Goal: Task Accomplishment & Management: Use online tool/utility

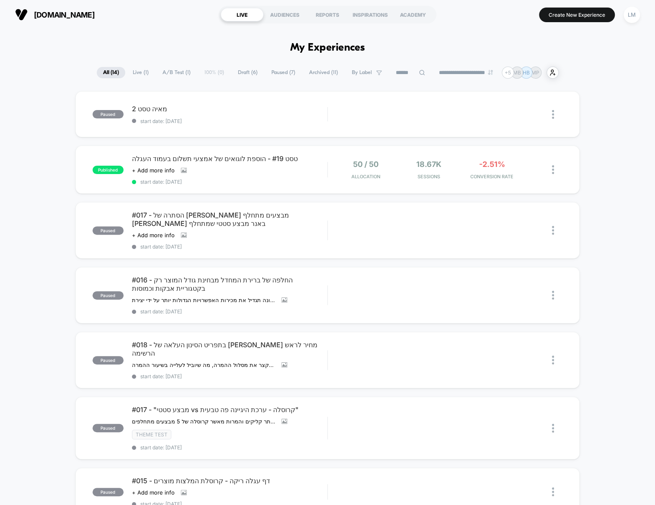
click at [241, 75] on span "Draft ( 6 )" at bounding box center [247, 72] width 32 height 11
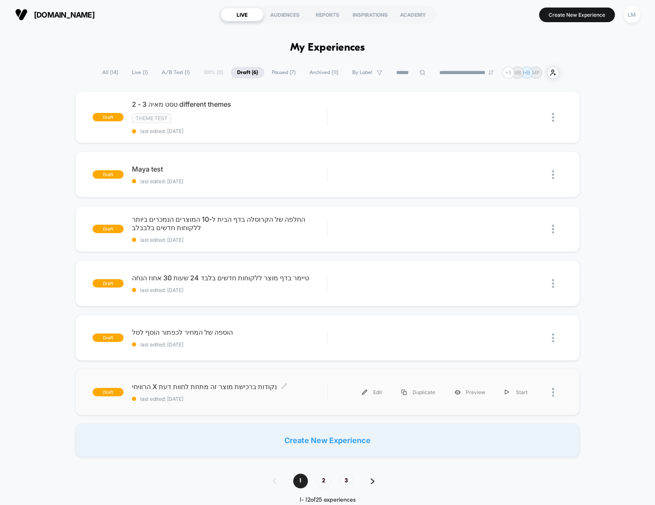
click at [226, 388] on span "הרוויחי X נקודות ברכישת מוצר זה מתחת לחוות דעת Click to edit experience details" at bounding box center [229, 387] width 195 height 8
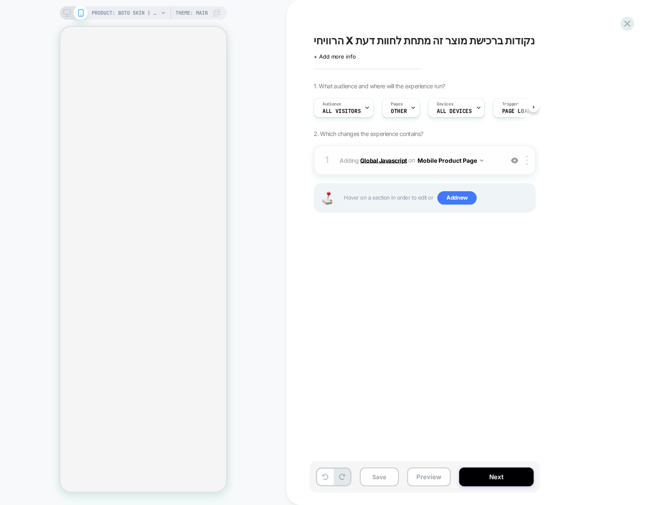
click at [368, 160] on b "Global Javascript" at bounding box center [383, 160] width 47 height 7
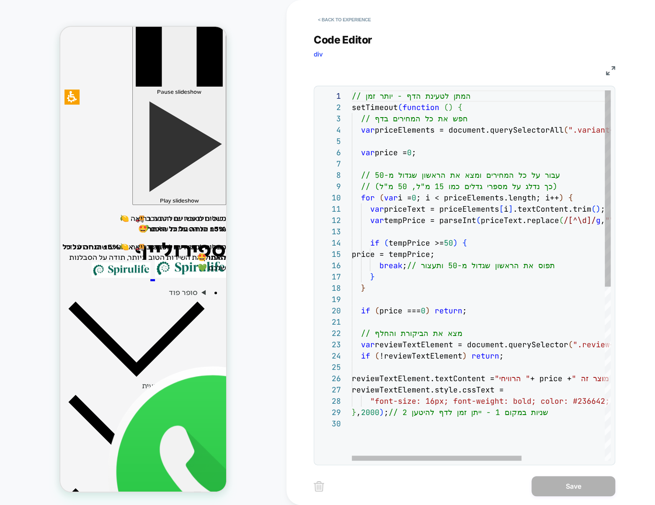
scroll to position [67, 0]
click at [428, 168] on div "// המתן לטעינת הדף - יותר זמן setTimeout ( function ( ) { // חפש את כל המחירים …" at bounding box center [545, 439] width 386 height 698
click at [511, 170] on div "// המתן לטעינת הדף - יותר זמן setTimeout ( function ( ) { // חפש את כל המחירים …" at bounding box center [545, 439] width 386 height 698
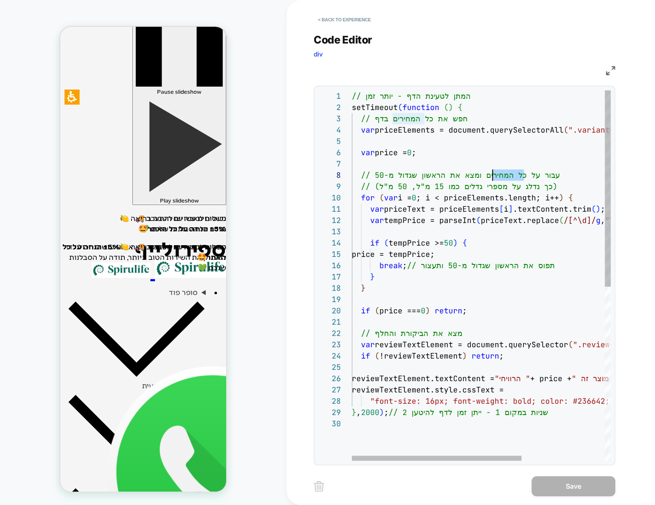
click at [511, 170] on div "// המתן לטעינת הדף - יותר זמן setTimeout ( function ( ) { // חפש את כל המחירים …" at bounding box center [545, 439] width 386 height 698
click at [524, 155] on div "// המתן לטעינת הדף - יותר זמן setTimeout ( function ( ) { // חפש את כל המחירים …" at bounding box center [545, 439] width 386 height 698
click at [388, 133] on div "// המתן לטעינת הדף - יותר זמן setTimeout ( function ( ) { // חפש את כל המחירים …" at bounding box center [545, 439] width 386 height 698
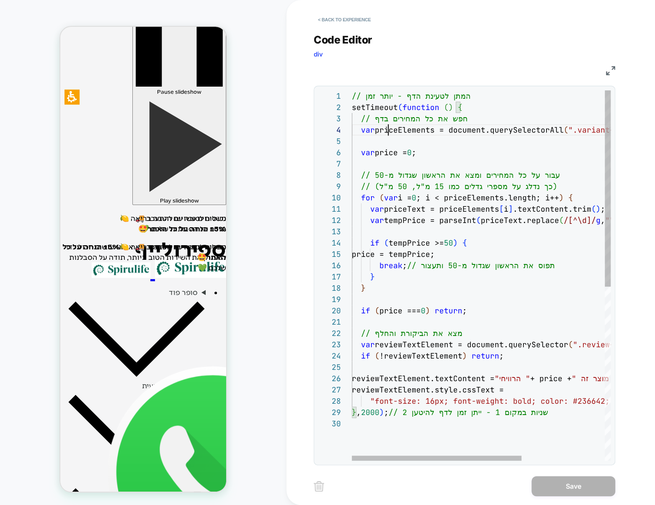
click at [388, 133] on div "// המתן לטעינת הדף - יותר זמן setTimeout ( function ( ) { // חפש את כל המחירים …" at bounding box center [545, 439] width 386 height 698
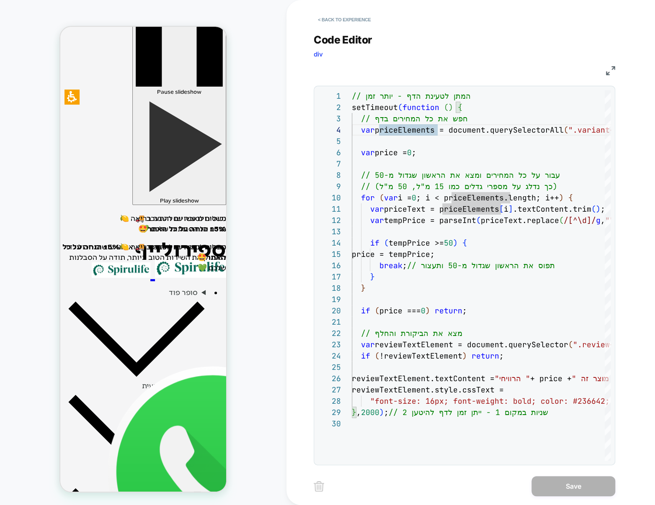
click at [415, 62] on div "JS" at bounding box center [464, 69] width 301 height 14
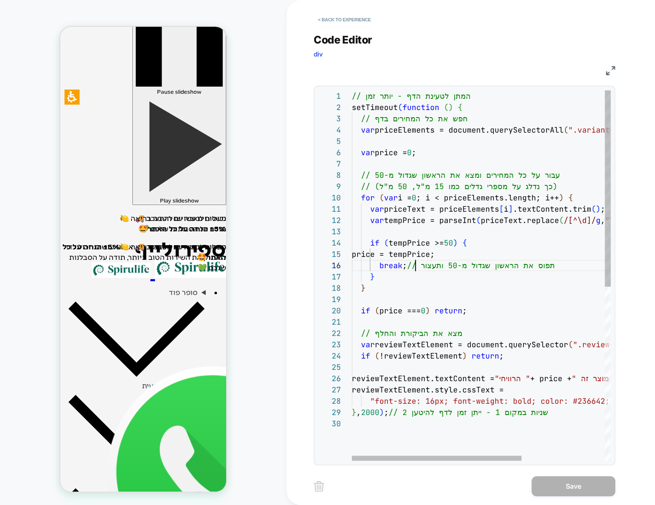
scroll to position [57, 63]
click at [415, 260] on div "var tempPrice = parseInt ( priceText.replace ( /[^\d]/ g , "" ) ) ; if ( tempPr…" at bounding box center [545, 439] width 386 height 698
click at [529, 257] on div "var tempPrice = parseInt ( priceText.replace ( /[^\d]/ g , "" ) ) ; if ( tempPr…" at bounding box center [545, 439] width 386 height 698
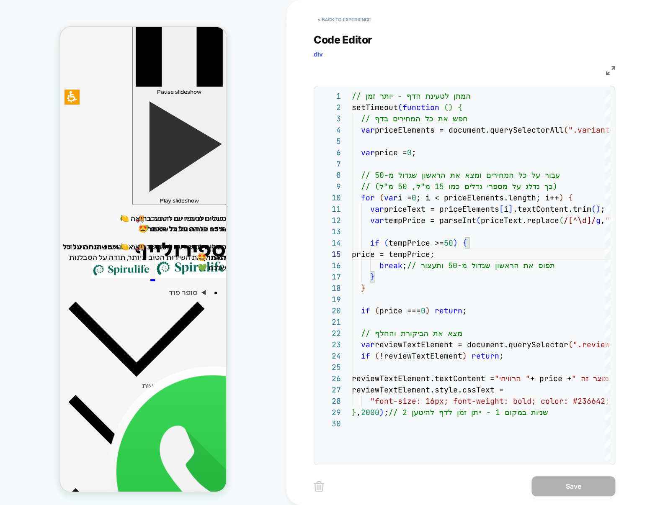
click at [580, 43] on div "Code Editor div" at bounding box center [464, 47] width 301 height 29
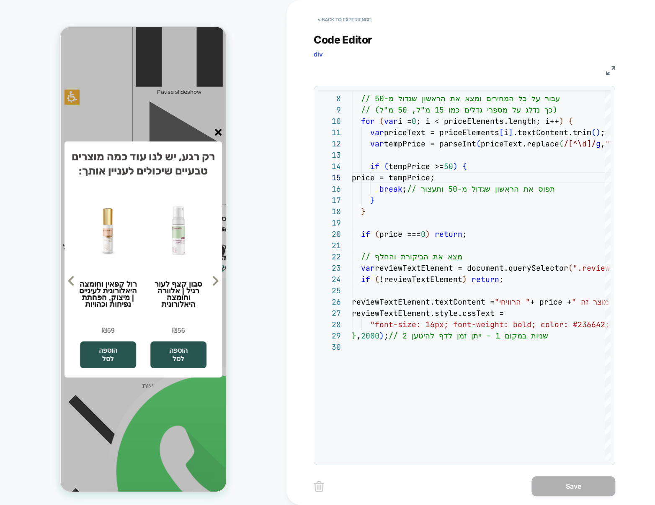
click at [203, 133] on div at bounding box center [139, 134] width 166 height 10
click at [212, 133] on div at bounding box center [139, 134] width 166 height 10
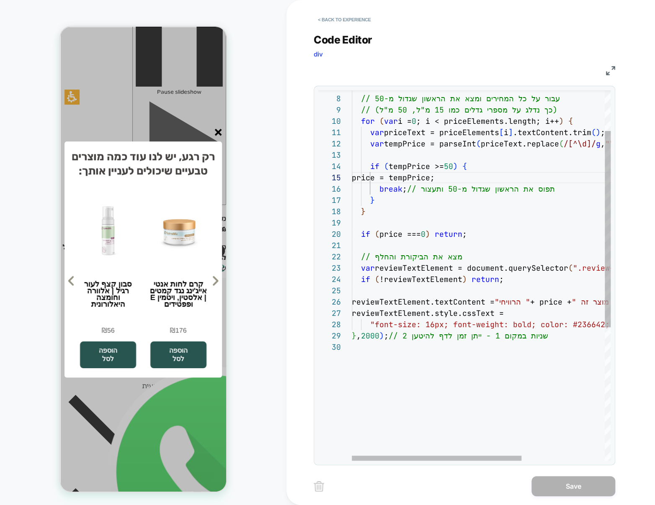
type textarea "**********"
click at [429, 353] on div "var tempPrice = parseInt ( priceText.replace ( /[^\d]/ g , "" ) ) ; if ( tempPr…" at bounding box center [545, 363] width 386 height 698
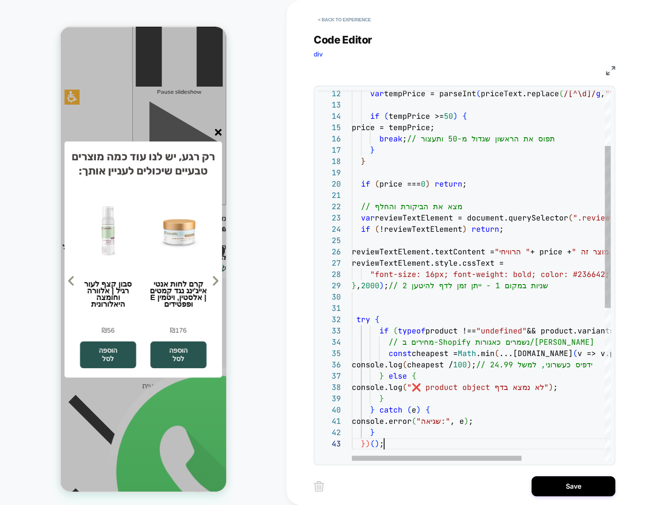
scroll to position [22, 32]
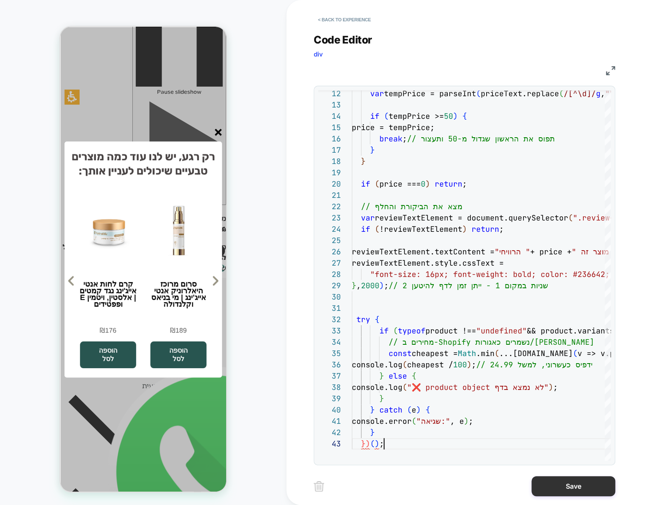
type textarea "**********"
click at [580, 488] on button "Save" at bounding box center [573, 486] width 84 height 20
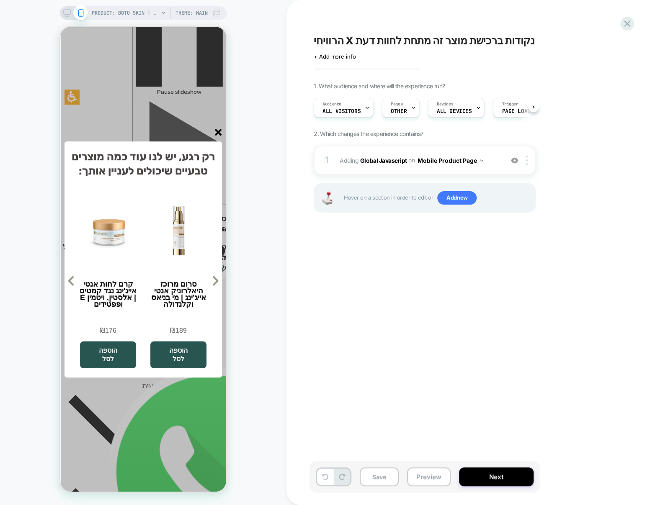
scroll to position [0, 0]
click at [501, 478] on button "Next" at bounding box center [496, 477] width 75 height 19
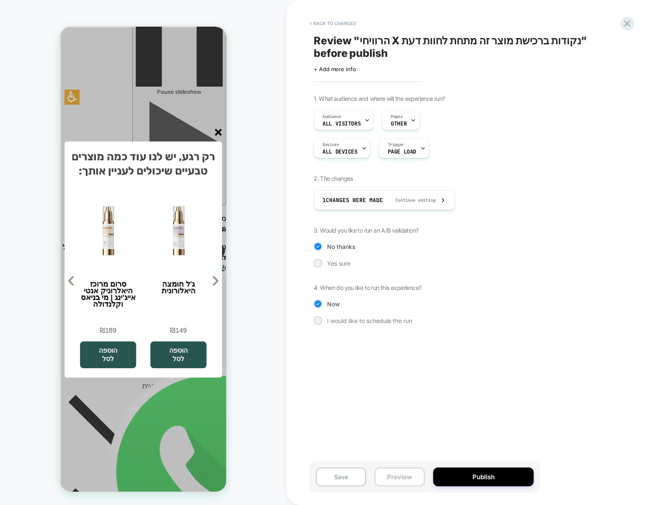
click at [401, 474] on button "Preview" at bounding box center [399, 477] width 50 height 19
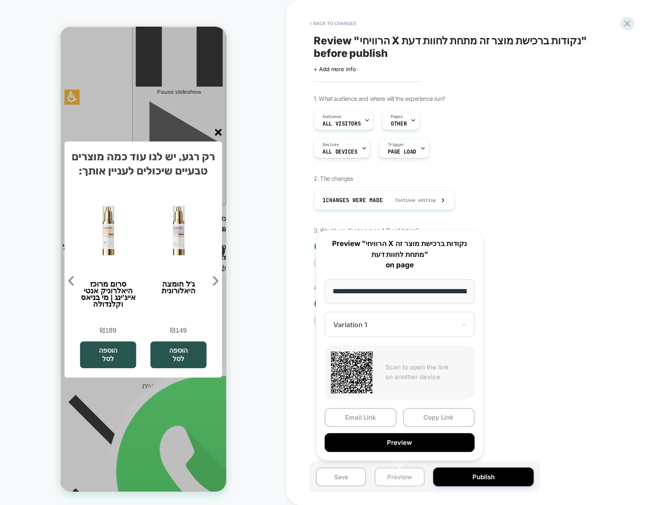
scroll to position [0, 737]
click at [393, 444] on button "Preview" at bounding box center [399, 442] width 150 height 19
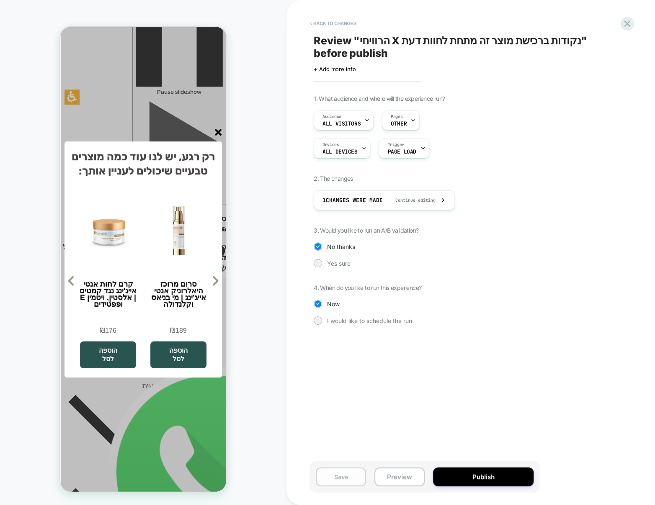
click at [347, 479] on button "Save" at bounding box center [341, 477] width 50 height 19
click at [219, 130] on icon "סגור" at bounding box center [218, 132] width 7 height 7
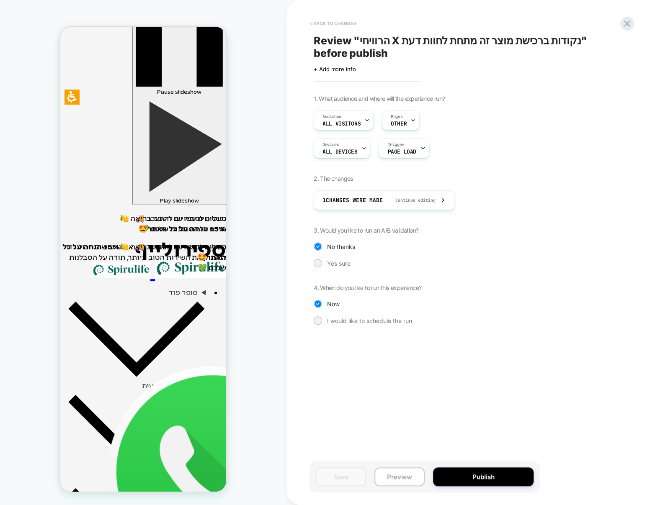
click at [340, 19] on button "< Back to changes" at bounding box center [332, 23] width 55 height 13
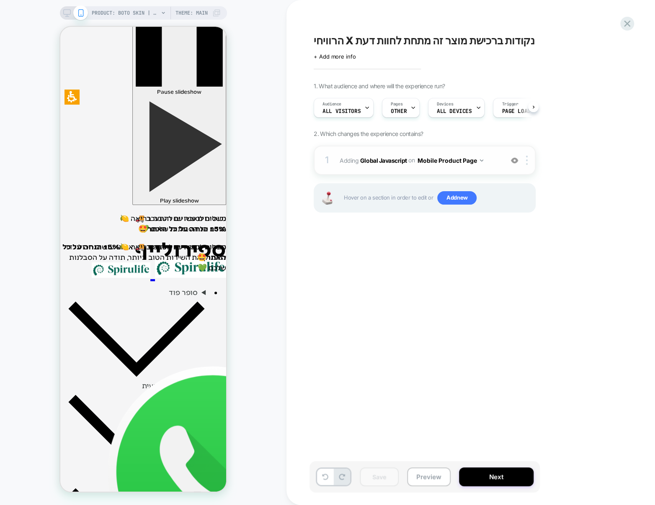
scroll to position [0, 0]
click at [375, 162] on b "Global Javascript" at bounding box center [383, 160] width 47 height 7
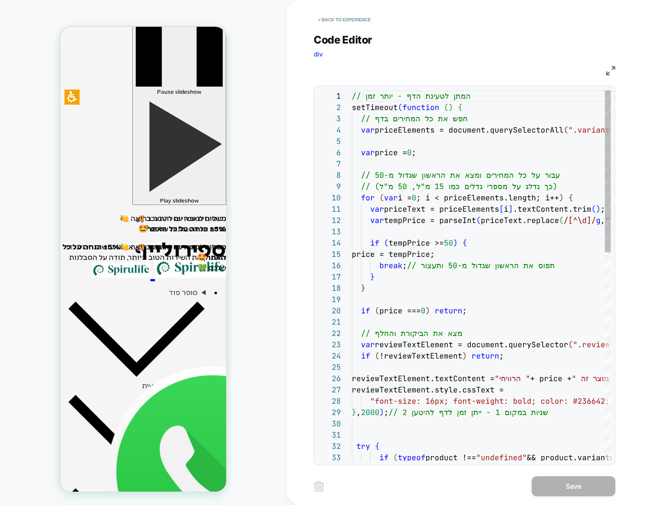
scroll to position [113, 0]
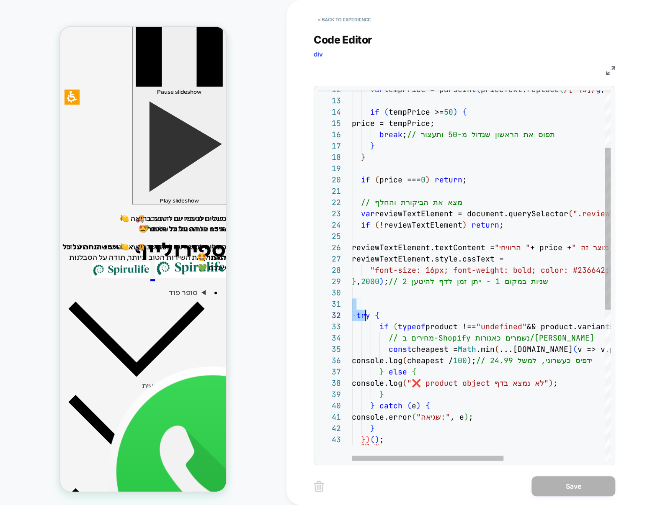
type textarea "**********"
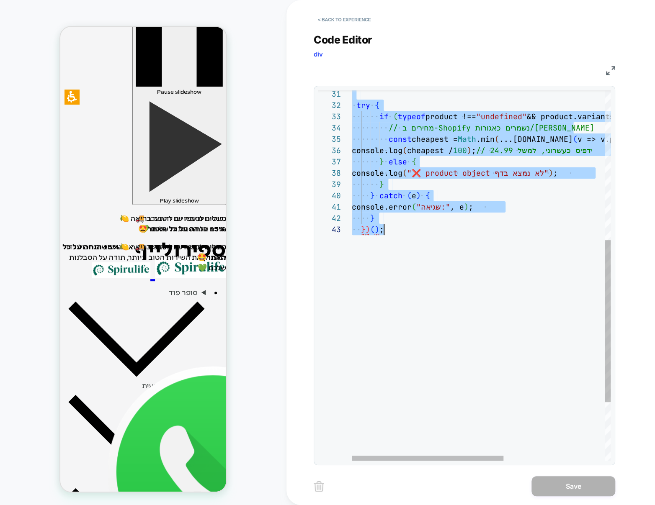
drag, startPoint x: 358, startPoint y: 302, endPoint x: 427, endPoint y: 304, distance: 68.7
click at [427, 304] on div "// מחירים ב-Shopify נשמרים כאגורות/סנטים const cheapest = Math .min ( ...produc…" at bounding box center [567, 171] width 431 height 845
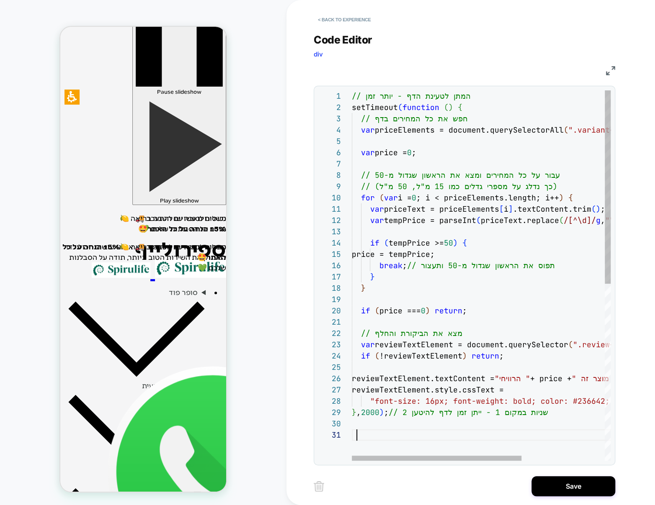
scroll to position [0, 0]
type textarea "**********"
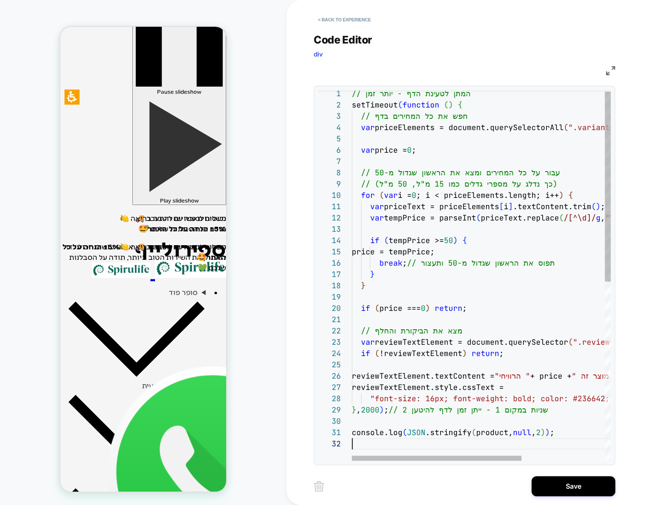
scroll to position [11, 0]
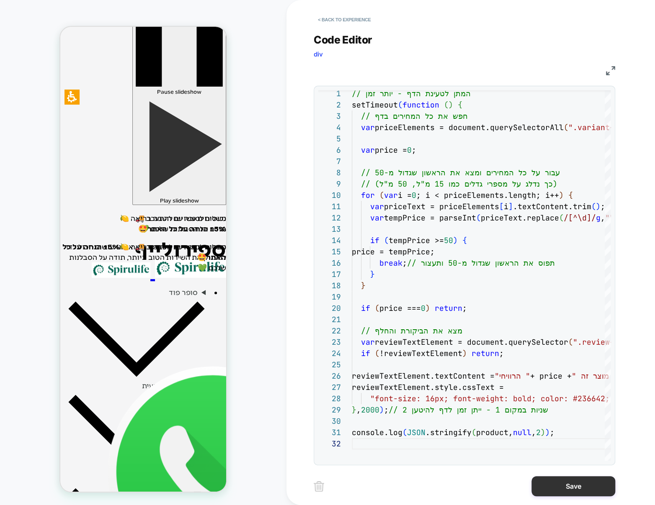
click at [563, 491] on button "Save" at bounding box center [573, 486] width 84 height 20
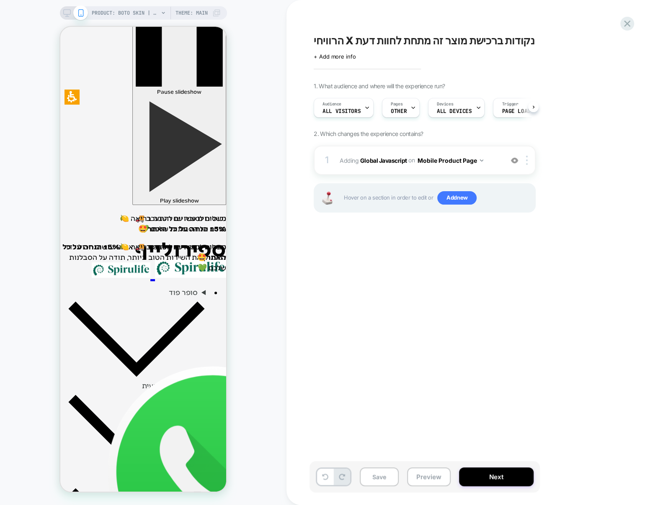
scroll to position [0, 0]
click at [381, 479] on button "Save" at bounding box center [379, 477] width 39 height 19
click at [423, 478] on button "Preview" at bounding box center [429, 477] width 44 height 19
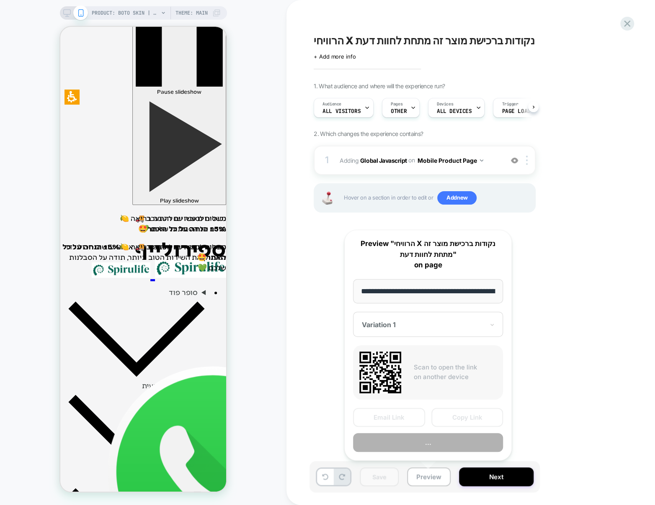
scroll to position [0, 737]
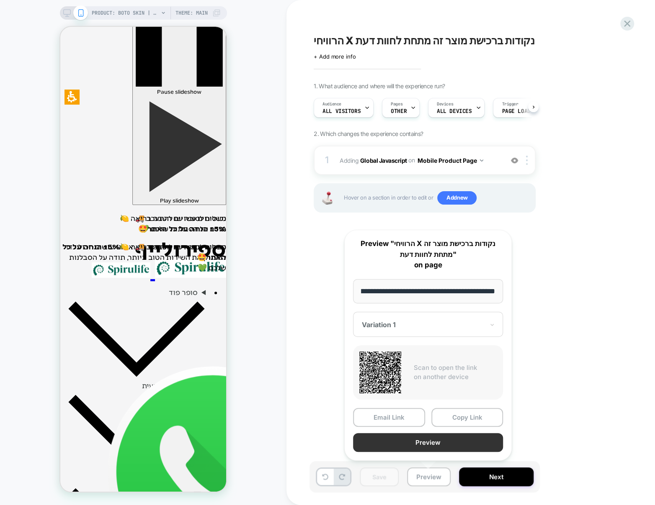
click at [413, 441] on button "Preview" at bounding box center [428, 442] width 150 height 19
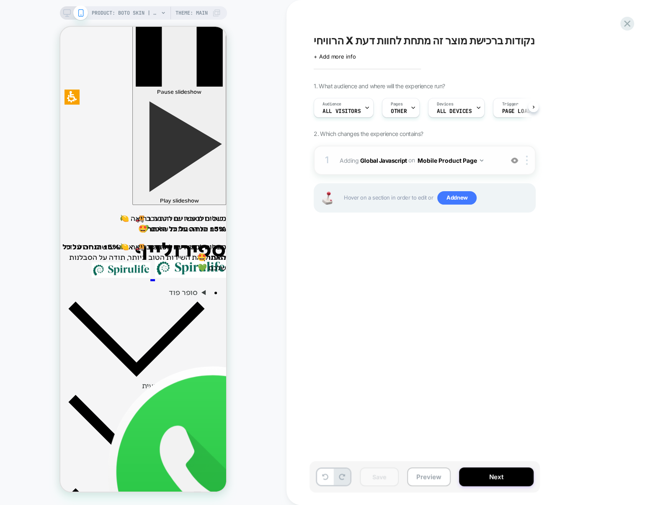
click at [379, 165] on span "Adding Global Javascript on Mobile Product Page" at bounding box center [418, 160] width 159 height 12
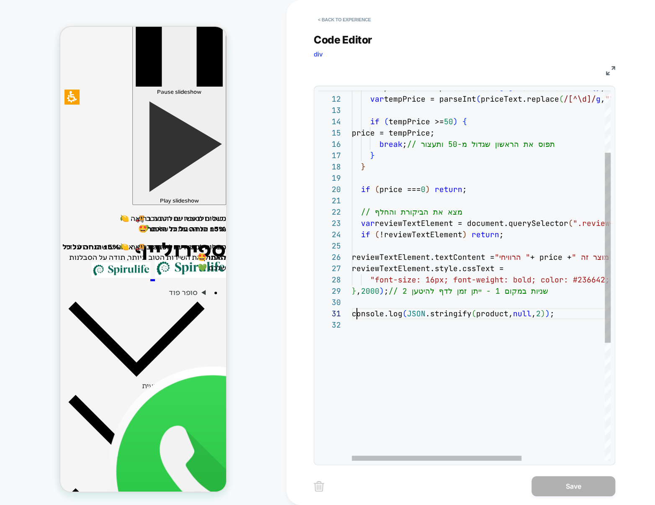
scroll to position [0, 4]
click at [358, 310] on div "console.log ( JSON .stringify ( product, null , 2 ) ) ; "font-size: 16px; font-…" at bounding box center [545, 329] width 386 height 721
click at [359, 307] on div "console.log ( JSON .stringify ( product, null , 2 ) ) ; "font-size: 16px; font-…" at bounding box center [545, 329] width 386 height 721
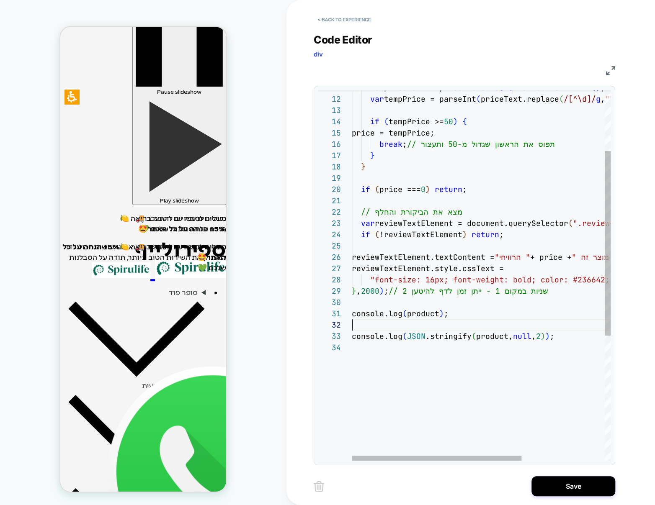
scroll to position [11, 0]
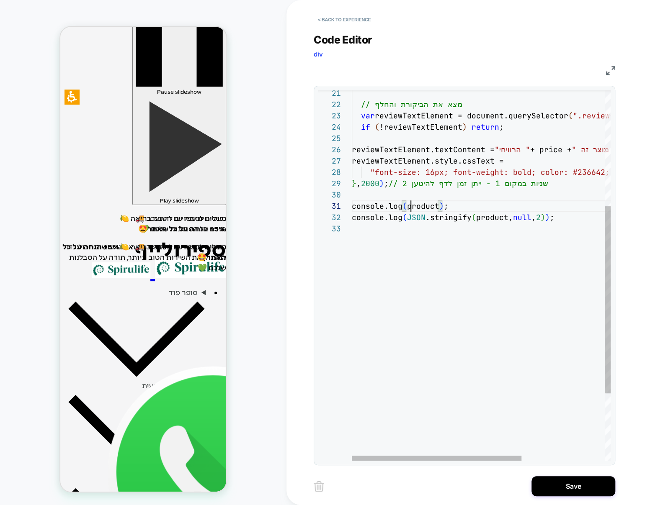
click at [411, 211] on div "console.log ( JSON .stringify ( product, null , 2 ) ) ; "font-size: 16px; font-…" at bounding box center [545, 227] width 386 height 732
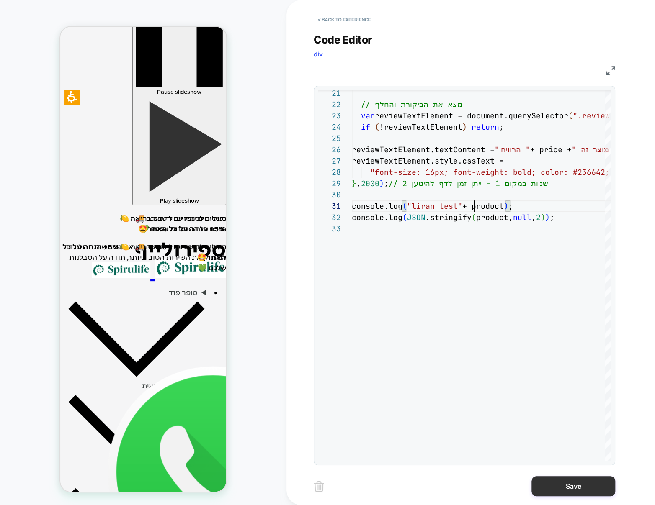
type textarea "**********"
click at [564, 486] on button "Save" at bounding box center [573, 486] width 84 height 20
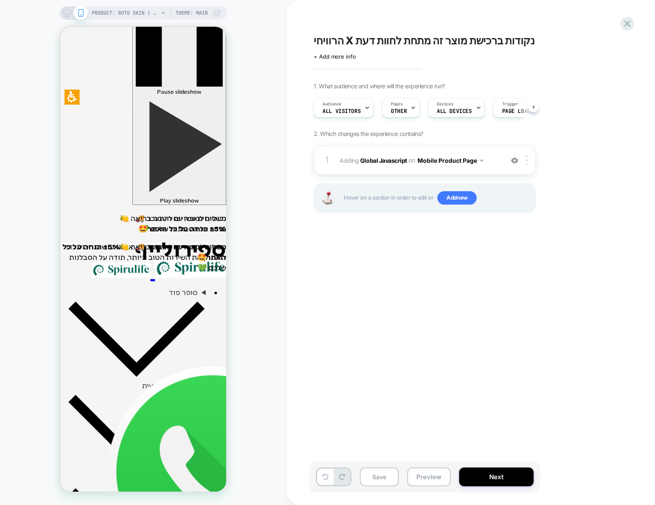
scroll to position [0, 0]
click at [384, 477] on button "Save" at bounding box center [379, 477] width 39 height 19
click at [426, 479] on button "Preview" at bounding box center [429, 477] width 44 height 19
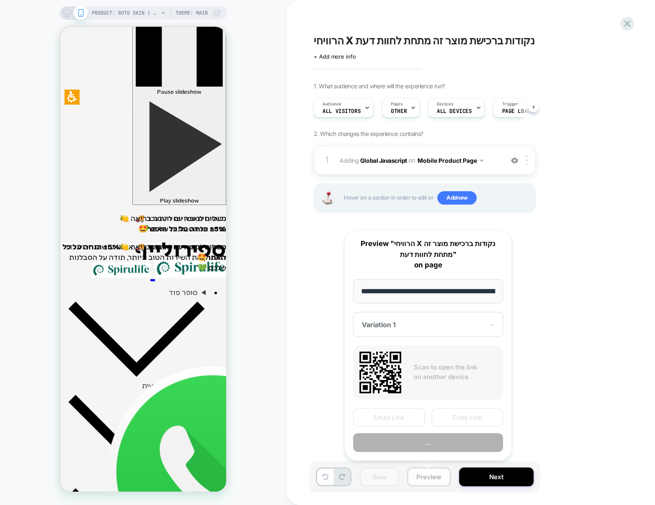
scroll to position [0, 737]
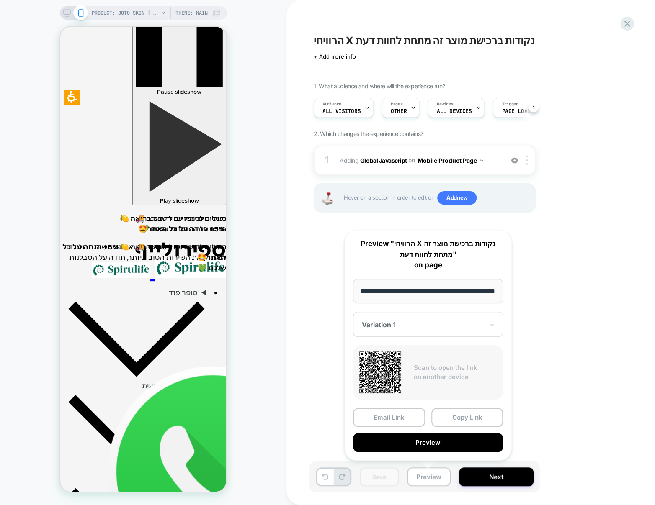
click at [449, 319] on div "Variation 1" at bounding box center [428, 324] width 150 height 25
click at [465, 321] on div at bounding box center [423, 325] width 122 height 8
click at [467, 319] on div "Variation 1" at bounding box center [428, 324] width 150 height 25
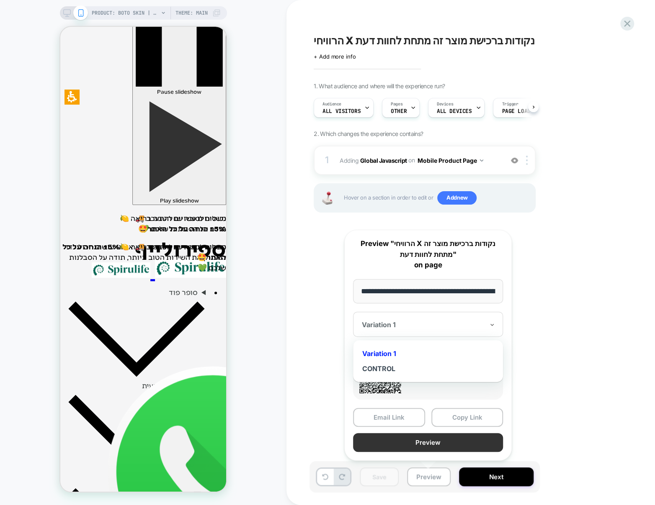
click at [451, 444] on button "Preview" at bounding box center [428, 442] width 150 height 19
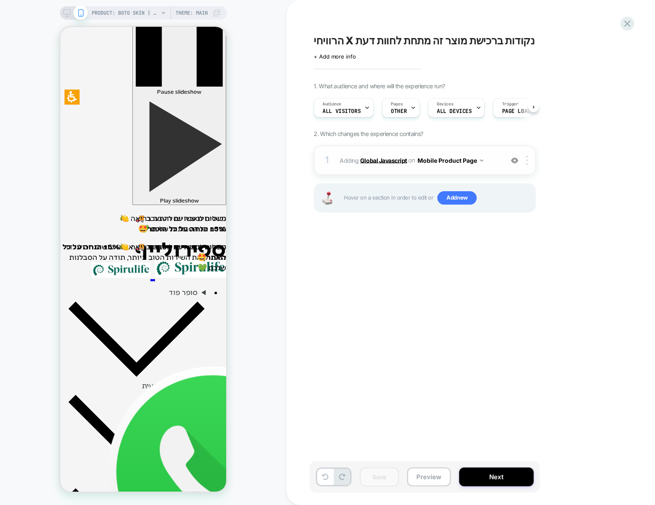
click at [387, 159] on b "Global Javascript" at bounding box center [383, 160] width 47 height 7
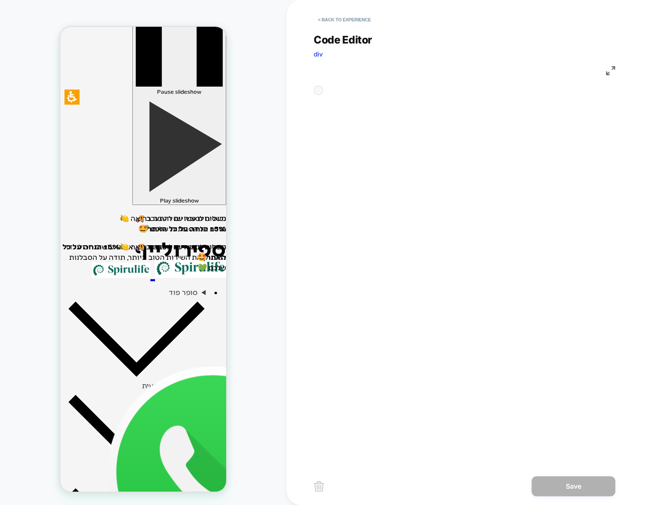
scroll to position [113, 0]
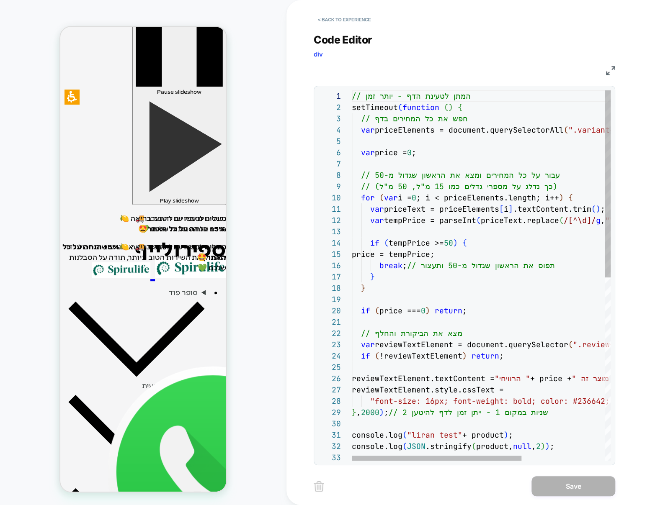
click at [369, 379] on div "// המתן לטעינת הדף - יותר זמן setTimeout ( function ( ) { // חפש את כל המחירים …" at bounding box center [545, 456] width 386 height 732
drag, startPoint x: 352, startPoint y: 436, endPoint x: 460, endPoint y: 435, distance: 107.2
click at [460, 435] on div "// המתן לטעינת הדף - יותר זמן setTimeout ( function ( ) { // חפש את כל המחירים …" at bounding box center [545, 456] width 386 height 732
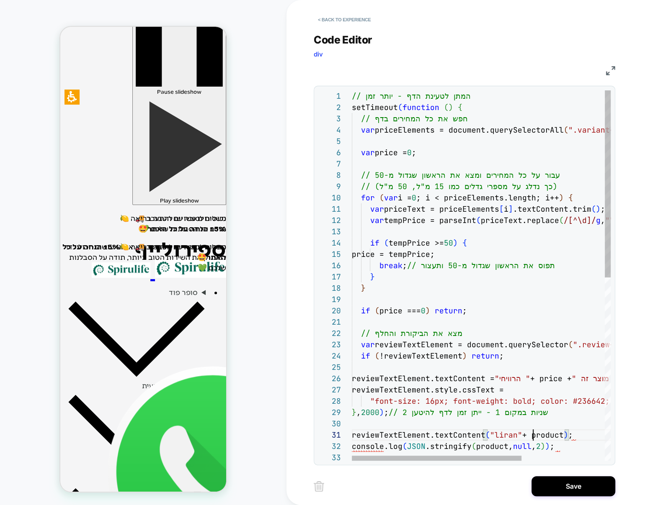
scroll to position [0, 180]
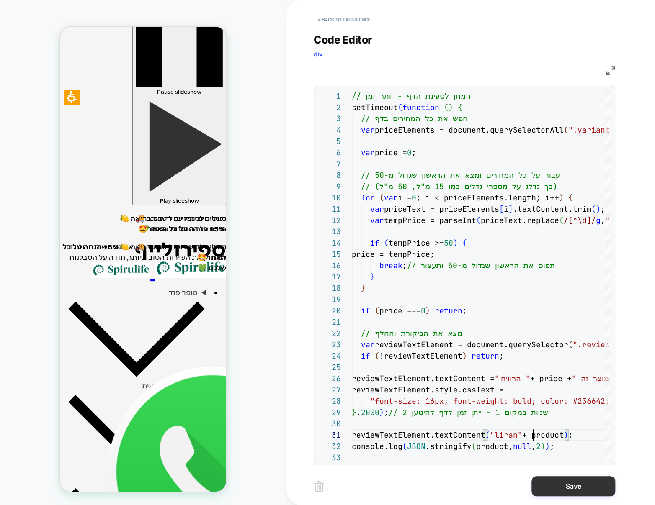
type textarea "**********"
click at [565, 487] on button "Save" at bounding box center [573, 486] width 84 height 20
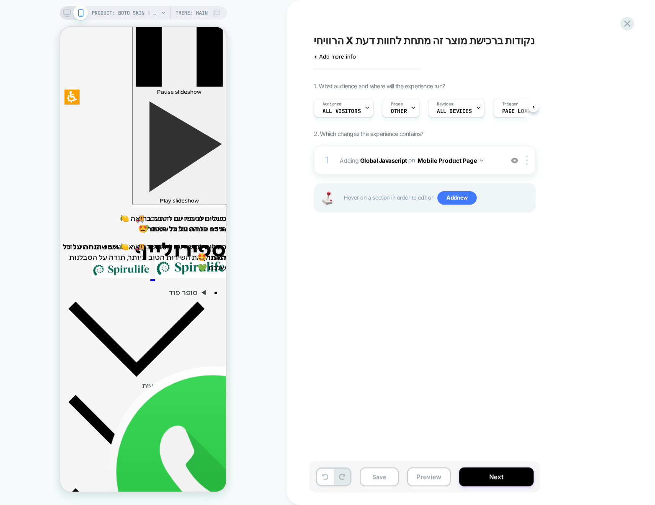
scroll to position [0, 0]
click at [390, 478] on button "Save" at bounding box center [379, 477] width 39 height 19
click at [520, 331] on div "הרוויחי X נקודות ברכישת מוצר זה מתחת לחוות דעת Click to edit experience details…" at bounding box center [466, 252] width 314 height 489
click at [446, 400] on div "הרוויחי X נקודות ברכישת מוצר זה מתחת לחוות דעת Click to edit experience details…" at bounding box center [466, 252] width 314 height 489
click at [510, 162] on div at bounding box center [514, 160] width 14 height 9
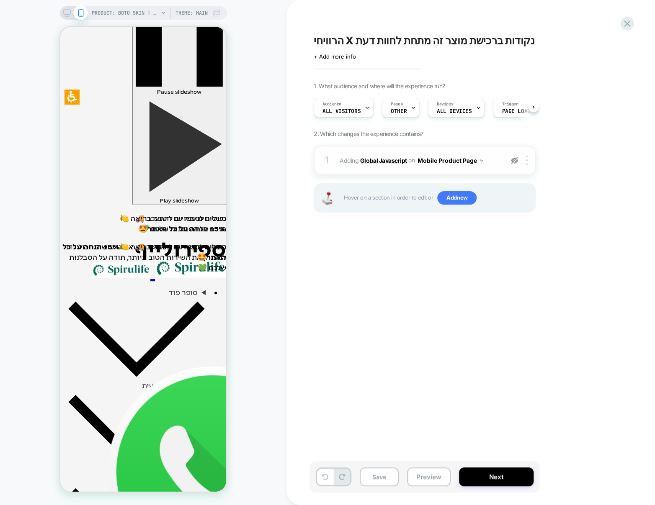
click at [385, 158] on b "Global Javascript" at bounding box center [383, 160] width 47 height 7
click at [386, 164] on span "Adding Global Javascript on Mobile Product Page" at bounding box center [418, 160] width 159 height 12
click at [387, 162] on b "Global Javascript" at bounding box center [383, 160] width 47 height 7
click at [383, 159] on b "Global Javascript" at bounding box center [383, 160] width 47 height 7
click at [417, 317] on div "הרוויחי X נקודות ברכישת מוצר זה מתחת לחוות דעת Click to edit experience details…" at bounding box center [466, 252] width 314 height 489
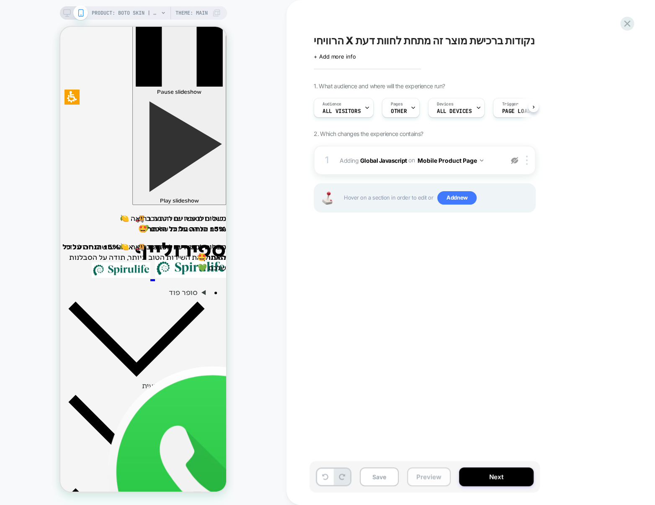
click at [428, 482] on button "Preview" at bounding box center [429, 477] width 44 height 19
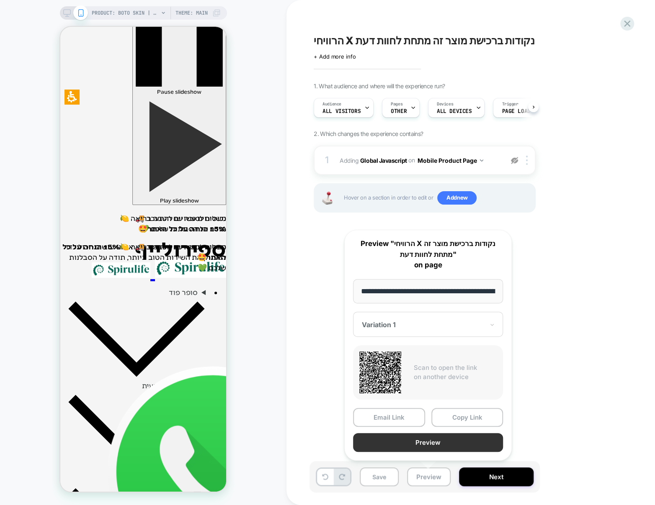
click at [395, 447] on button "Preview" at bounding box center [428, 442] width 150 height 19
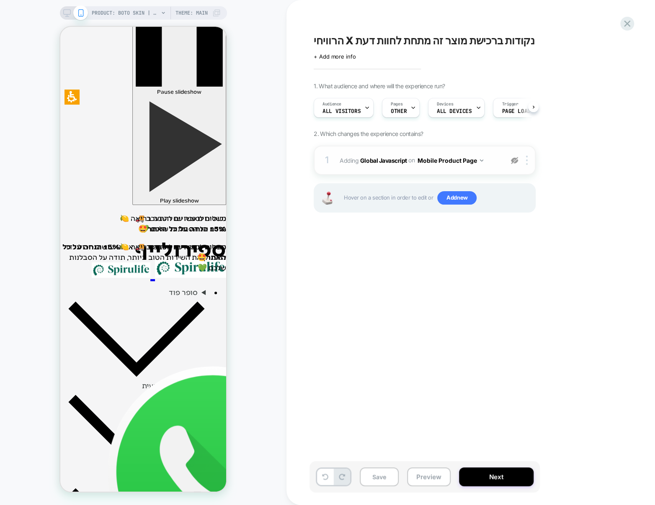
click at [512, 161] on img at bounding box center [514, 160] width 7 height 7
click at [386, 475] on button "Save" at bounding box center [379, 477] width 39 height 19
click at [379, 159] on b "Global Javascript" at bounding box center [383, 160] width 47 height 7
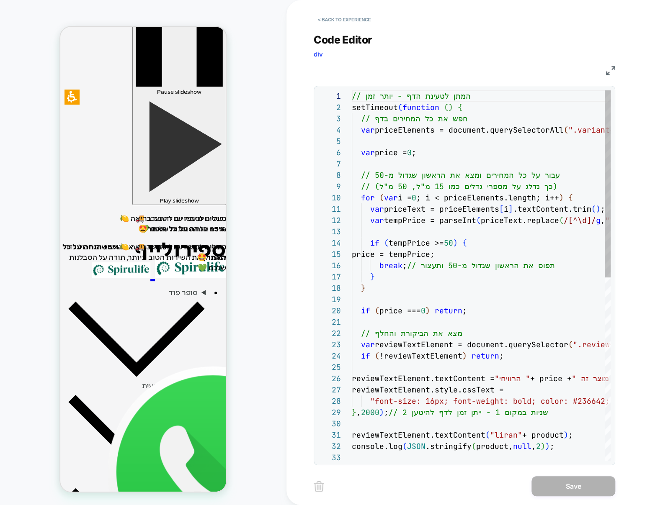
scroll to position [113, 0]
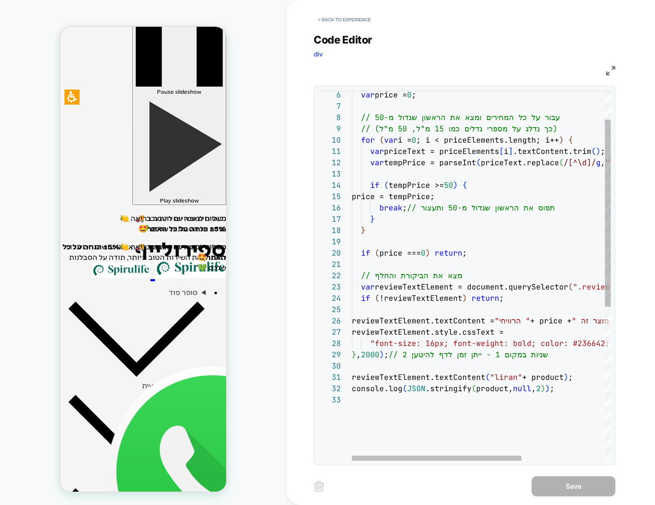
click at [517, 385] on div "reviewTextElement.textContent ( "liran" + product ) ; console.log ( JSON .strin…" at bounding box center [545, 399] width 386 height 732
drag, startPoint x: 352, startPoint y: 378, endPoint x: 585, endPoint y: 372, distance: 232.4
click at [585, 372] on div "reviewTextElement.textContent ( "liran" + product ) ; console.log ( JSON .strin…" at bounding box center [545, 399] width 386 height 732
click at [404, 376] on div "reviewTextElement.textContent ( "liran" + product ) ; console.log ( JSON .strin…" at bounding box center [545, 399] width 386 height 732
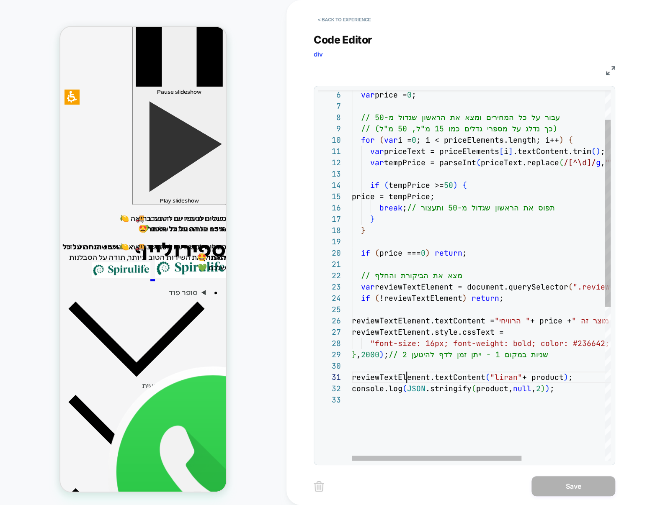
scroll to position [0, 77]
click at [404, 376] on div "reviewTextElement.textContent ( "liran" + product ) ; console.log ( JSON .strin…" at bounding box center [545, 399] width 386 height 732
click at [391, 285] on div "reviewTextElement.textContent ( "liran" + product ) ; console.log ( JSON .strin…" at bounding box center [545, 399] width 386 height 732
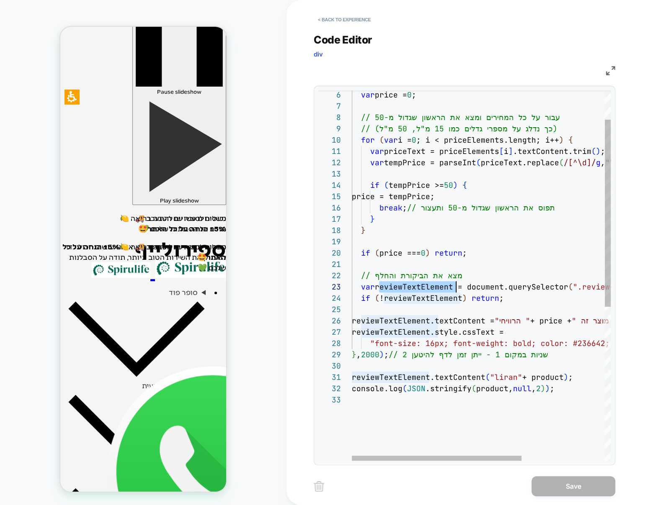
click at [391, 285] on div "reviewTextElement.textContent ( "liran" + product ) ; console.log ( JSON .strin…" at bounding box center [545, 399] width 386 height 732
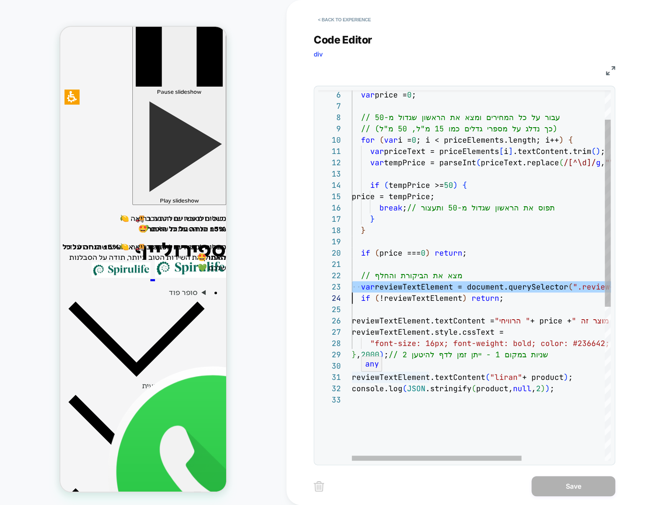
click at [378, 371] on div "any" at bounding box center [371, 364] width 21 height 15
click at [387, 368] on div "reviewTextElement.textContent ( "liran" + product ) ; console.log ( JSON .strin…" at bounding box center [545, 399] width 386 height 732
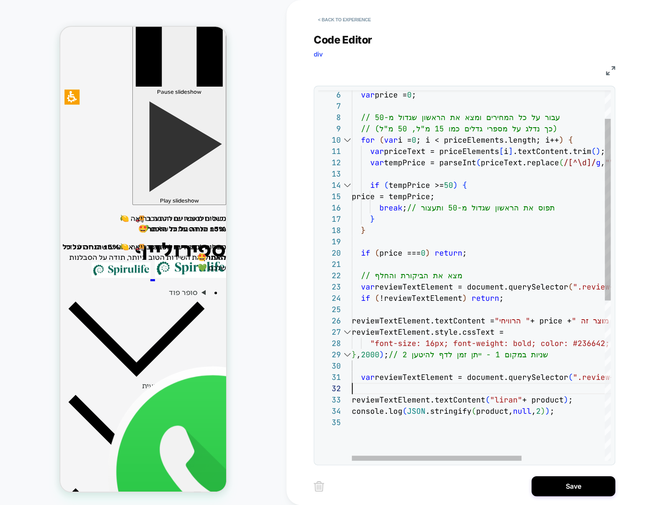
scroll to position [0, 293]
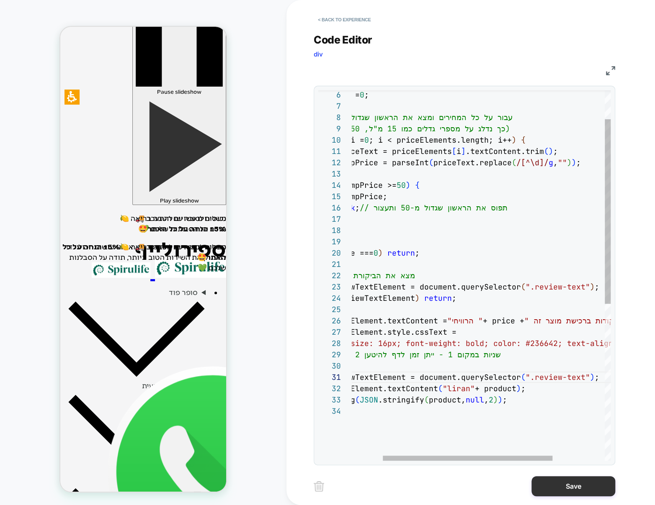
type textarea "**********"
click at [550, 491] on button "Save" at bounding box center [573, 486] width 84 height 20
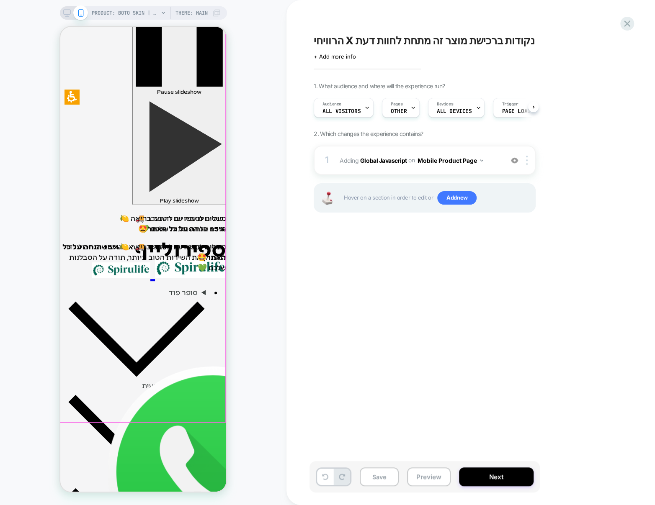
scroll to position [0, 0]
click at [386, 475] on button "Save" at bounding box center [379, 477] width 39 height 19
click at [423, 478] on button "Preview" at bounding box center [429, 477] width 44 height 19
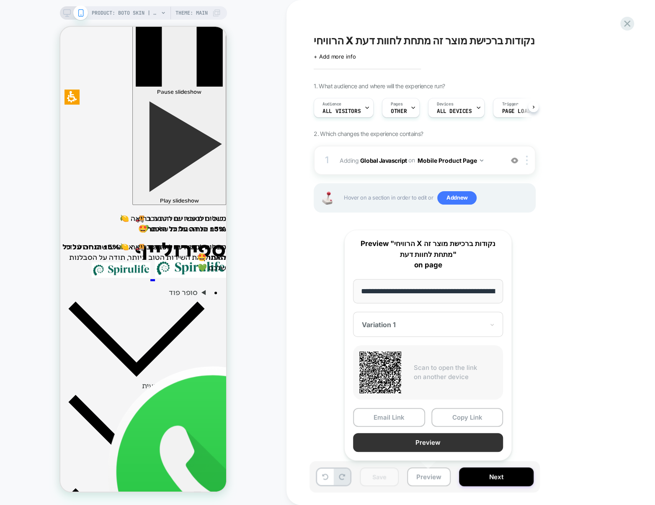
click at [393, 441] on button "Preview" at bounding box center [428, 442] width 150 height 19
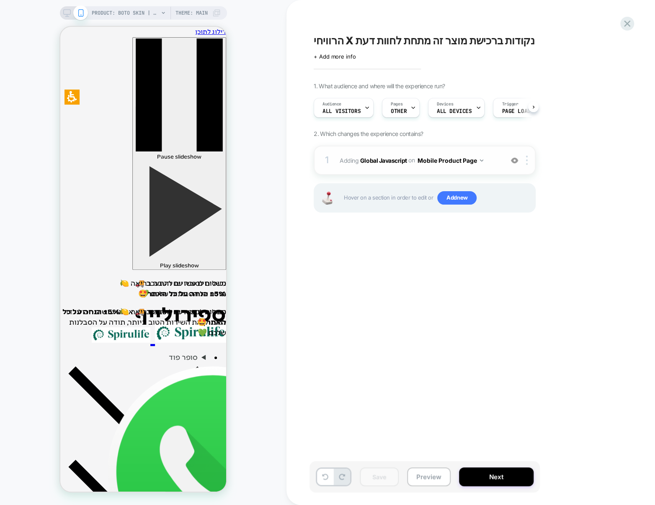
click at [495, 163] on span "Adding Global Javascript on Mobile Product Page" at bounding box center [418, 160] width 159 height 12
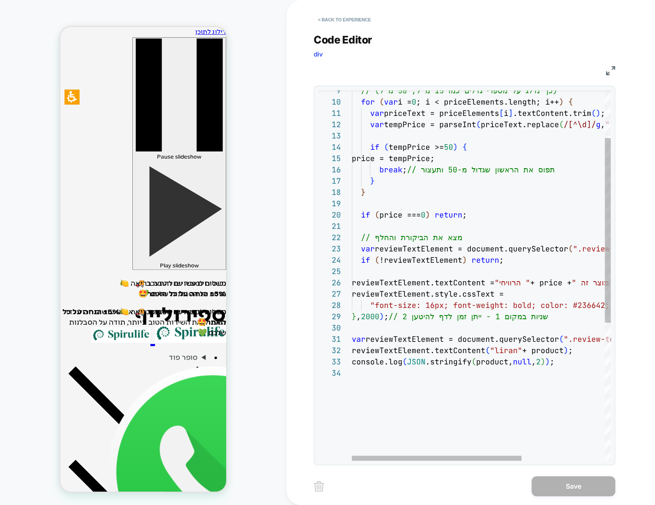
scroll to position [22, 32]
click at [382, 249] on div "// (כך נדלג על מספרי גדלים כמו 15 מ"ל, 50 מ"ל) for ( var i = 0 ; i < priceEleme…" at bounding box center [545, 366] width 386 height 743
click at [482, 252] on div "// (כך נדלג על מספרי גדלים כמו 15 מ"ל, 50 מ"ל) for ( var i = 0 ; i < priceEleme…" at bounding box center [545, 366] width 386 height 743
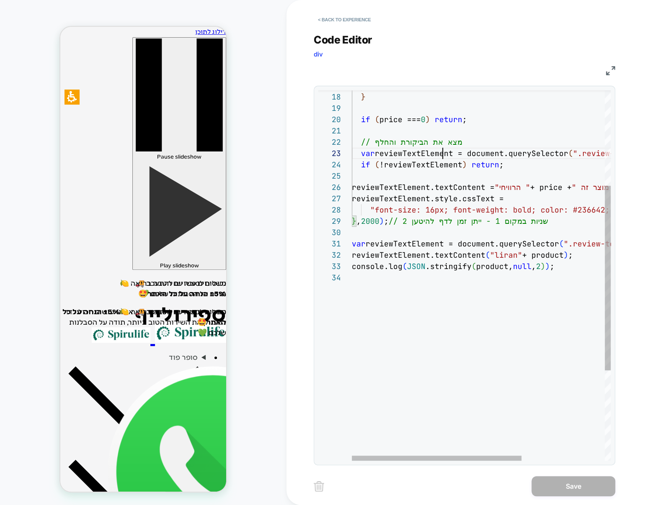
click at [440, 153] on div "} } if ( price === 0 ) return ; // מצא את הביקורת והחלף var reviewTextElement =…" at bounding box center [545, 270] width 386 height 743
click at [492, 162] on div "} } if ( price === 0 ) return ; // מצא את הביקורת והחלף var reviewTextElement =…" at bounding box center [545, 270] width 386 height 743
click at [431, 161] on div "} } if ( price === 0 ) return ; // מצא את הביקורת והחלף var reviewTextElement =…" at bounding box center [545, 270] width 386 height 743
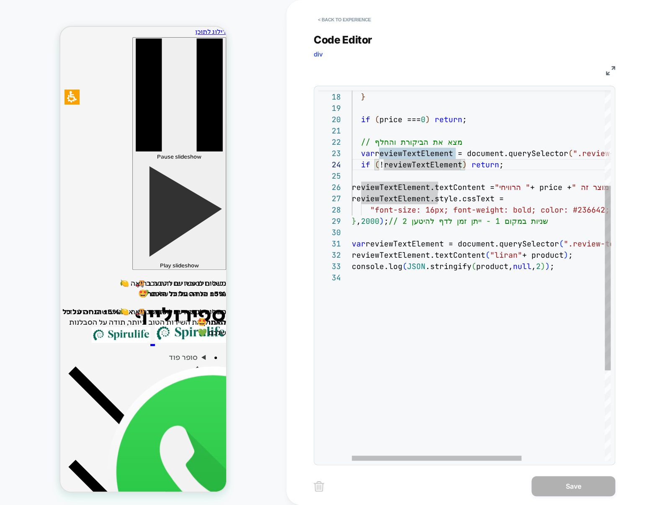
click at [490, 163] on div "} } if ( price === 0 ) return ; // מצא את הביקורת והחלף var reviewTextElement =…" at bounding box center [545, 270] width 386 height 743
click at [428, 185] on div "} } if ( price === 0 ) return ; // מצא את הביקורת והחלף var reviewTextElement =…" at bounding box center [545, 270] width 386 height 743
click at [449, 185] on div "} } if ( price === 0 ) return ; // מצא את הביקורת והחלף var reviewTextElement =…" at bounding box center [545, 270] width 386 height 743
click at [516, 183] on div "} } if ( price === 0 ) return ; // מצא את הביקורת והחלף var reviewTextElement =…" at bounding box center [545, 270] width 386 height 743
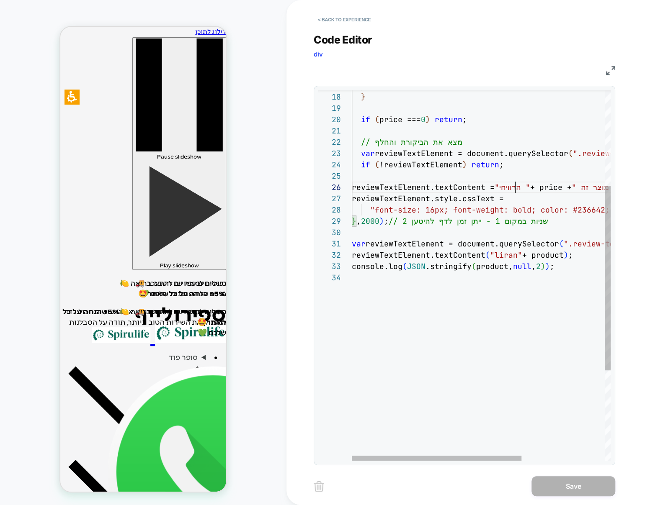
scroll to position [57, 163]
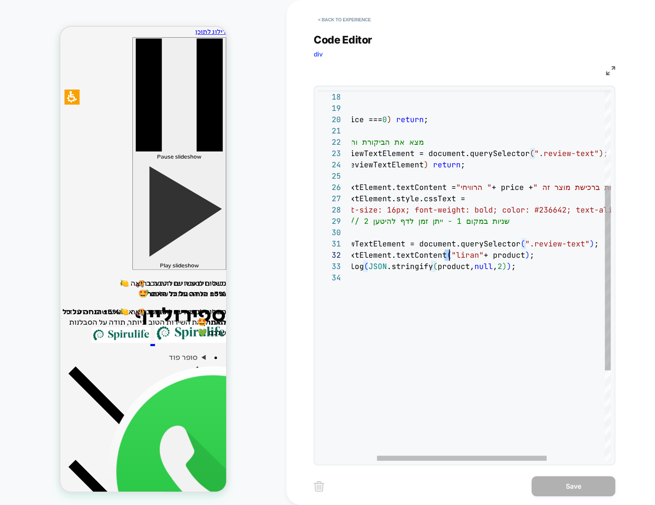
click at [447, 255] on div "} } if ( price === 0 ) return ; // מצא את הביקורת והחלף var reviewTextElement =…" at bounding box center [506, 270] width 386 height 743
click at [534, 254] on div "} } if ( price === 0 ) return ; // מצא את הביקורת והחלף var reviewTextElement =…" at bounding box center [506, 270] width 386 height 743
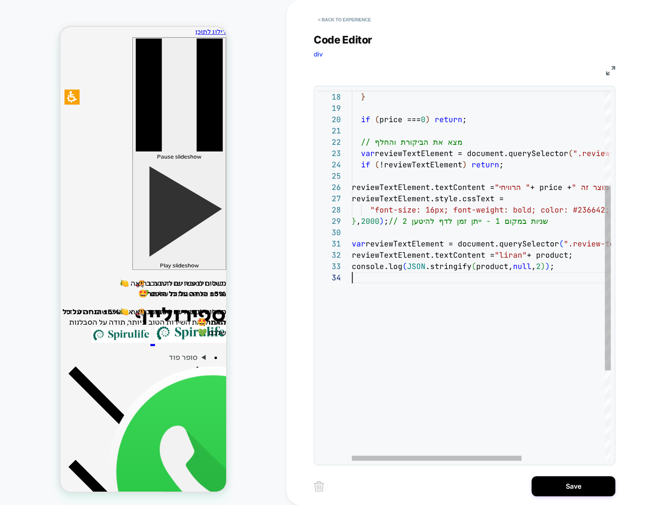
click at [565, 338] on div "} } if ( price === 0 ) return ; // מצא את הביקורת והחלף var reviewTextElement =…" at bounding box center [545, 270] width 386 height 743
click at [476, 299] on div "} } if ( price === 0 ) return ; // מצא את הביקורת והחלף var reviewTextElement =…" at bounding box center [545, 270] width 386 height 743
click at [435, 270] on div "} } if ( price === 0 ) return ; // מצא את הביקורת והחלף var reviewTextElement =…" at bounding box center [545, 270] width 386 height 743
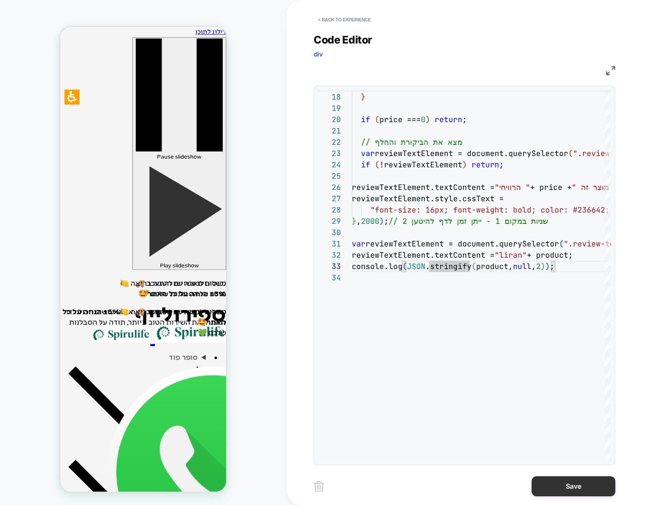
type textarea "**********"
click at [539, 481] on button "Save" at bounding box center [573, 486] width 84 height 20
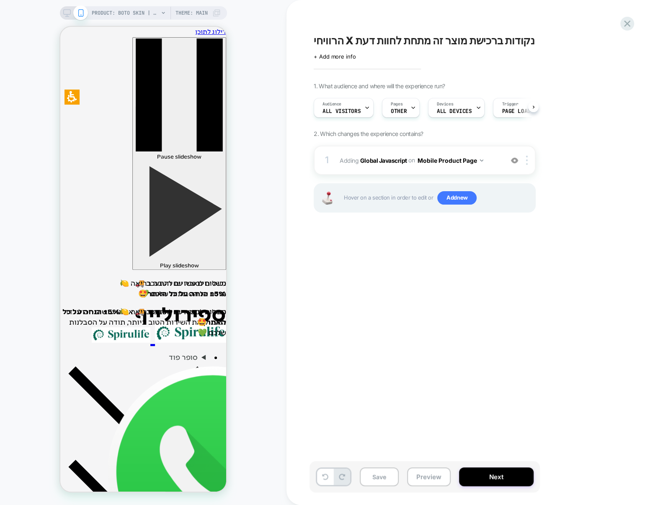
scroll to position [0, 0]
click at [392, 474] on button "Save" at bounding box center [379, 477] width 39 height 19
click at [362, 155] on span "Adding Global Javascript on Mobile Product Page" at bounding box center [418, 160] width 159 height 12
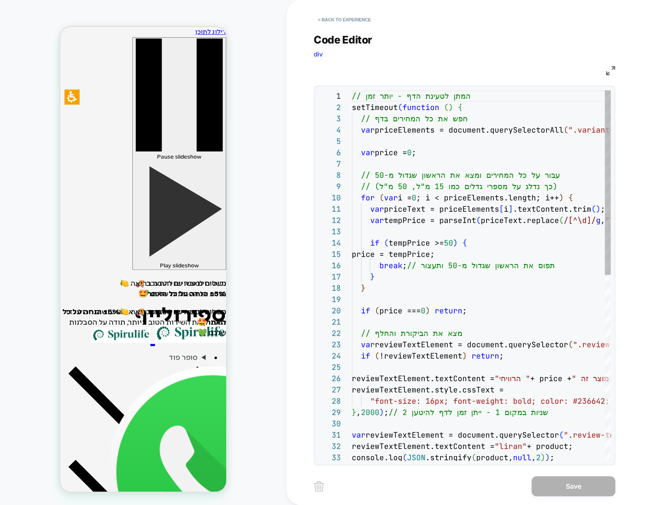
scroll to position [113, 0]
click at [398, 189] on div "reviewTextElement.textContent = "liran" + product; console.log ( JSON .stringif…" at bounding box center [545, 461] width 386 height 743
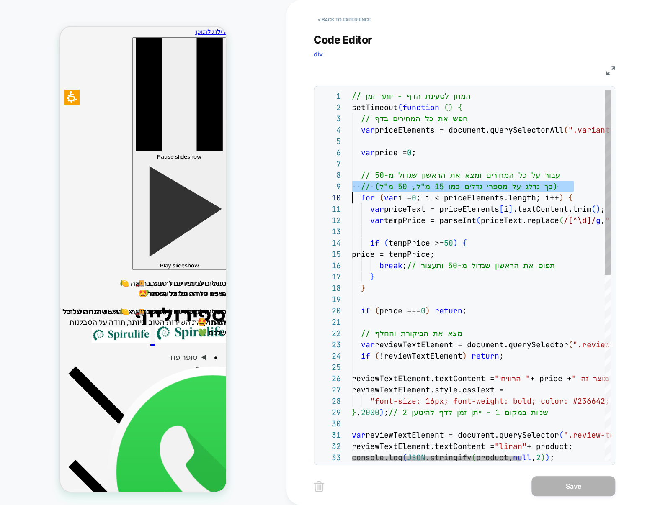
scroll to position [90, 0]
click at [398, 189] on div "reviewTextElement.textContent = "liran" + product; console.log ( JSON .stringif…" at bounding box center [545, 461] width 386 height 743
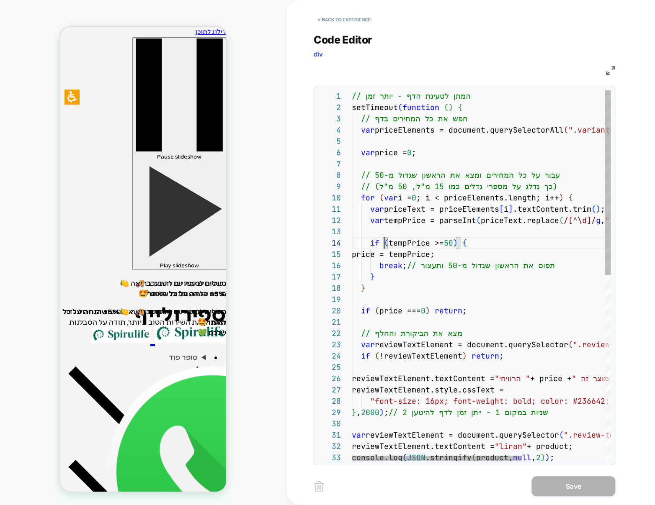
click at [385, 243] on div "reviewTextElement.textContent = "liran" + product; console.log ( JSON .stringif…" at bounding box center [545, 461] width 386 height 743
click at [406, 241] on div "reviewTextElement.textContent = "liran" + product; console.log ( JSON .stringif…" at bounding box center [545, 461] width 386 height 743
click at [413, 265] on div "reviewTextElement.textContent = "liran" + product; console.log ( JSON .stringif…" at bounding box center [545, 461] width 386 height 743
click at [394, 251] on div "reviewTextElement.textContent = "liran" + product; console.log ( JSON .stringif…" at bounding box center [545, 461] width 386 height 743
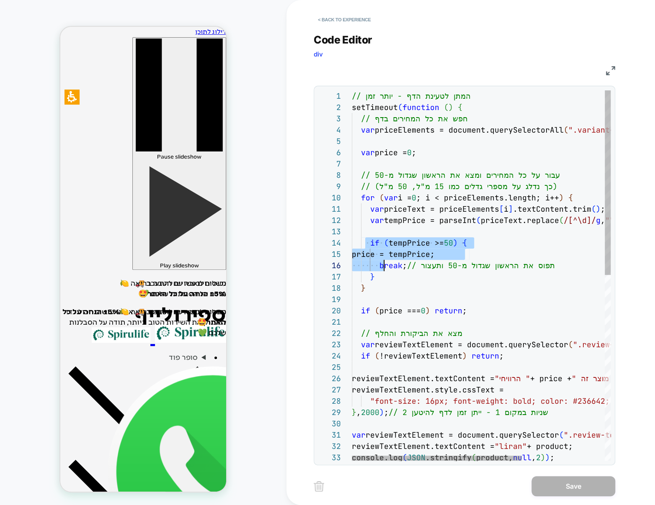
drag, startPoint x: 366, startPoint y: 239, endPoint x: 384, endPoint y: 269, distance: 35.1
click at [384, 269] on div "reviewTextElement.textContent = "liran" + product; console.log ( JSON .stringif…" at bounding box center [545, 461] width 386 height 743
click at [496, 268] on div "reviewTextElement.textContent = "liran" + product; console.log ( JSON .stringif…" at bounding box center [545, 461] width 386 height 743
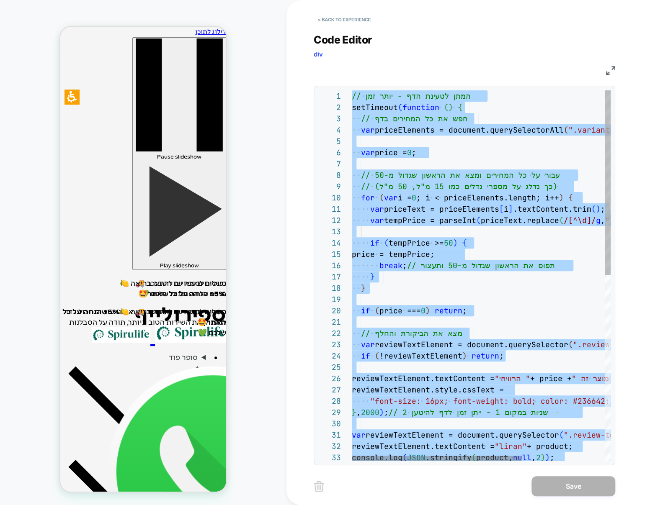
scroll to position [22, 0]
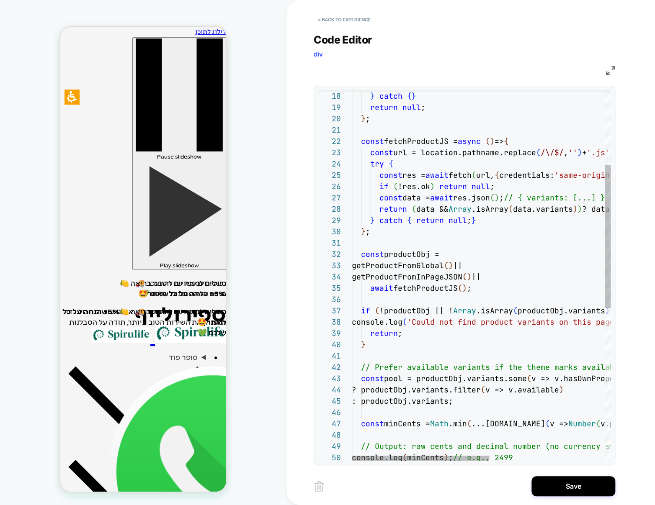
click at [465, 325] on div "const productObj = getProductFromGlobal ( ) || } ; const res = await fetch ( ur…" at bounding box center [590, 377] width 476 height 958
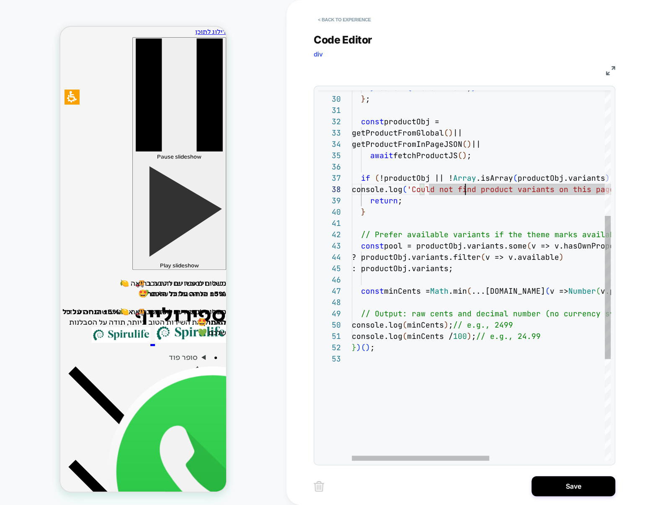
click at [561, 148] on div "const productObj = getProductFromGlobal ( ) || } ; } catch { return null ; } ge…" at bounding box center [590, 245] width 476 height 958
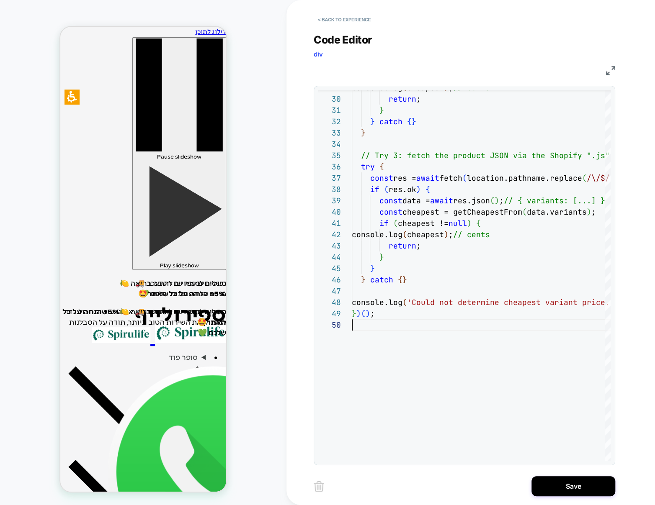
scroll to position [101, 0]
click at [606, 75] on img at bounding box center [610, 70] width 9 height 9
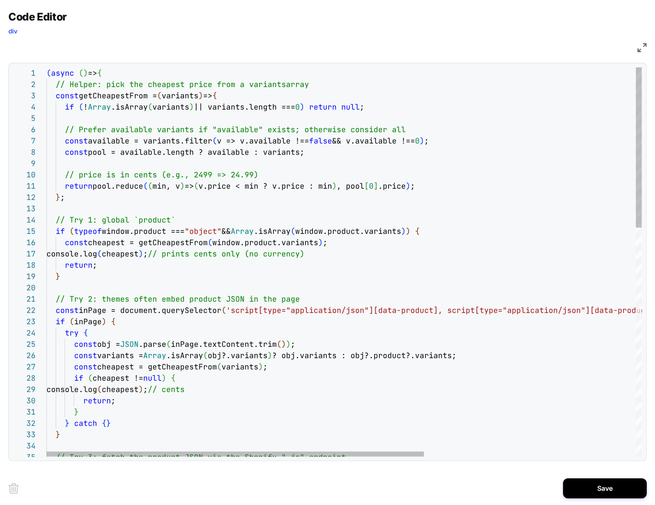
type textarea "**********"
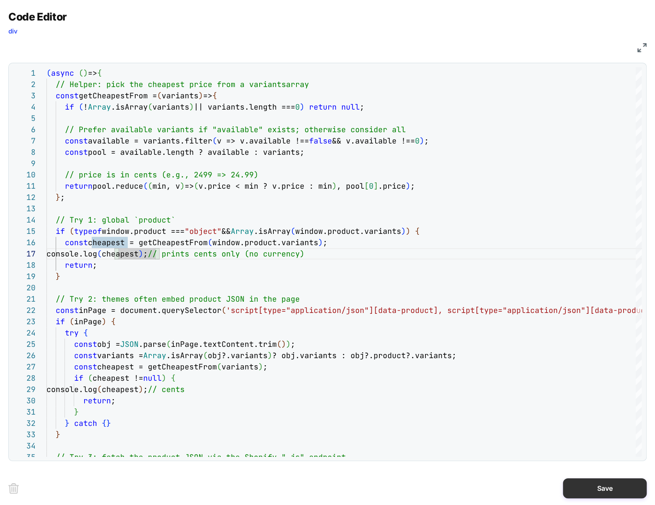
click at [567, 482] on button "Save" at bounding box center [605, 488] width 84 height 20
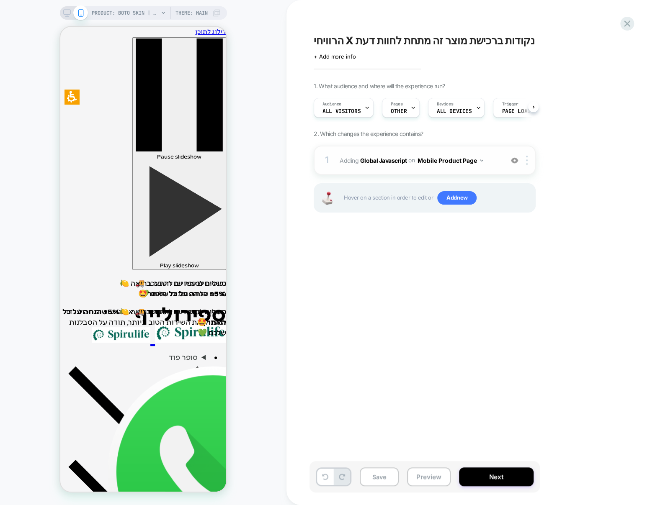
scroll to position [0, 0]
click at [381, 161] on b "Global Javascript" at bounding box center [383, 160] width 47 height 7
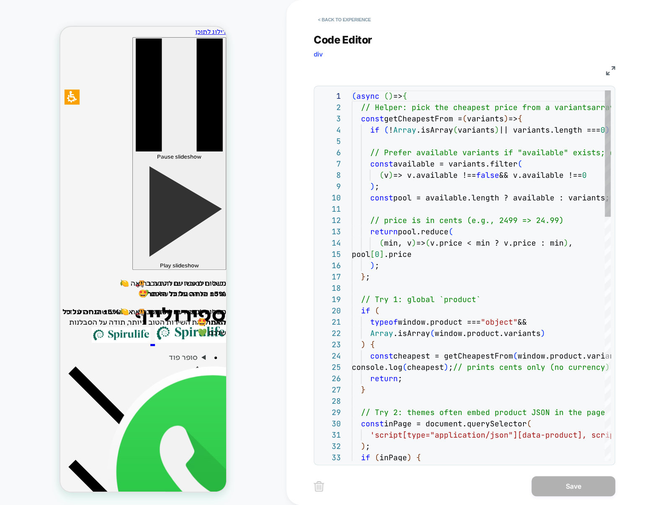
scroll to position [113, 0]
click at [368, 19] on button "< Back to experience" at bounding box center [344, 19] width 61 height 13
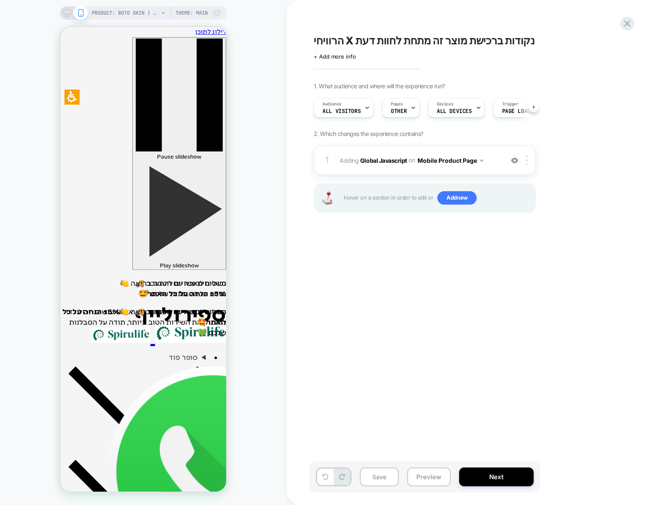
scroll to position [0, 0]
click at [503, 471] on button "Next" at bounding box center [496, 477] width 75 height 19
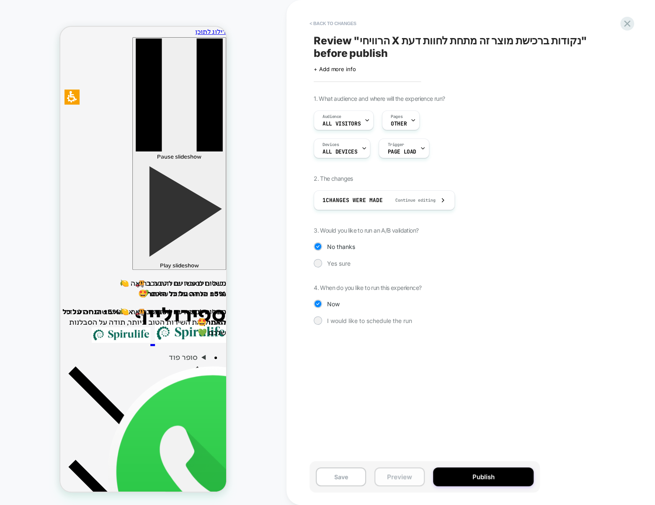
drag, startPoint x: 409, startPoint y: 480, endPoint x: 395, endPoint y: 479, distance: 13.9
click at [403, 479] on button "Preview" at bounding box center [399, 477] width 50 height 19
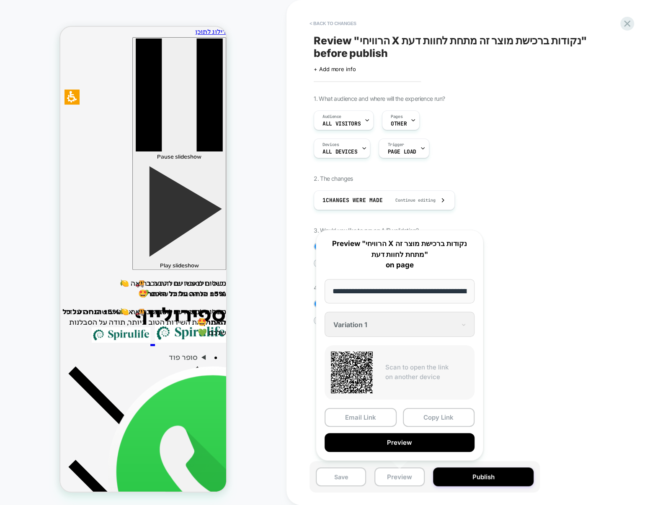
scroll to position [0, 737]
click at [380, 438] on button "Preview" at bounding box center [399, 442] width 150 height 19
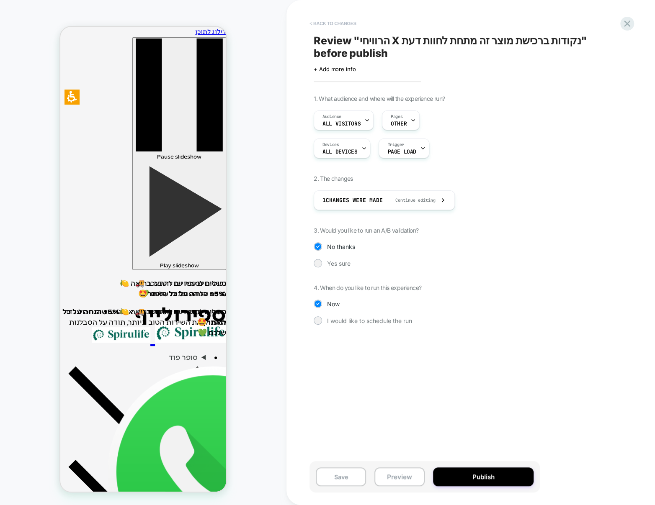
click at [328, 24] on button "< Back to changes" at bounding box center [332, 23] width 55 height 13
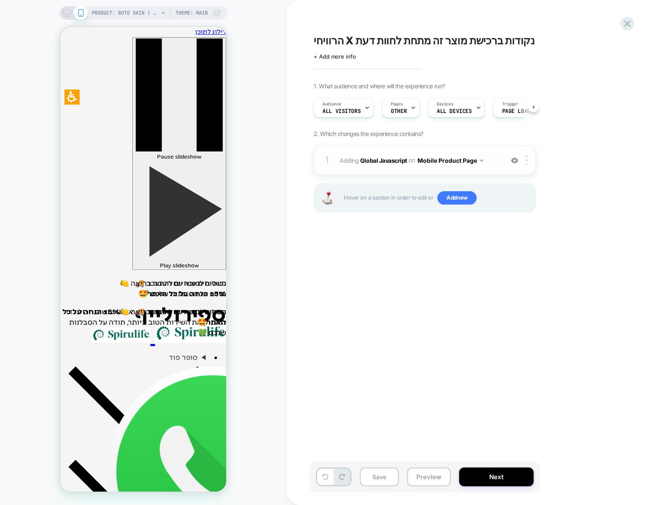
scroll to position [0, 0]
click at [492, 163] on span "Adding Global Javascript on Mobile Product Page" at bounding box center [418, 160] width 159 height 12
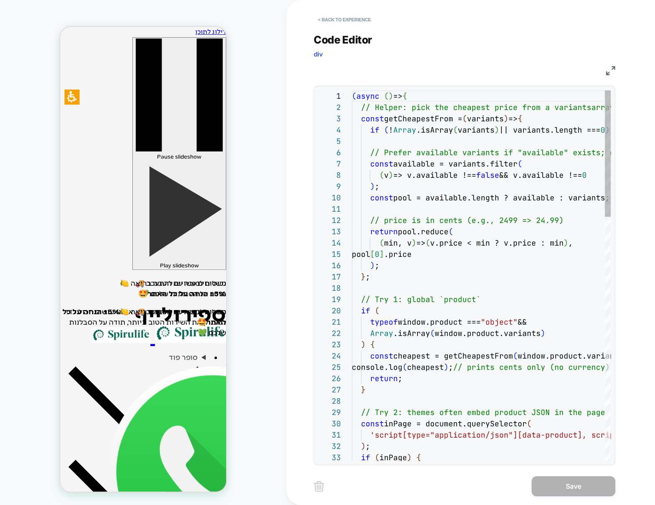
scroll to position [113, 0]
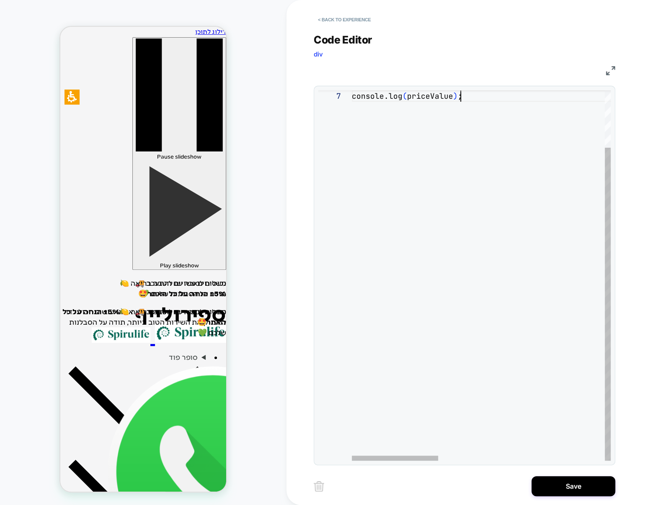
scroll to position [67, 108]
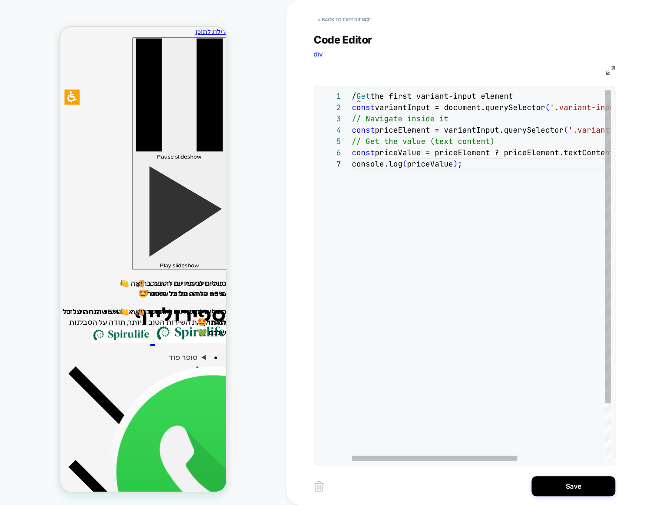
click at [363, 92] on div "console.log ( priceValue ) ; // Get the value (text content) const priceValue =…" at bounding box center [549, 309] width 395 height 438
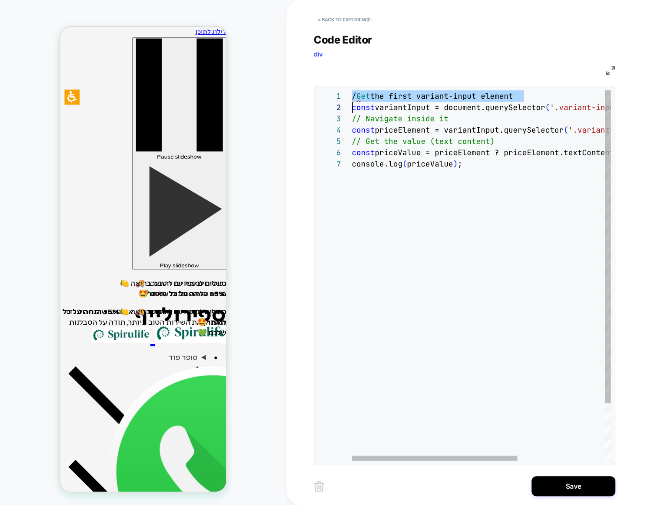
click at [357, 95] on div "console.log ( priceValue ) ; // Get the value (text content) const priceValue =…" at bounding box center [549, 309] width 395 height 438
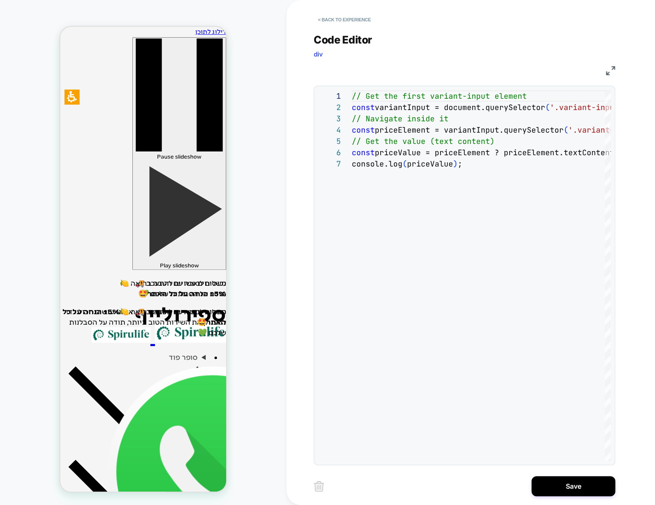
type textarea "**********"
click at [565, 473] on div "**********" at bounding box center [471, 252] width 314 height 505
click at [564, 481] on button "Save" at bounding box center [573, 486] width 84 height 20
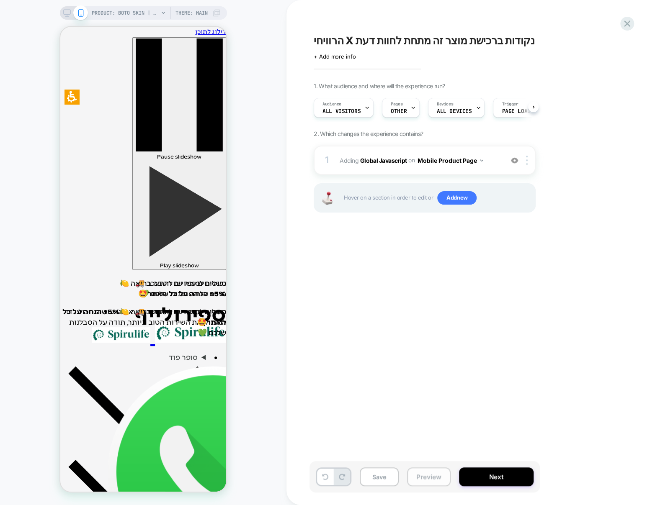
scroll to position [0, 0]
click at [427, 481] on button "Preview" at bounding box center [429, 477] width 44 height 19
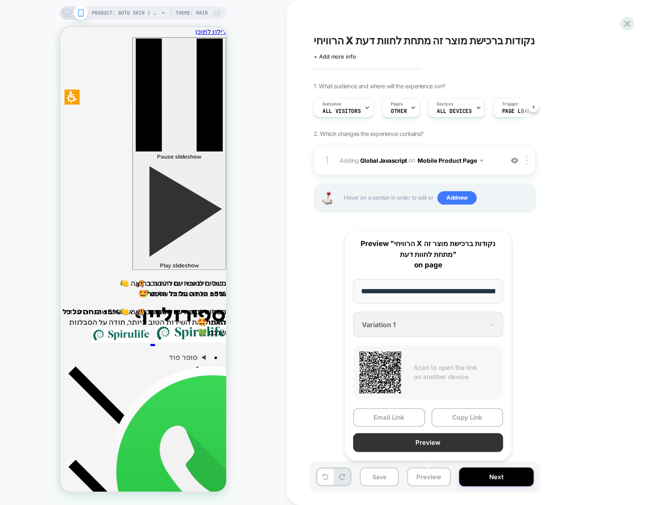
click at [427, 433] on button "Preview" at bounding box center [428, 442] width 150 height 19
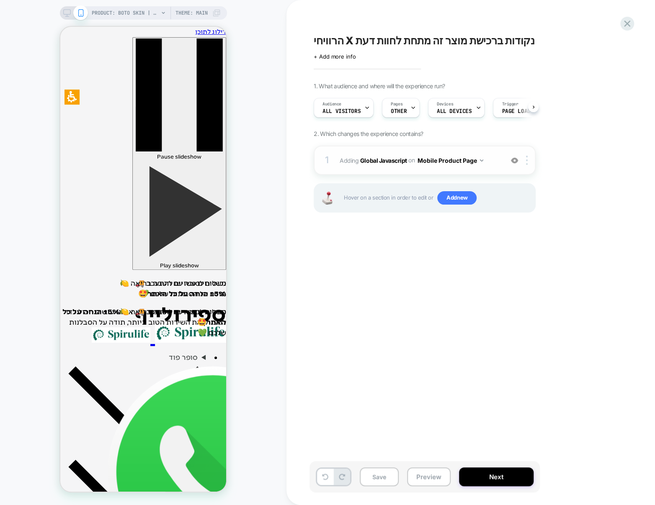
click at [503, 159] on div "1 Adding Global Javascript on Mobile Product Page Add Before Add After Copy to …" at bounding box center [425, 160] width 222 height 29
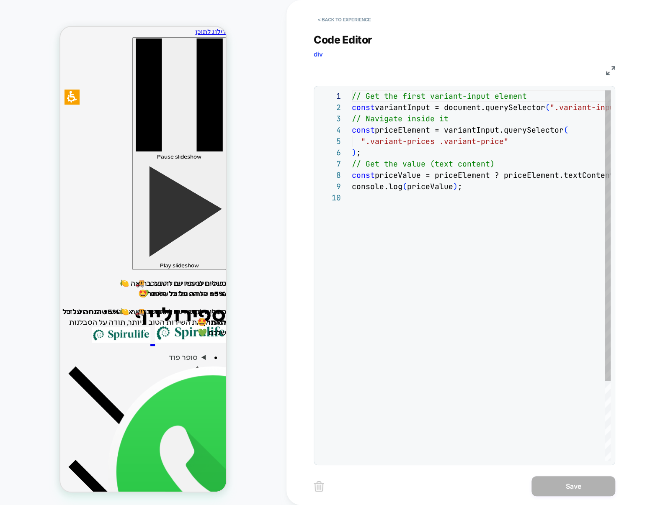
scroll to position [101, 0]
click at [475, 276] on div "// Get the first variant-input element const variantInput = document.querySelec…" at bounding box center [529, 326] width 354 height 472
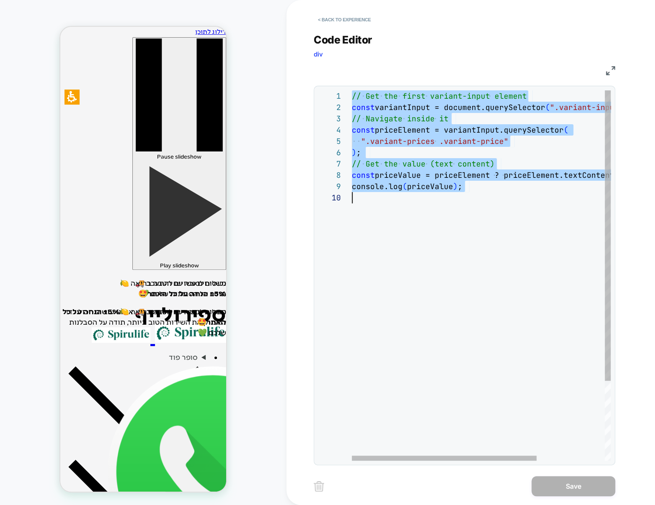
scroll to position [0, 0]
click at [431, 251] on div "// Get the first variant-input element const variantInput = document.querySelec…" at bounding box center [529, 326] width 354 height 472
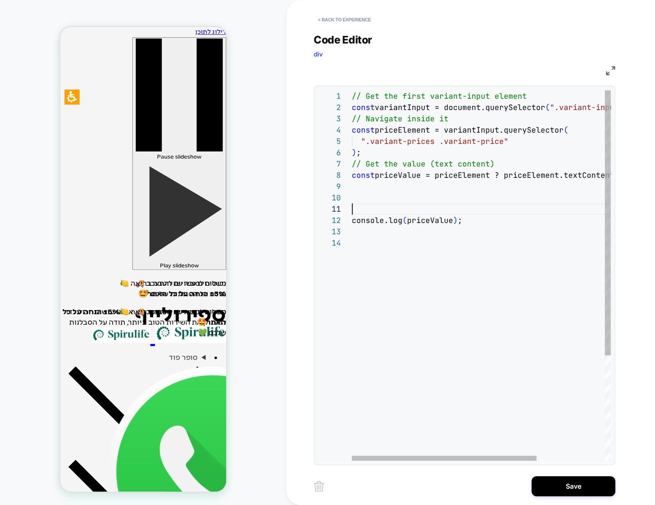
scroll to position [101, 0]
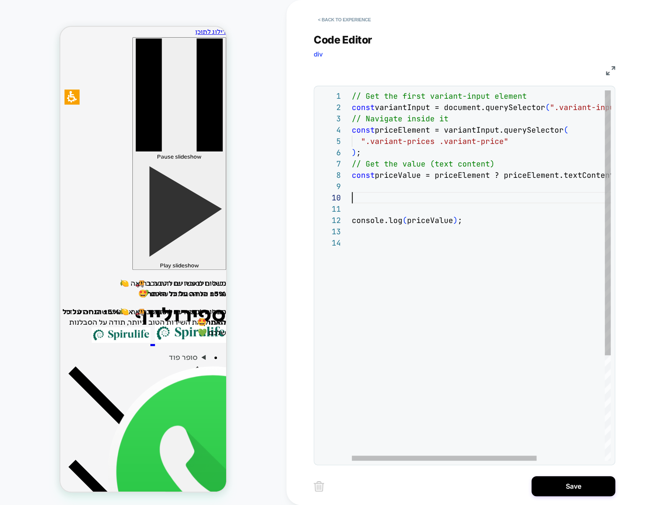
click at [415, 195] on div "// Get the first variant-input element const variantInput = document.querySelec…" at bounding box center [529, 348] width 354 height 517
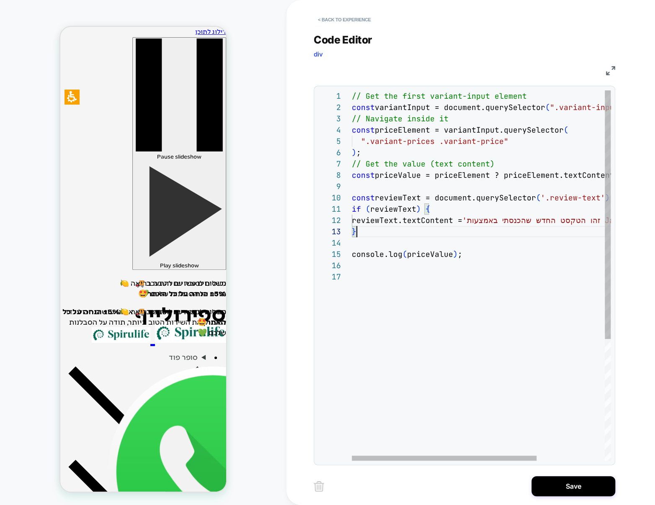
scroll to position [22, 4]
click at [417, 255] on div "// Get the first variant-input element const variantInput = document.querySelec…" at bounding box center [529, 365] width 354 height 551
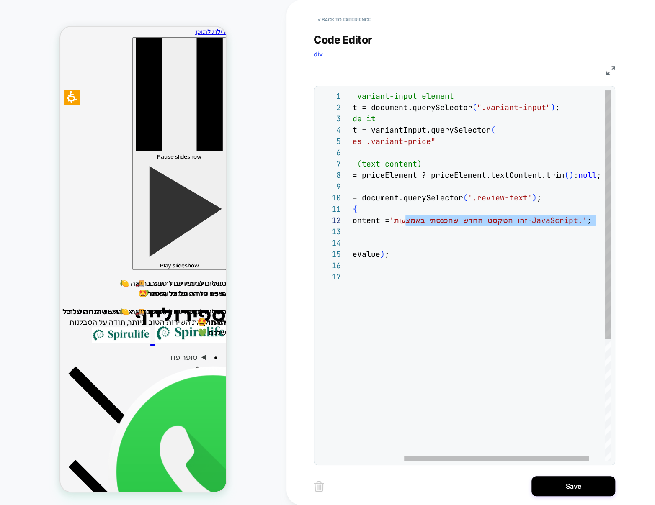
drag, startPoint x: 479, startPoint y: 220, endPoint x: 594, endPoint y: 220, distance: 115.5
click at [594, 220] on div "// Get the first variant-input element const variantInput = document.querySelec…" at bounding box center [456, 365] width 354 height 551
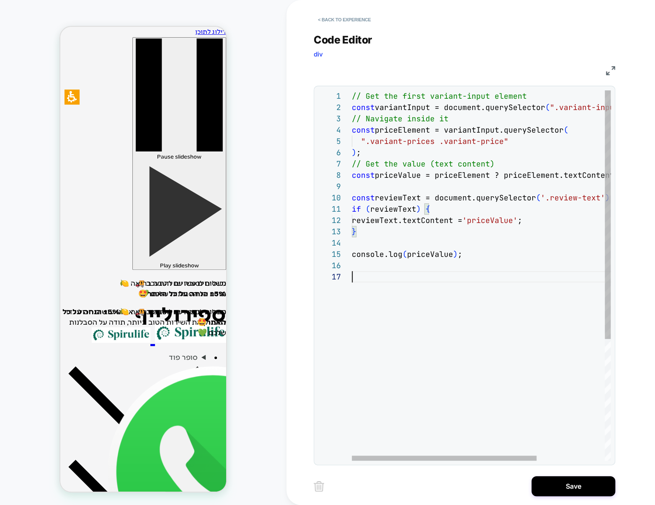
click at [496, 274] on div "// Get the first variant-input element const variantInput = document.querySelec…" at bounding box center [529, 365] width 354 height 551
click at [476, 218] on div "// Get the first variant-input element const variantInput = document.querySelec…" at bounding box center [529, 365] width 354 height 551
click at [522, 222] on div "// Get the first variant-input element const variantInput = document.querySelec…" at bounding box center [529, 365] width 354 height 551
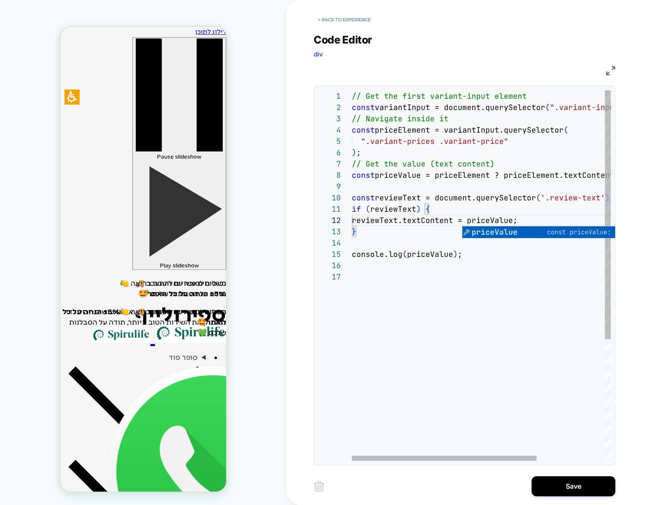
click at [470, 272] on div "// Get the first variant-input element const variantInput = document.querySelec…" at bounding box center [529, 365] width 354 height 551
click at [403, 256] on div "// Get the first variant-input element const variantInput = document.querySelec…" at bounding box center [529, 365] width 354 height 551
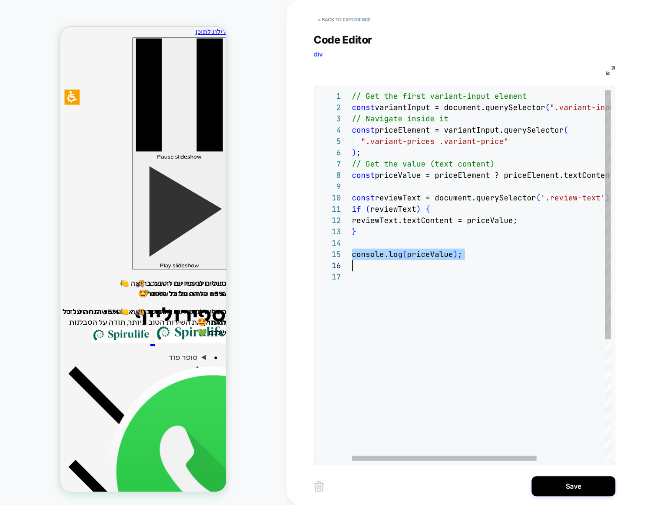
click at [403, 256] on div "// Get the first variant-input element const variantInput = document.querySelec…" at bounding box center [529, 365] width 354 height 551
click at [472, 221] on div "// Get the first variant-input element const variantInput = document.querySelec…" at bounding box center [529, 360] width 354 height 540
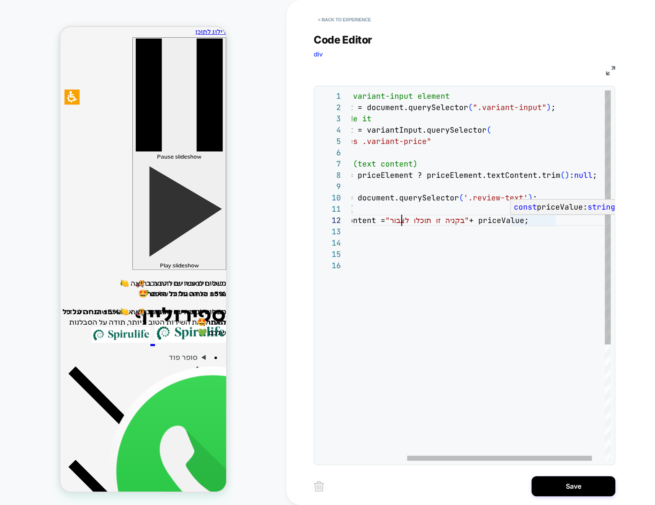
click at [556, 220] on div "// Get the first variant-input element const variantInput = document.querySelec…" at bounding box center [452, 360] width 354 height 540
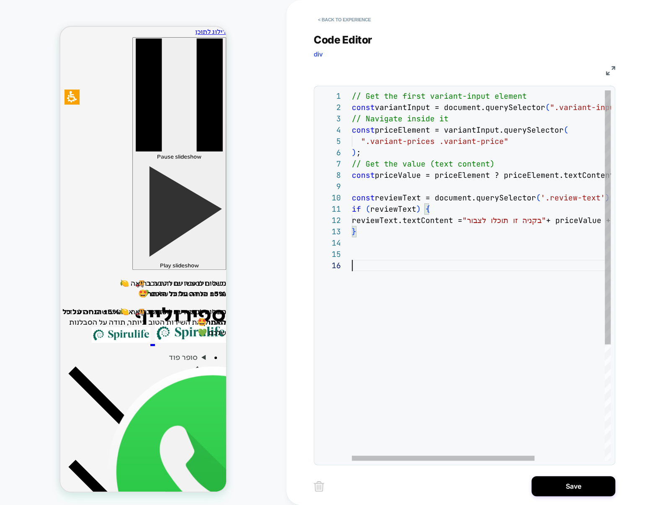
click at [528, 290] on div "// Get the first variant-input element const variantInput = document.querySelec…" at bounding box center [531, 360] width 358 height 540
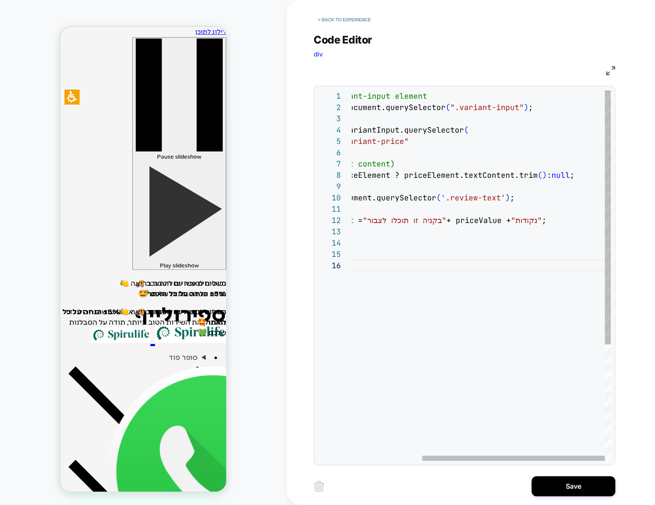
click at [551, 220] on div "// Get the first variant-input element const variantInput = document.querySelec…" at bounding box center [431, 360] width 358 height 540
click at [577, 219] on div "// Get the first variant-input element const variantInput = document.querySelec…" at bounding box center [431, 360] width 358 height 540
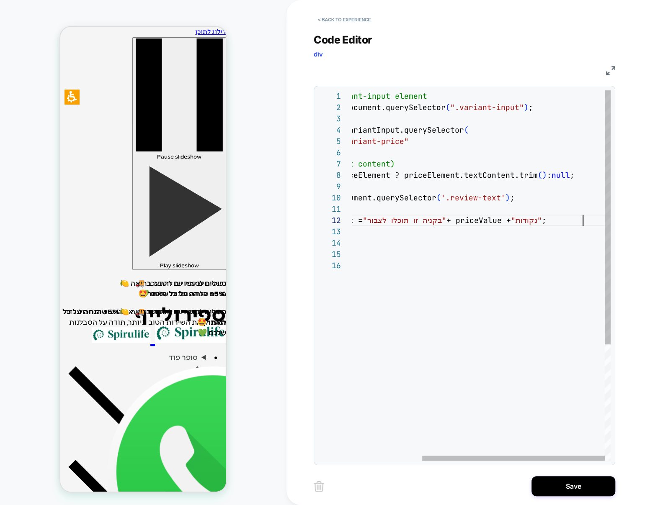
click at [576, 221] on div "// Get the first variant-input element const variantInput = document.querySelec…" at bounding box center [431, 360] width 358 height 540
click at [575, 221] on div "// Get the first variant-input element const variantInput = document.querySelec…" at bounding box center [431, 360] width 358 height 540
click at [577, 221] on div "// Get the first variant-input element const variantInput = document.querySelec…" at bounding box center [431, 360] width 358 height 540
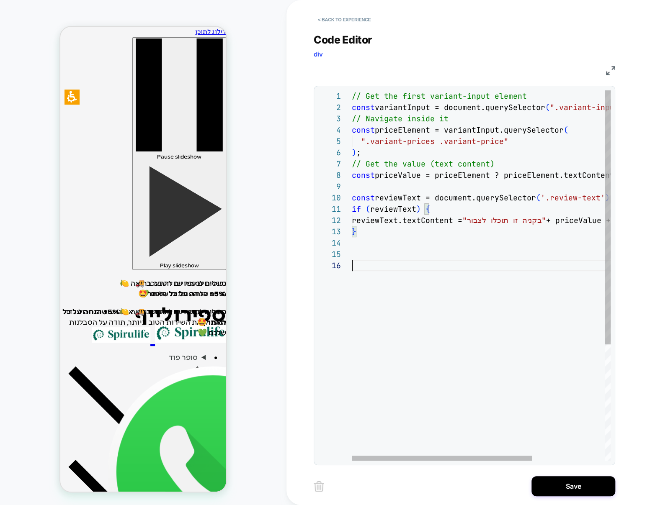
click at [474, 290] on div "// Get the first variant-input element const variantInput = document.querySelec…" at bounding box center [533, 360] width 363 height 540
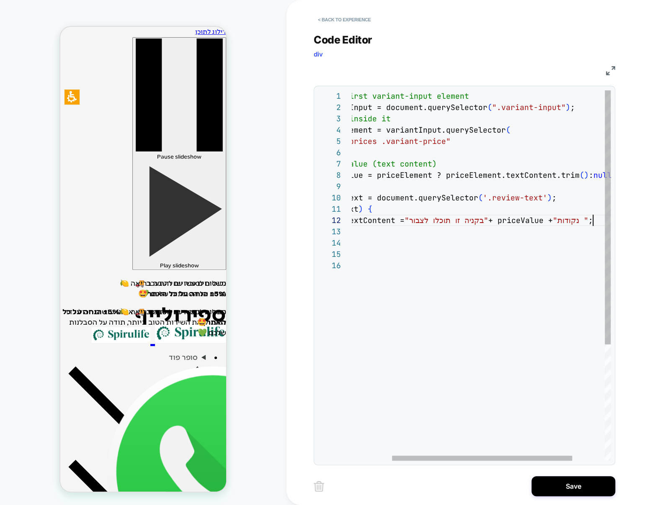
click at [592, 221] on div "// Get the first variant-input element const variantInput = document.querySelec…" at bounding box center [475, 360] width 363 height 540
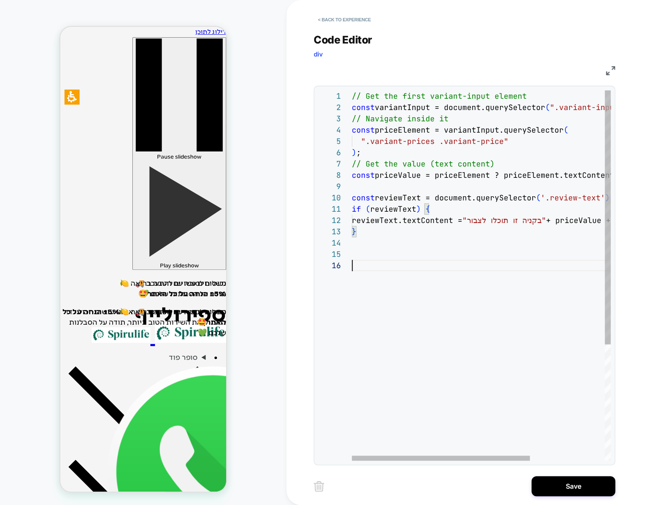
click at [565, 262] on div "// Get the first variant-input element const variantInput = document.querySelec…" at bounding box center [536, 360] width 368 height 540
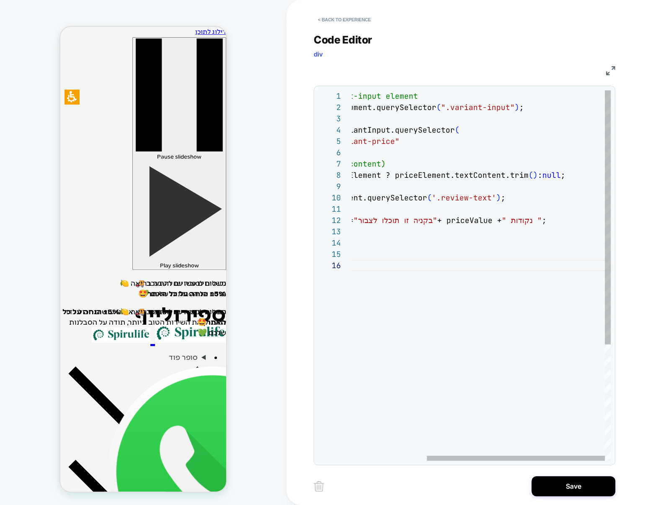
click at [373, 222] on div "// Get the first variant-input element const variantInput = document.querySelec…" at bounding box center [427, 360] width 368 height 540
click at [370, 221] on div "// Get the first variant-input element const variantInput = document.querySelec…" at bounding box center [427, 360] width 368 height 540
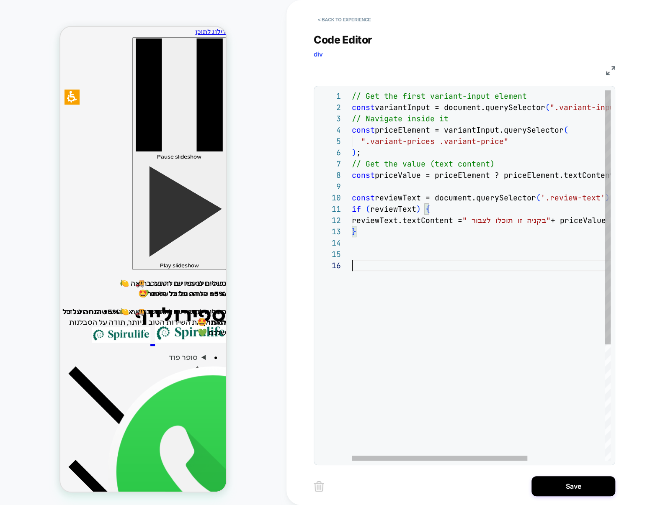
click at [363, 264] on div "// Get the first variant-input element const variantInput = document.querySelec…" at bounding box center [538, 360] width 372 height 540
click at [411, 172] on div "// Get the first variant-input element const variantInput = document.querySelec…" at bounding box center [538, 360] width 372 height 540
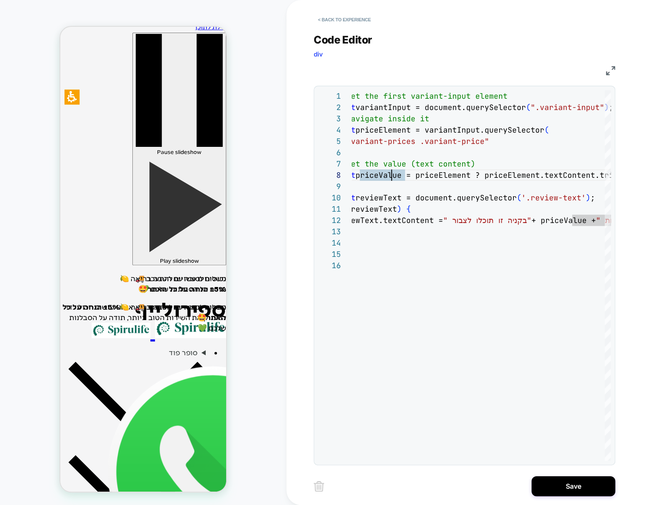
scroll to position [12, 0]
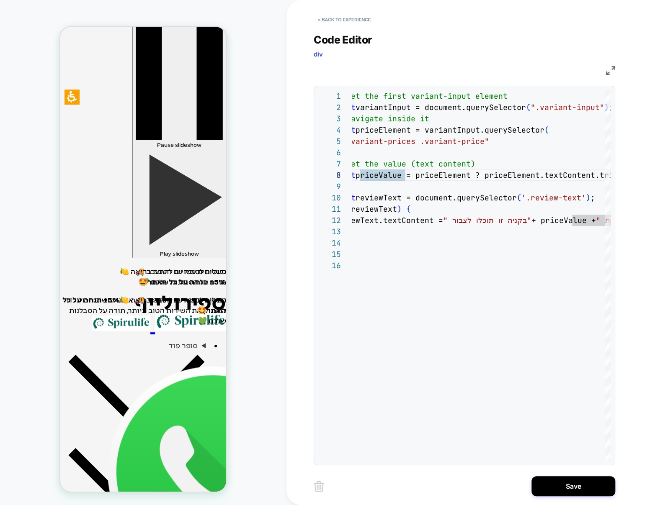
drag, startPoint x: 153, startPoint y: 266, endPoint x: 148, endPoint y: 266, distance: 4.6
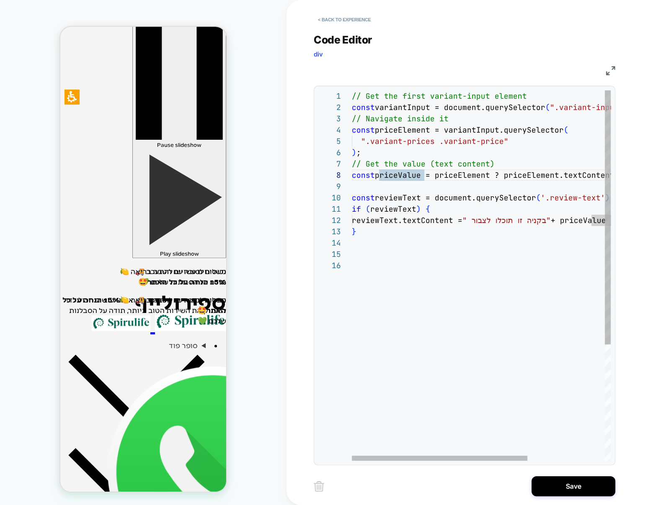
click at [455, 147] on div "// Get the first variant-input element const variantInput = document.querySelec…" at bounding box center [538, 360] width 372 height 540
click at [471, 138] on div "// Get the first variant-input element const variantInput = document.querySelec…" at bounding box center [538, 360] width 372 height 540
click at [372, 186] on div "// Get the first variant-input element const variantInput = document.querySelec…" at bounding box center [538, 360] width 372 height 540
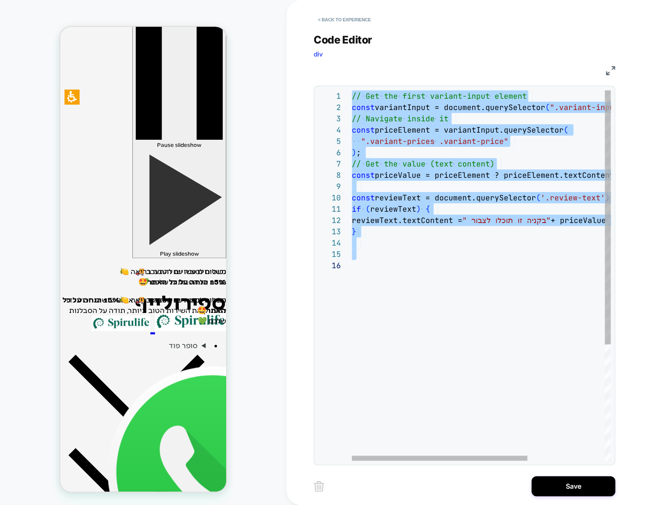
type textarea "**********"
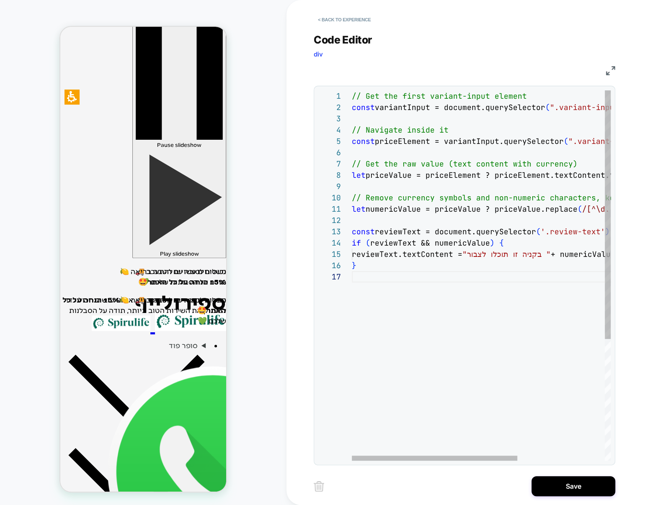
click at [460, 325] on div "// Get the first variant-input element const variantInput = document.querySelec…" at bounding box center [549, 365] width 395 height 551
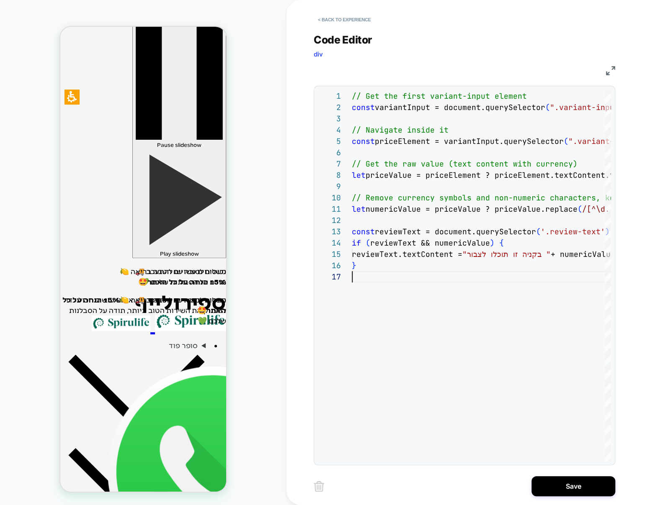
click at [418, 17] on div "< Back to experience" at bounding box center [498, 12] width 368 height 25
click at [555, 491] on button "Save" at bounding box center [573, 486] width 84 height 20
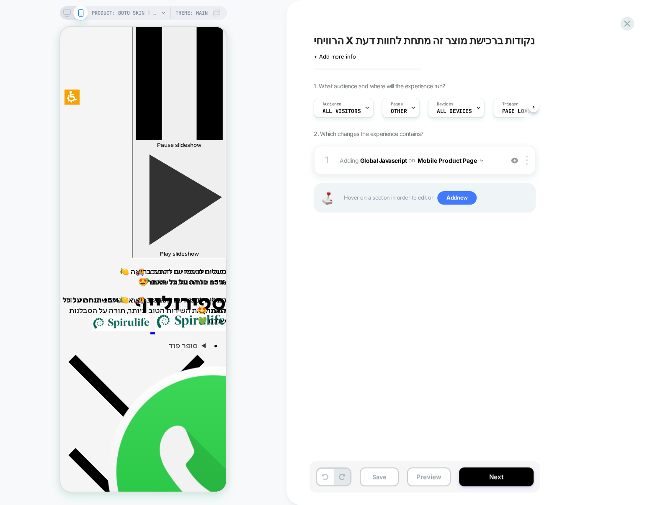
scroll to position [0, 0]
click at [373, 472] on button "Save" at bounding box center [379, 477] width 39 height 19
click at [487, 342] on div "הרוויחי X נקודות ברכישת מוצר זה מתחת לחוות דעת Click to edit experience details…" at bounding box center [466, 252] width 314 height 489
click at [378, 159] on b "Global Javascript" at bounding box center [383, 160] width 47 height 7
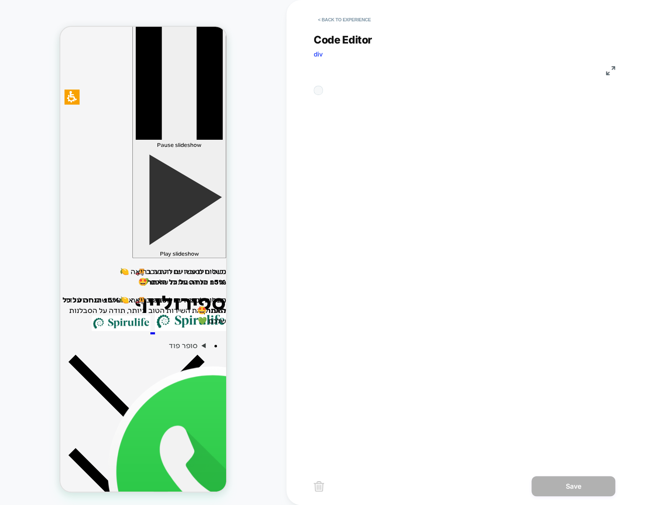
scroll to position [113, 0]
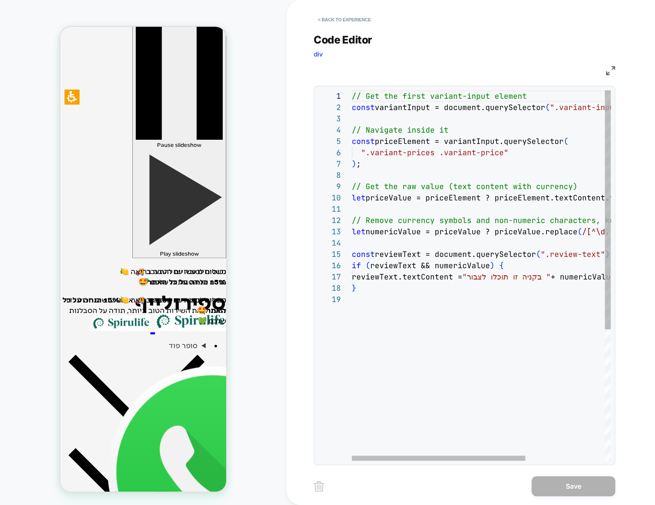
click at [413, 162] on div "// Get the first variant-input element const variantInput = document.querySelec…" at bounding box center [540, 377] width 377 height 574
click at [392, 108] on div "// Get the first variant-input element const variantInput = document.querySelec…" at bounding box center [540, 377] width 377 height 574
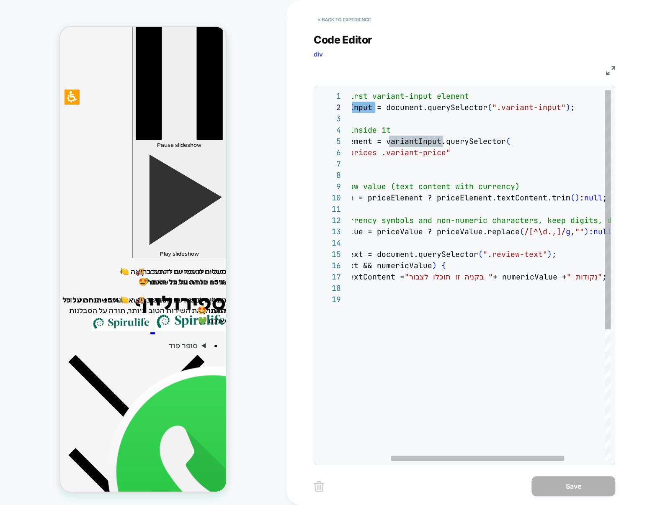
scroll to position [11, 203]
click at [498, 108] on div "// Get the first variant-input element const variantInput = document.querySelec…" at bounding box center [482, 377] width 377 height 574
drag, startPoint x: 498, startPoint y: 107, endPoint x: 559, endPoint y: 109, distance: 60.7
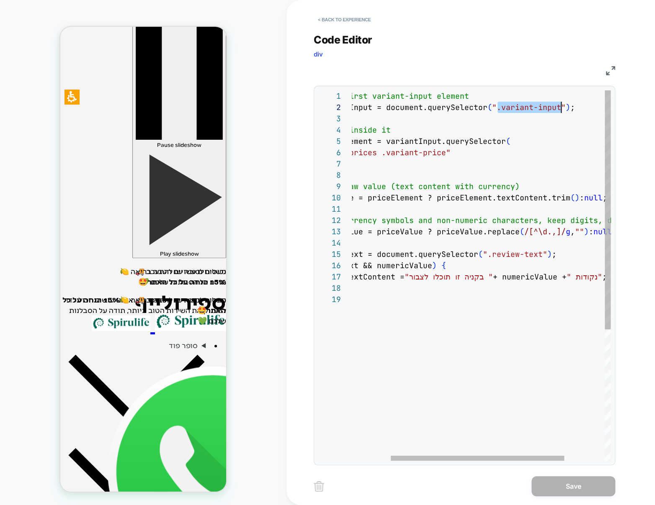
click at [559, 109] on div "// Get the first variant-input element const variantInput = document.querySelec…" at bounding box center [482, 377] width 377 height 574
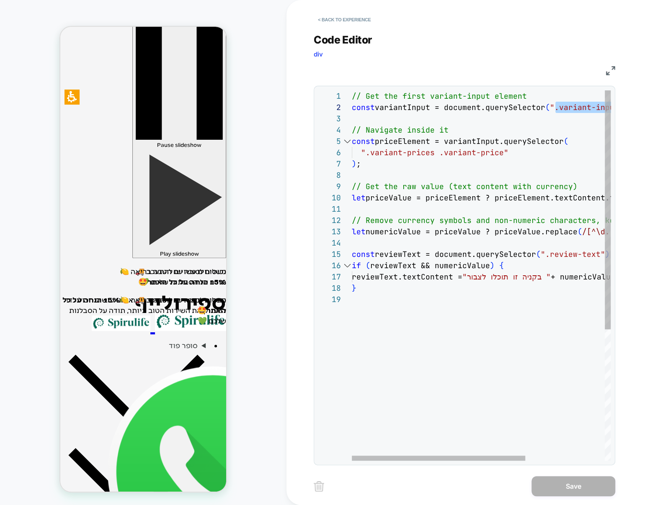
click at [344, 139] on div at bounding box center [347, 141] width 11 height 11
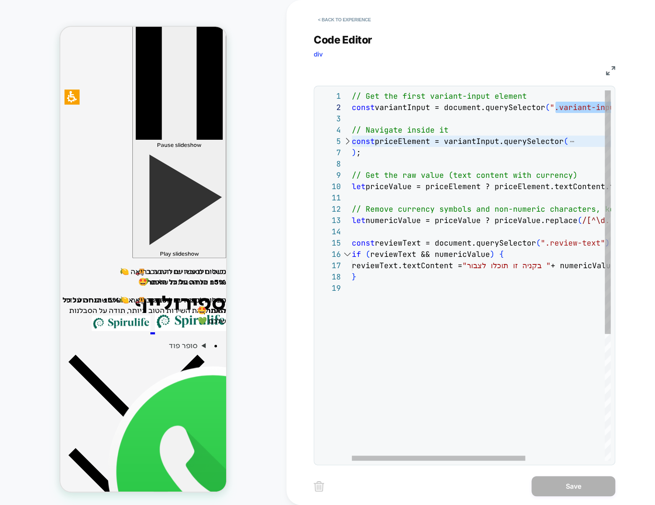
click at [415, 145] on div "// Get the first variant-input element const variantInput = document.querySelec…" at bounding box center [540, 371] width 377 height 563
click at [414, 102] on div "// Get the first variant-input element const variantInput = document.querySelec…" at bounding box center [540, 371] width 377 height 563
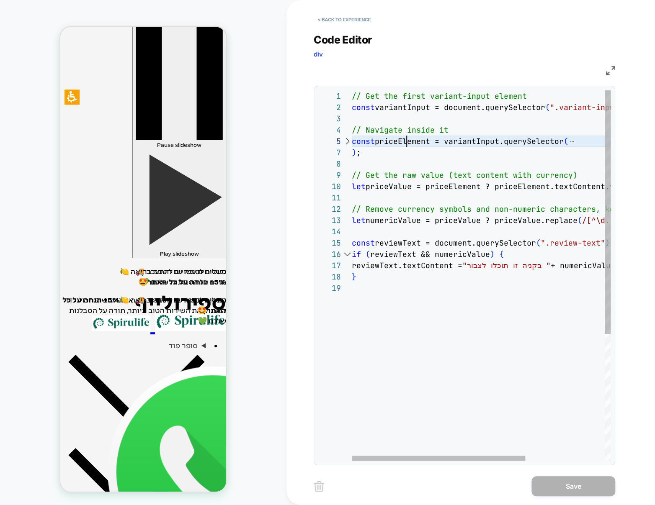
click at [405, 136] on div "// Get the first variant-input element const variantInput = document.querySelec…" at bounding box center [540, 371] width 377 height 563
click at [348, 143] on div at bounding box center [347, 141] width 11 height 11
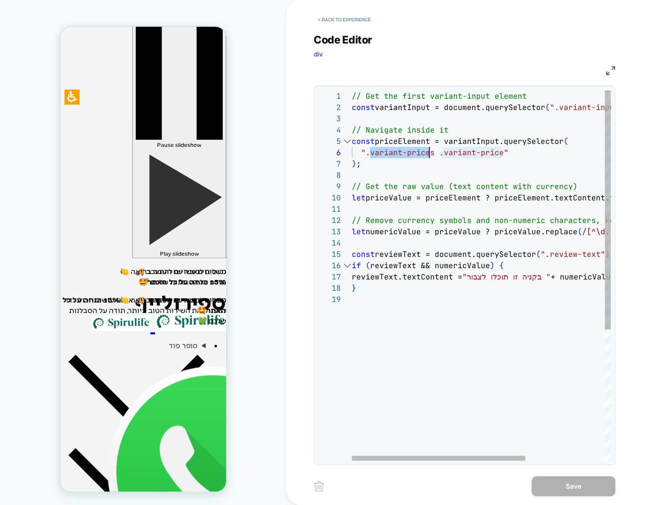
scroll to position [57, 81]
drag, startPoint x: 369, startPoint y: 154, endPoint x: 431, endPoint y: 152, distance: 62.0
click at [431, 152] on div "// Get the first variant-input element const variantInput = document.querySelec…" at bounding box center [540, 377] width 377 height 574
drag, startPoint x: 441, startPoint y: 153, endPoint x: 496, endPoint y: 153, distance: 54.4
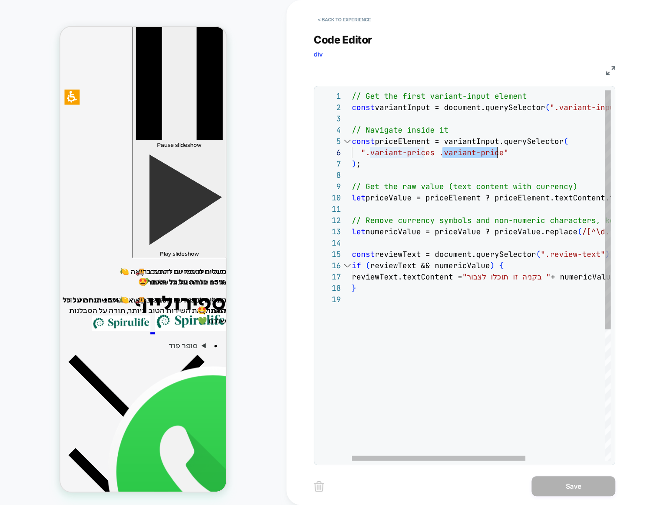
click at [496, 153] on div "// Get the first variant-input element const variantInput = document.querySelec…" at bounding box center [540, 377] width 377 height 574
click at [411, 185] on div "// Get the first variant-input element const variantInput = document.querySelec…" at bounding box center [540, 377] width 377 height 574
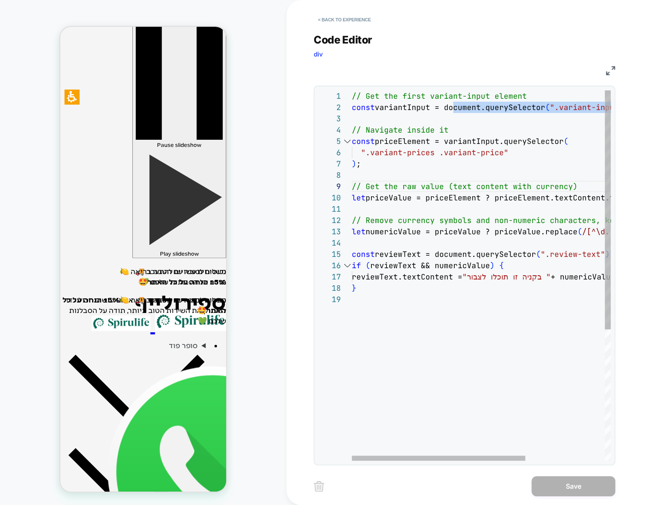
drag, startPoint x: 409, startPoint y: 81, endPoint x: 453, endPoint y: 112, distance: 53.4
click at [453, 112] on div "Code Editor div JS 1 2 3 4 5 6 7 8 9 10 11 12 13 14 15 16 17 18 19 // Get the f…" at bounding box center [464, 244] width 301 height 442
click at [432, 272] on div "// Get the first variant-input element const variantInput = document.querySelec…" at bounding box center [540, 377] width 377 height 574
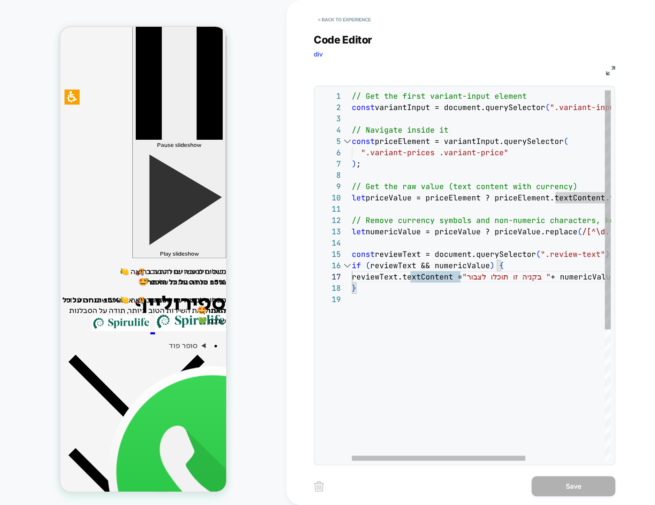
click at [400, 255] on div "// Get the first variant-input element const variantInput = document.querySelec…" at bounding box center [540, 377] width 377 height 574
click at [566, 254] on div "// Get the first variant-input element const variantInput = document.querySelec…" at bounding box center [540, 377] width 377 height 574
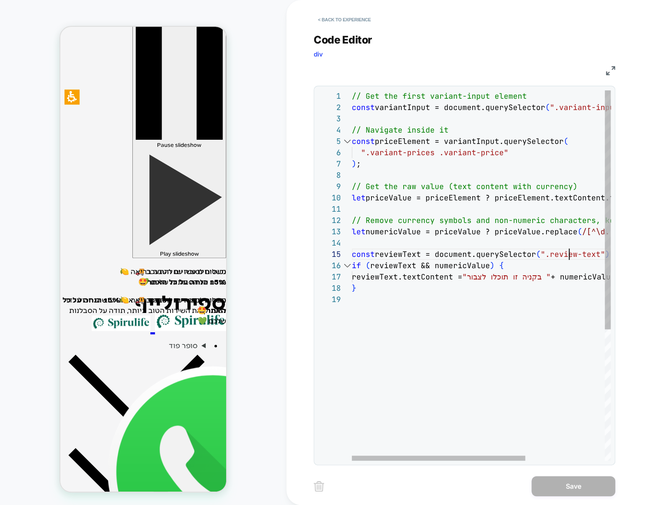
click at [566, 254] on div "// Get the first variant-input element const variantInput = document.querySelec…" at bounding box center [540, 377] width 377 height 574
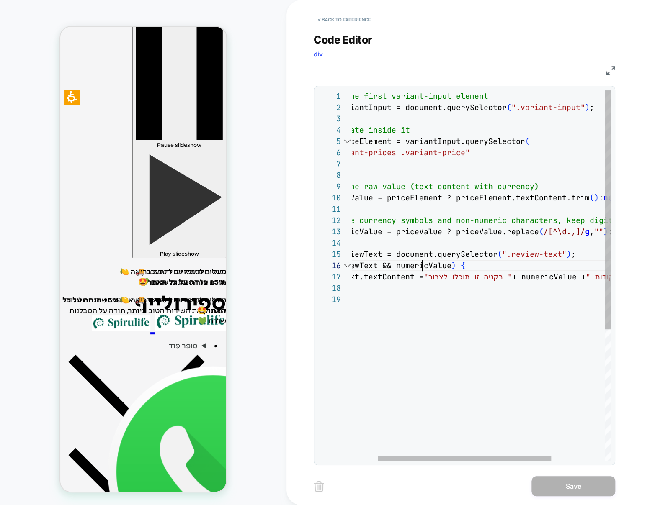
click at [422, 264] on div "// Get the first variant-input element const variantInput = document.querySelec…" at bounding box center [501, 377] width 377 height 574
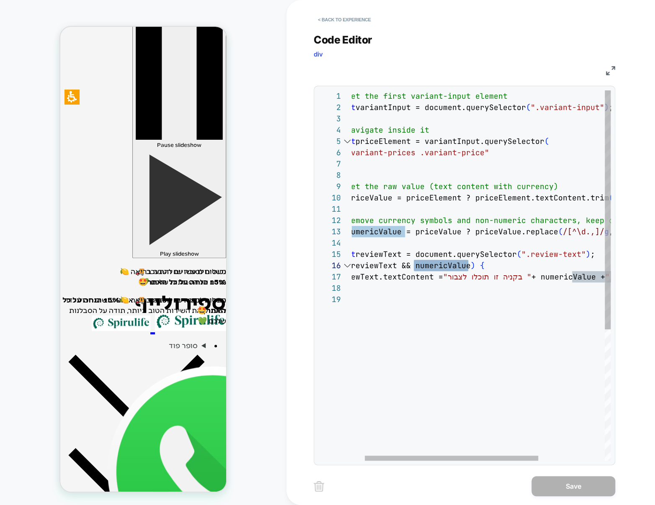
click at [439, 232] on div "// Get the first variant-input element const variantInput = document.querySelec…" at bounding box center [520, 377] width 377 height 574
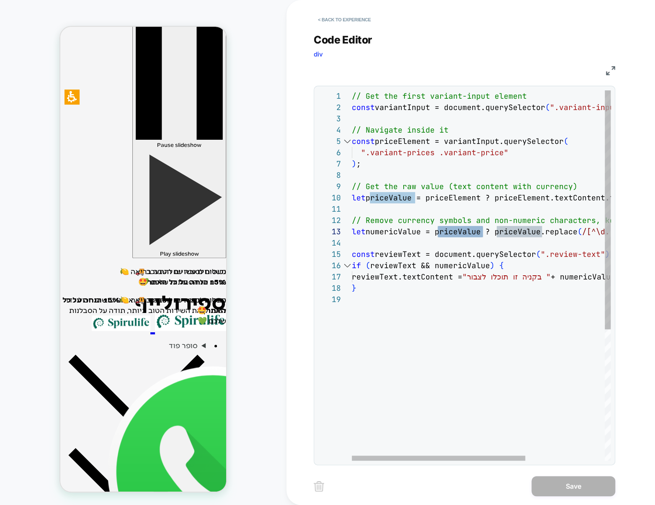
click at [423, 319] on div "// Get the first variant-input element const variantInput = document.querySelec…" at bounding box center [540, 377] width 377 height 574
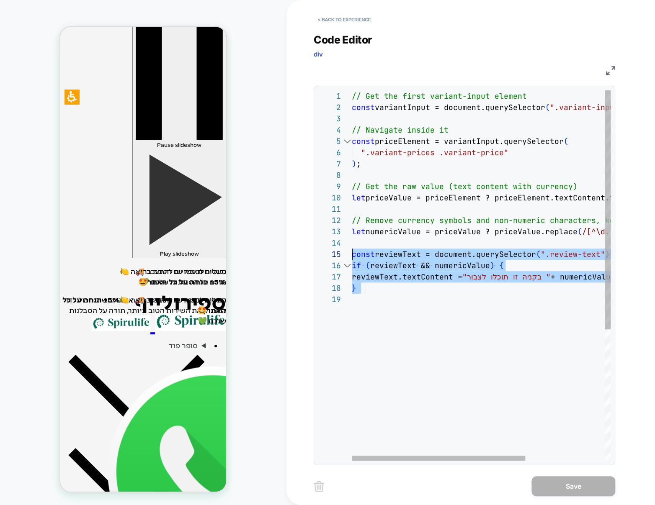
drag, startPoint x: 375, startPoint y: 298, endPoint x: 348, endPoint y: 251, distance: 54.2
click at [352, 251] on div "// Get the first variant-input element const variantInput = document.querySelec…" at bounding box center [540, 377] width 377 height 574
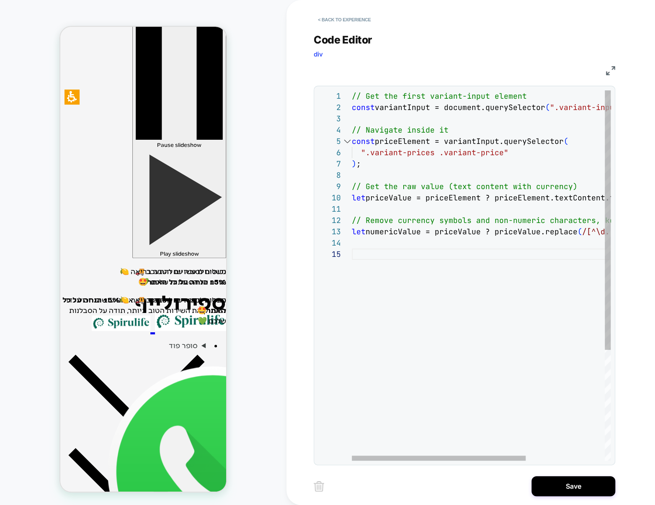
click at [427, 310] on div "// Get the first variant-input element const variantInput = document.querySelec…" at bounding box center [540, 354] width 376 height 529
type textarea "**********"
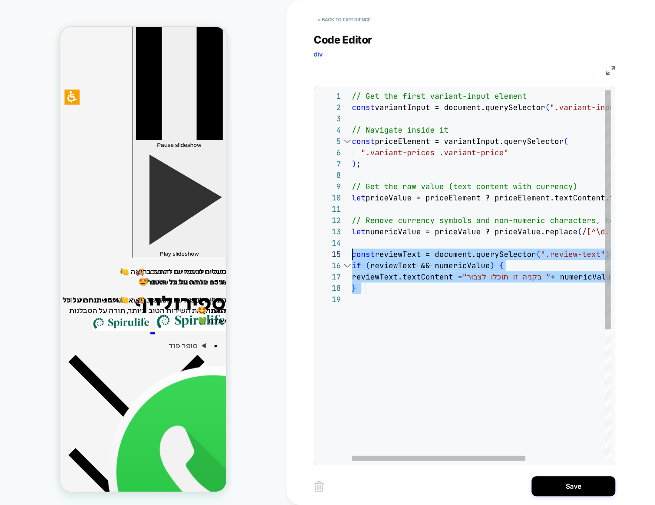
click at [406, 289] on div "// Get the first variant-input element const variantInput = document.querySelec…" at bounding box center [540, 377] width 377 height 574
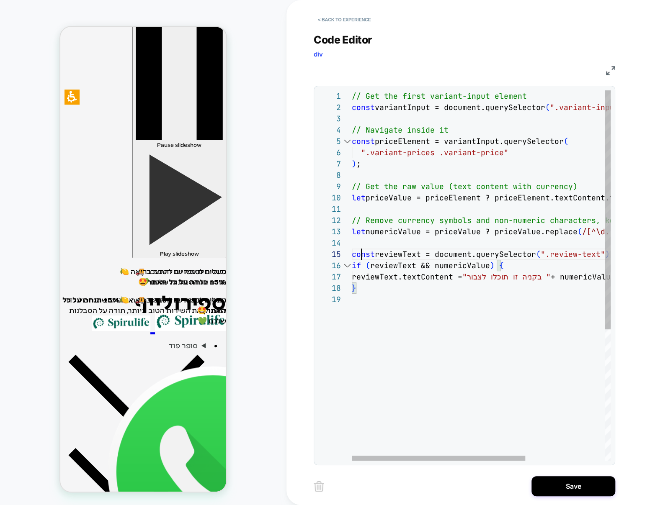
click at [360, 255] on div "// Get the first variant-input element const variantInput = document.querySelec…" at bounding box center [540, 377] width 377 height 574
click at [359, 255] on div "// Get the first variant-input element const variantInput = document.querySelec…" at bounding box center [540, 377] width 377 height 574
click at [399, 253] on div "// Get the first variant-input element const variantInput = document.querySelec…" at bounding box center [540, 377] width 377 height 574
click at [404, 252] on div "// Get the first variant-input element const variantInput = document.querySelec…" at bounding box center [540, 377] width 377 height 574
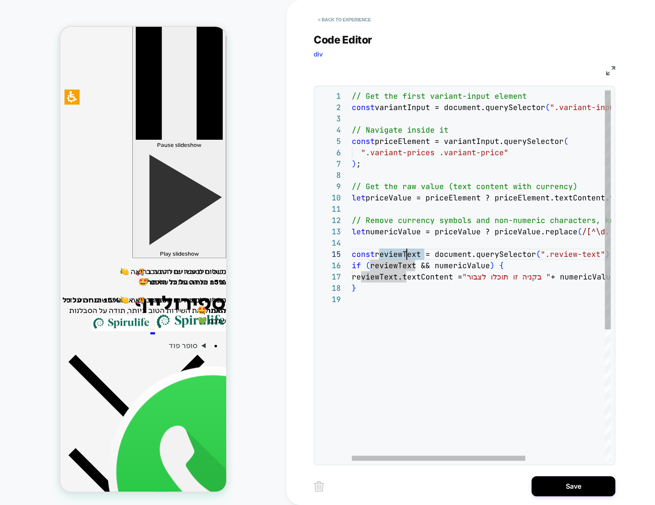
click at [404, 252] on div "// Get the first variant-input element const variantInput = document.querySelec…" at bounding box center [540, 377] width 377 height 574
click at [458, 257] on div "// Get the first variant-input element const variantInput = document.querySelec…" at bounding box center [540, 377] width 377 height 574
drag, startPoint x: 509, startPoint y: 253, endPoint x: 597, endPoint y: 254, distance: 87.1
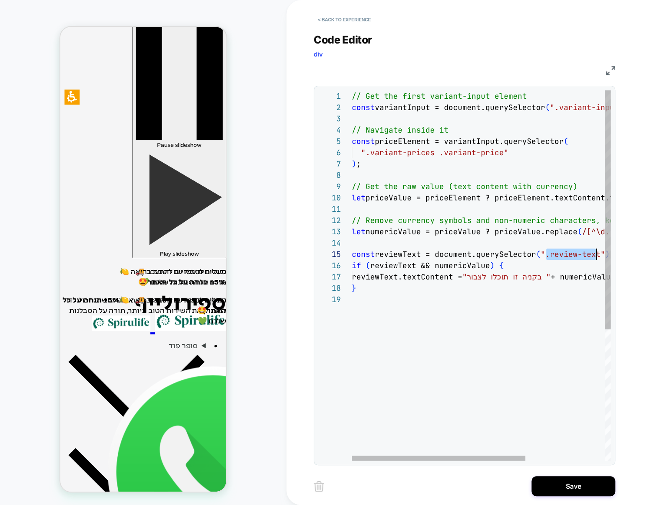
click at [597, 254] on div "// Get the first variant-input element const variantInput = document.querySelec…" at bounding box center [540, 377] width 377 height 574
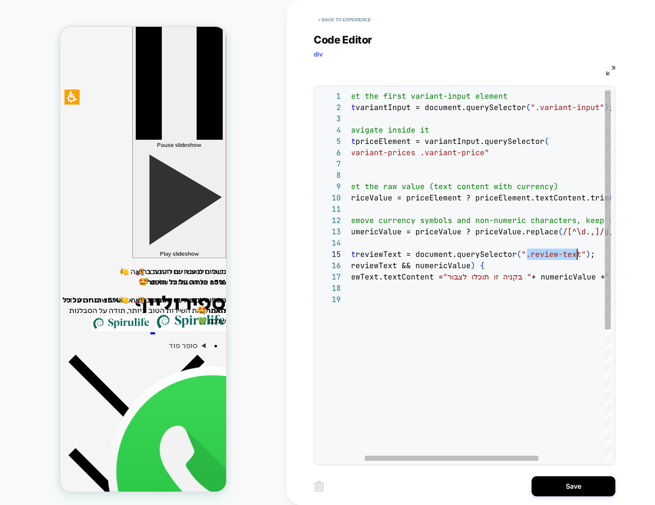
click at [388, 249] on div "// Get the first variant-input element const variantInput = document.querySelec…" at bounding box center [520, 377] width 377 height 574
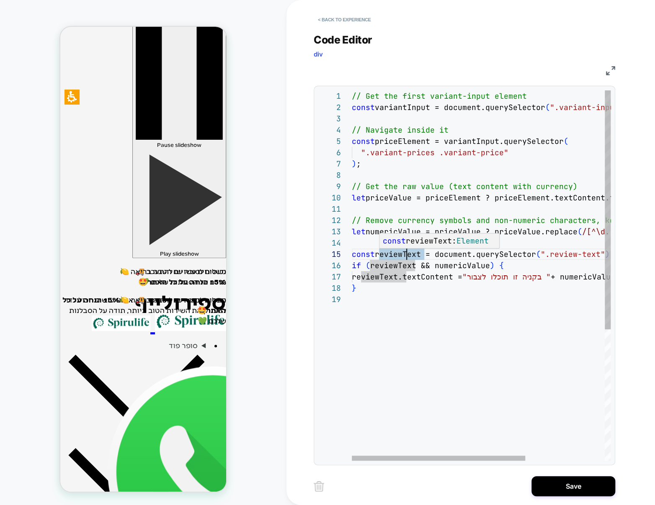
click at [391, 268] on div "// Get the first variant-input element const variantInput = document.querySelec…" at bounding box center [540, 377] width 377 height 574
click at [383, 275] on div "// Get the first variant-input element const variantInput = document.querySelec…" at bounding box center [540, 377] width 377 height 574
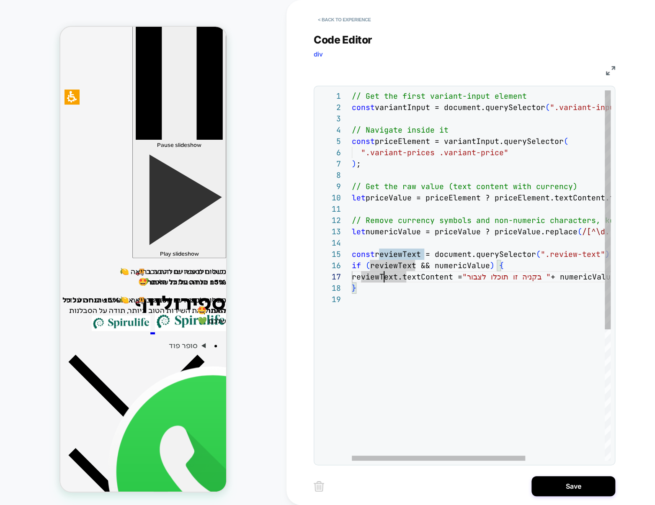
click at [429, 278] on div "// Get the first variant-input element const variantInput = document.querySelec…" at bounding box center [540, 377] width 377 height 574
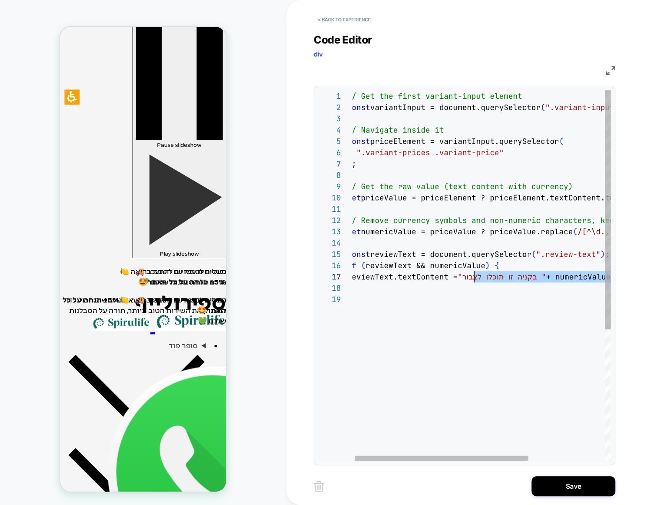
scroll to position [67, 122]
drag, startPoint x: 576, startPoint y: 277, endPoint x: 470, endPoint y: 276, distance: 105.9
click at [470, 276] on div "// Get the first variant-input element const variantInput = document.querySelec…" at bounding box center [535, 377] width 377 height 574
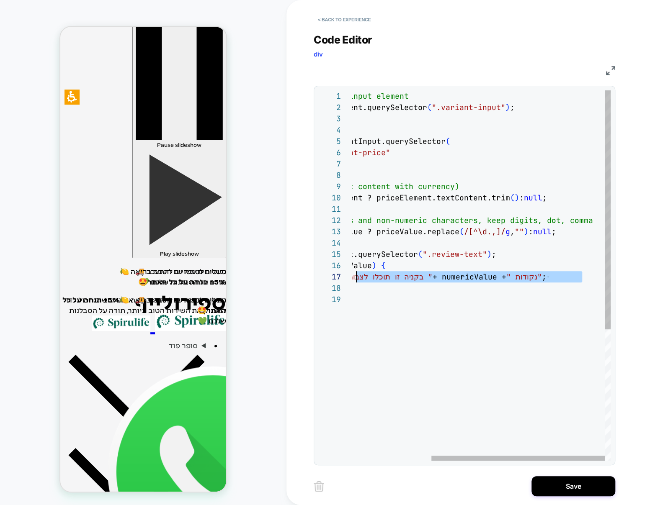
click at [506, 328] on div "// Get the first variant-input element const variantInput = document.querySelec…" at bounding box center [422, 377] width 377 height 574
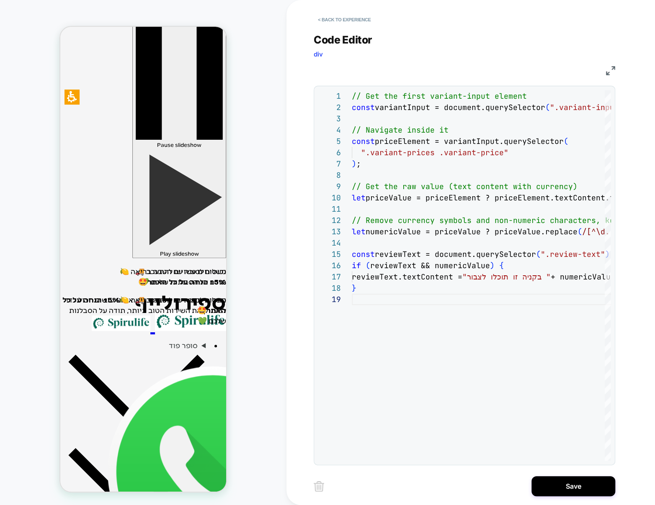
click at [134, 316] on img at bounding box center [121, 324] width 59 height 16
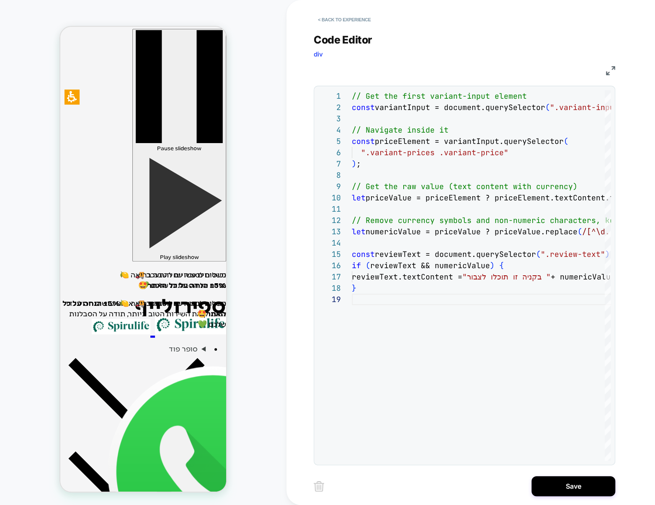
scroll to position [0, 0]
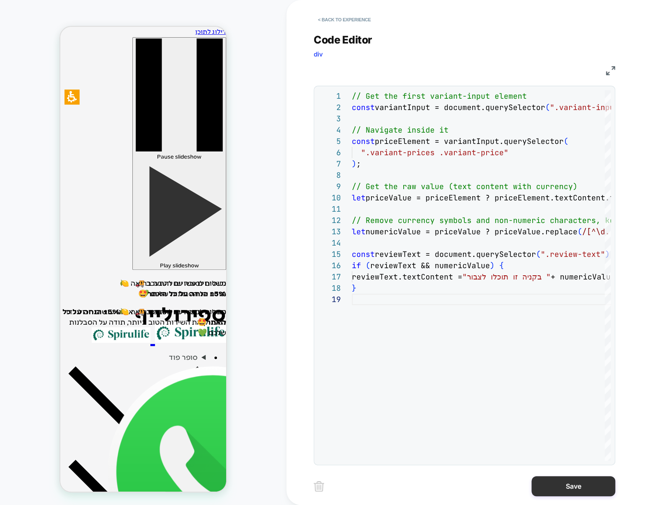
click at [561, 494] on button "Save" at bounding box center [573, 486] width 84 height 20
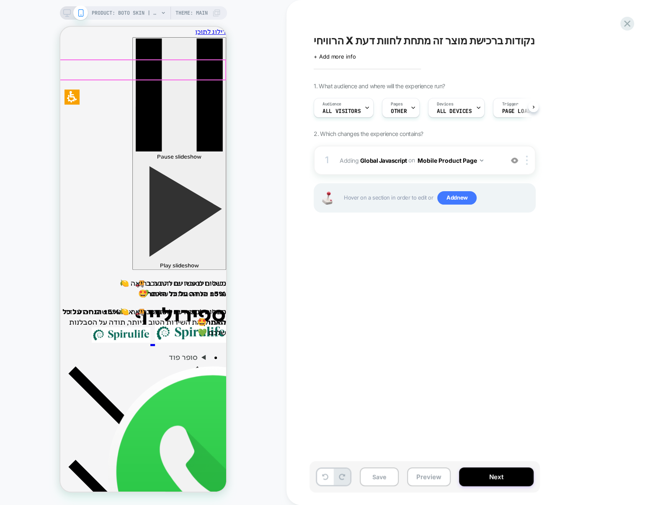
click at [130, 327] on img at bounding box center [121, 335] width 59 height 16
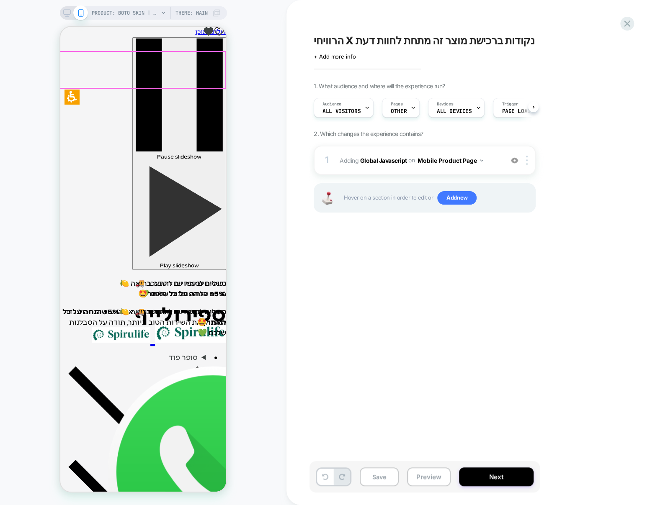
click at [136, 50] on div "Pause slideshow Play slideshow משלוחים עשויים להתעכב 🚚 תודה על הסבלנות שלכם 💚 מ…" at bounding box center [143, 164] width 166 height 257
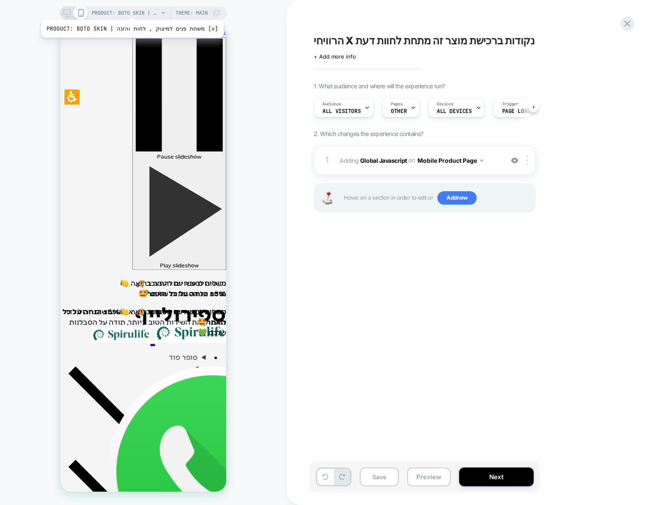
click at [124, 9] on span "PRODUCT: BOTO SKIN | משחת פנים למיצוק , לחות והזנה [v]" at bounding box center [125, 12] width 67 height 13
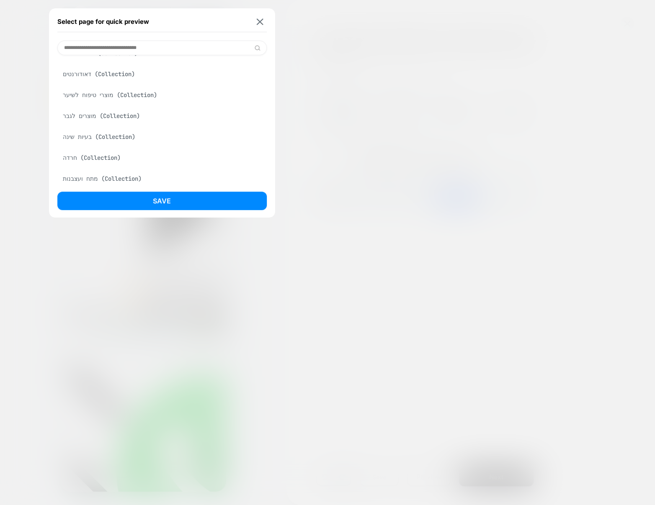
scroll to position [146, 0]
click at [114, 99] on div "מוצרי טיפוח לשיער (Collection)" at bounding box center [161, 91] width 209 height 16
click at [94, 120] on div "מוצרים לגבר (Collection)" at bounding box center [161, 112] width 209 height 16
click at [106, 99] on div "מוצרי טיפוח לשיער (Collection)" at bounding box center [161, 91] width 209 height 16
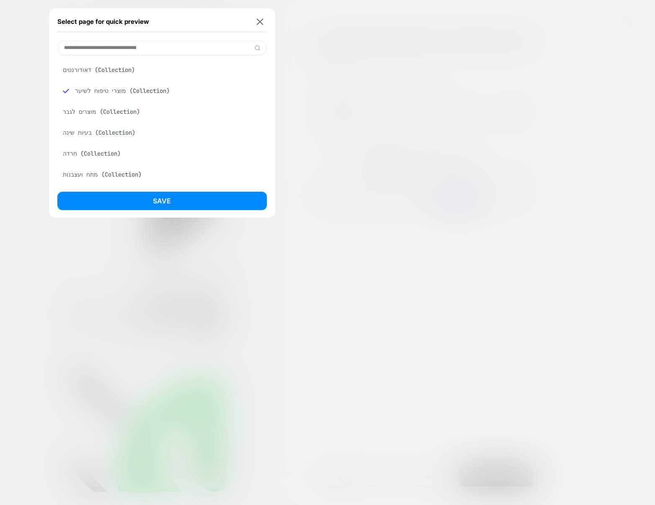
click at [99, 57] on div "תוספי תזונה (Collection)" at bounding box center [161, 49] width 209 height 16
click at [193, 41] on input at bounding box center [161, 48] width 209 height 15
click at [190, 45] on input at bounding box center [161, 48] width 209 height 15
type input "****"
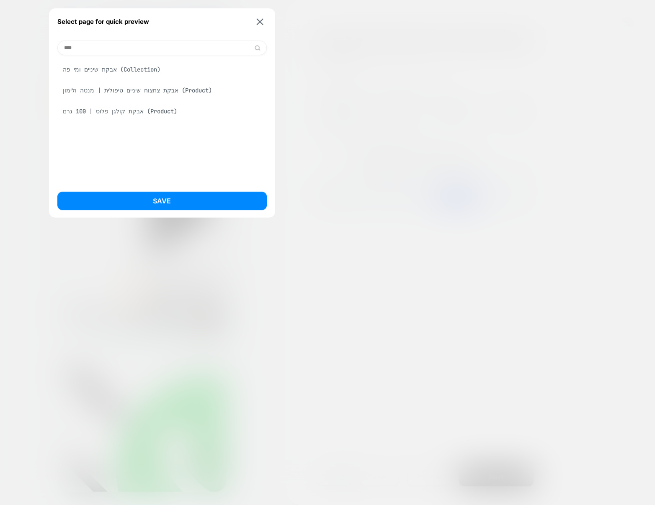
click at [130, 114] on div "אבקת קולגן פלוס | 100 גרם (Product)" at bounding box center [161, 111] width 209 height 16
click at [168, 199] on button "Save" at bounding box center [161, 201] width 209 height 18
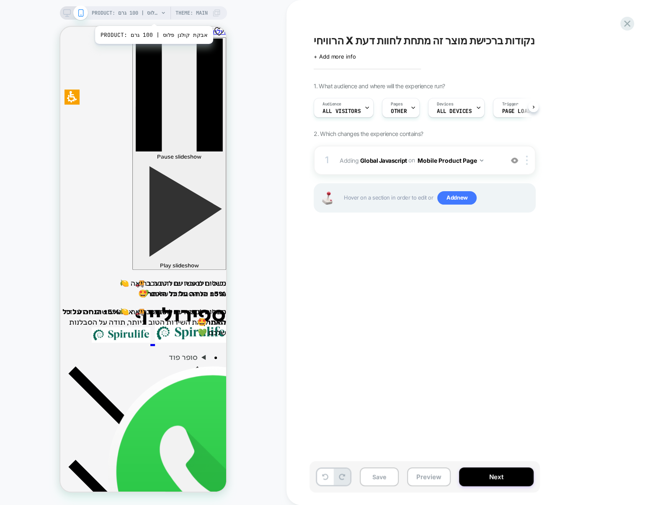
scroll to position [0, 0]
click at [120, 14] on span "PRODUCT: אבקת קולגן פלוס | 100 גרם" at bounding box center [125, 12] width 67 height 13
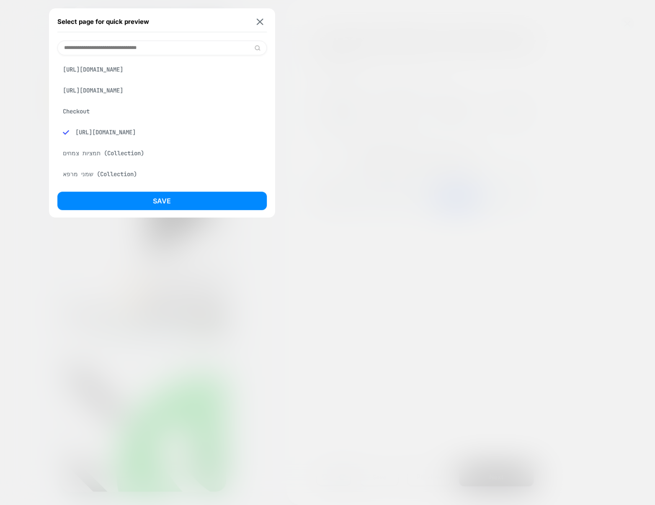
click at [129, 45] on input at bounding box center [161, 48] width 209 height 15
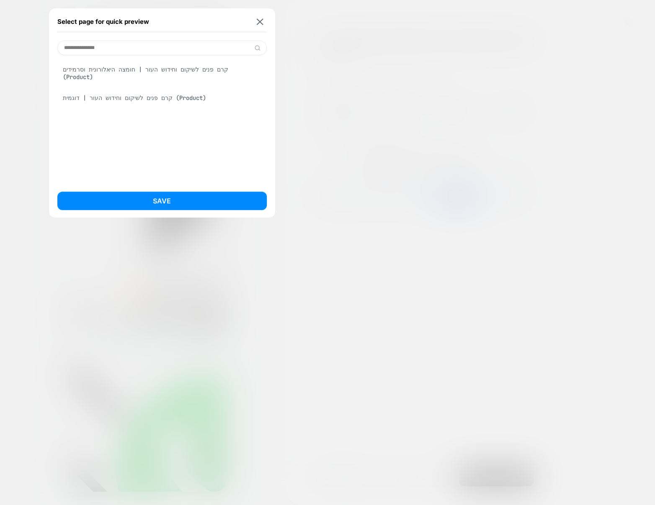
type input "**********"
click at [139, 70] on div "קרם פנים לשיקום וחידוש העור | חומצה היאלורונית וסרמידים (Product)" at bounding box center [161, 73] width 209 height 23
click at [185, 195] on button "Save" at bounding box center [161, 201] width 209 height 18
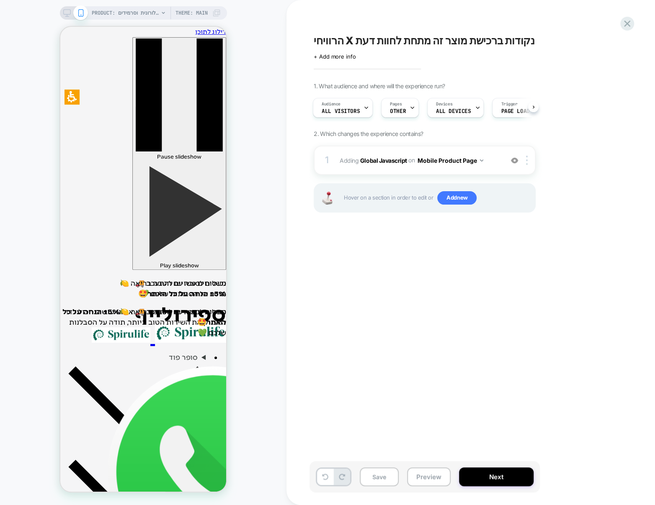
drag, startPoint x: 378, startPoint y: 483, endPoint x: 373, endPoint y: 466, distance: 17.1
click at [378, 483] on button "Save" at bounding box center [379, 477] width 39 height 19
click at [632, 27] on icon at bounding box center [626, 23] width 11 height 11
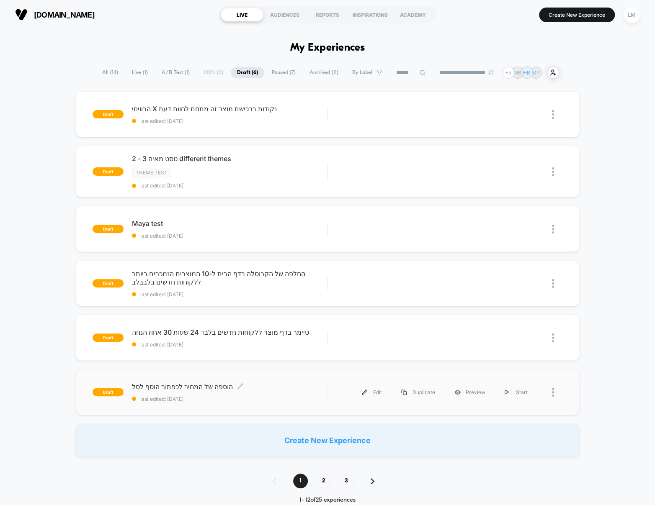
click at [194, 386] on span "הוספה של המחיר לכפתור הוסף לסל Click to edit experience details" at bounding box center [229, 387] width 195 height 8
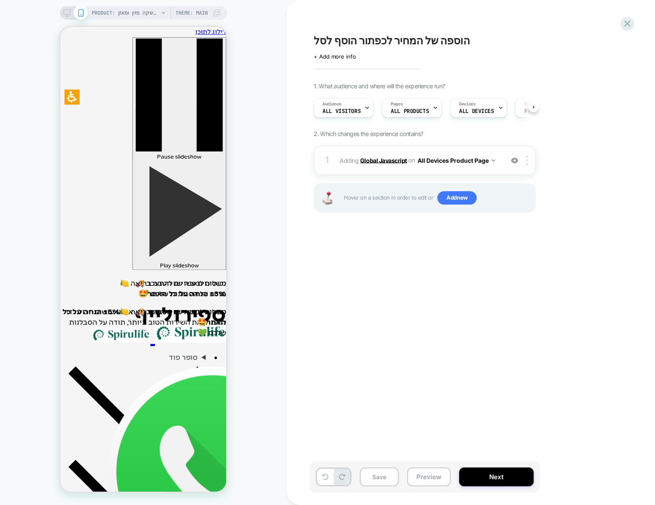
click at [371, 161] on b "Global Javascript" at bounding box center [383, 160] width 47 height 7
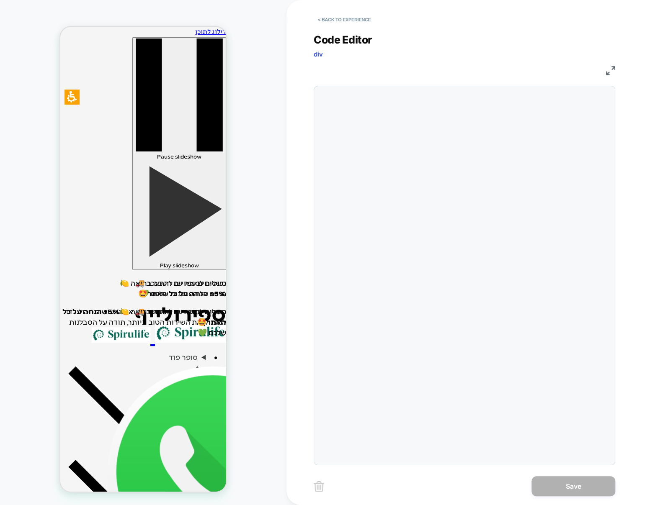
scroll to position [101, 0]
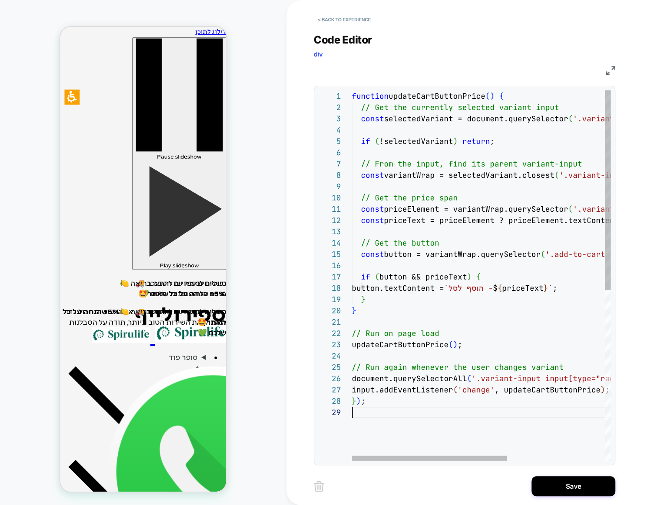
scroll to position [90, 0]
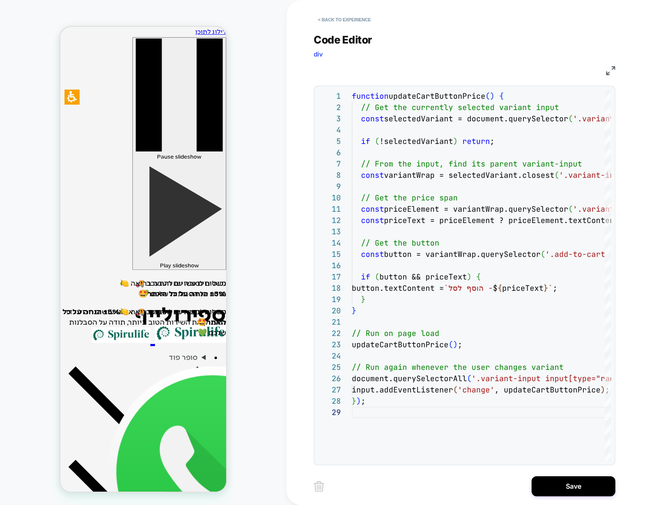
click at [451, 57] on div "Code Editor div" at bounding box center [464, 47] width 301 height 29
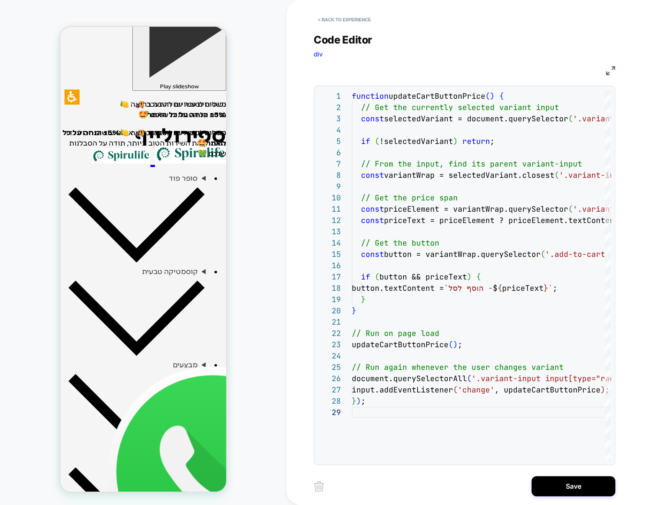
scroll to position [180, 0]
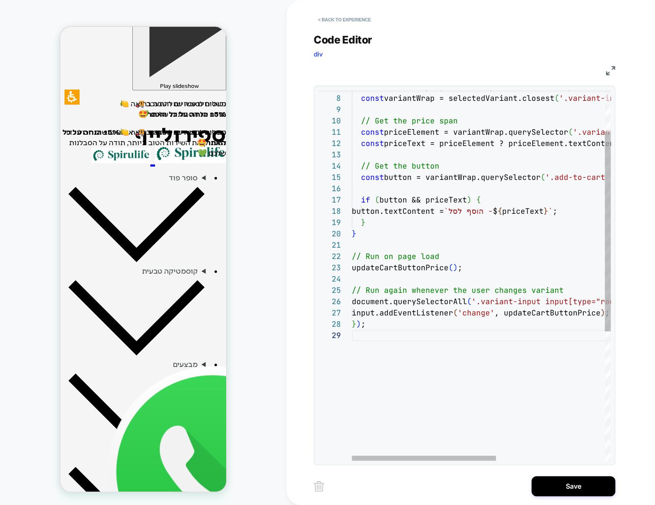
click at [442, 267] on div "// From the input, find its parent variant-input const variantWrap = selectedVa…" at bounding box center [578, 356] width 453 height 687
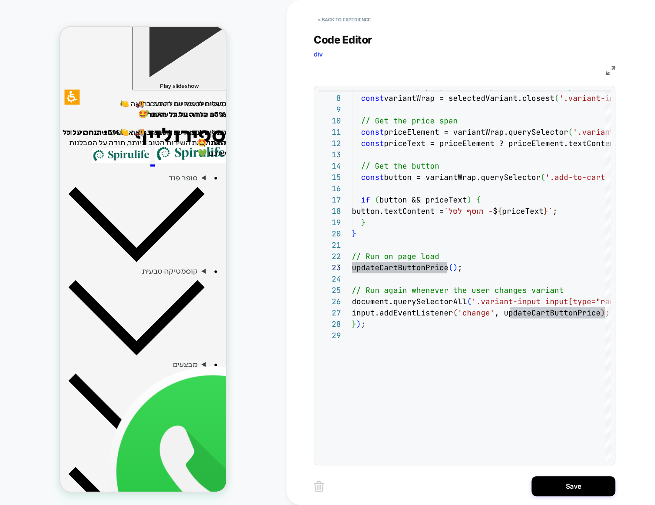
drag, startPoint x: 254, startPoint y: 121, endPoint x: 270, endPoint y: 122, distance: 16.0
click at [254, 121] on div "PRODUCT: שוקומאקה | משקה מזין ומאזן PRODUCT: שוקומאקה | משקה מזין ומאזן Theme: …" at bounding box center [143, 252] width 286 height 489
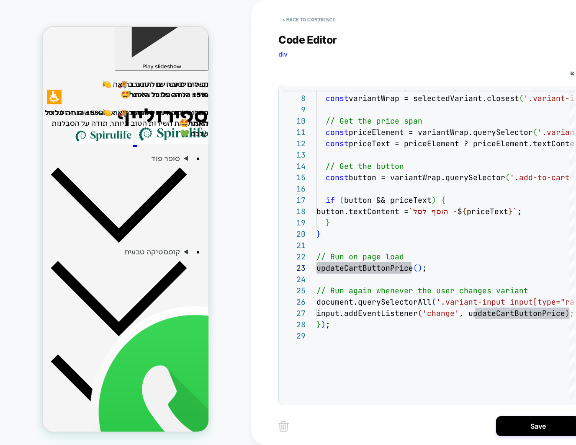
scroll to position [226, 0]
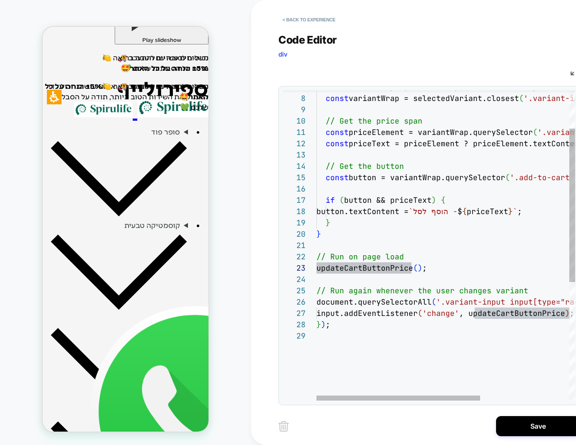
click at [415, 361] on div "// From the input, find its parent variant-input const variantWrap = selectedVa…" at bounding box center [515, 326] width 399 height 626
type textarea "**********"
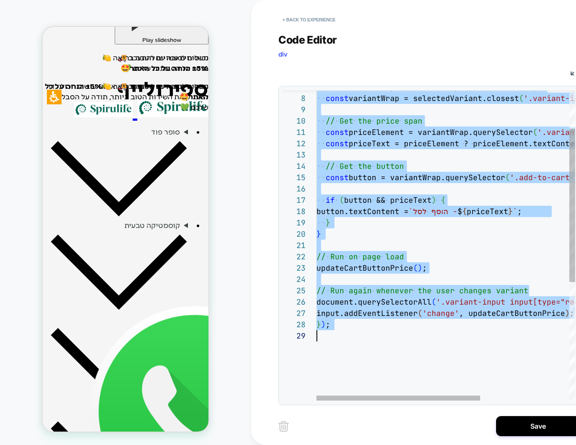
scroll to position [0, 0]
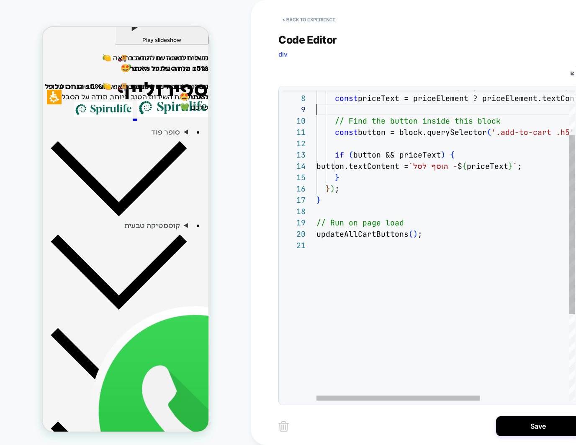
click at [429, 105] on div "const priceElement = block.querySelector ( '.variant-prices .variant-price' ) ;…" at bounding box center [515, 281] width 399 height 536
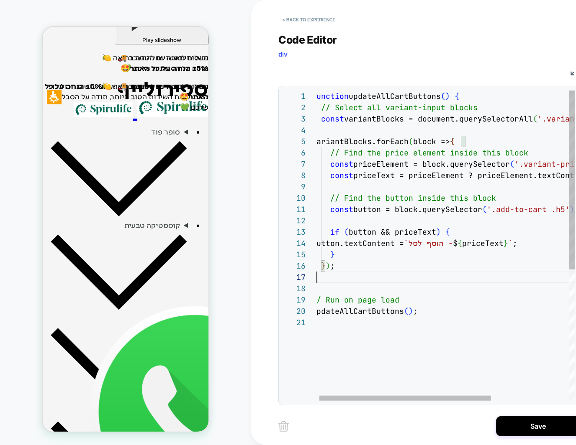
click at [398, 275] on div "// Run on page load updateAllCartButtons ( ) ; } ) ; } } if ( button && priceTe…" at bounding box center [502, 358] width 381 height 536
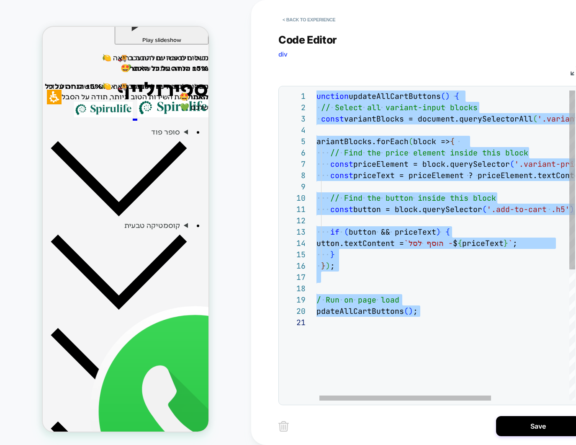
scroll to position [45, 0]
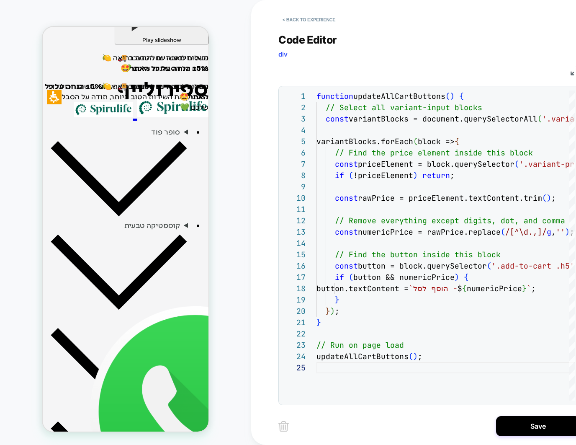
click at [449, 49] on div "Code Editor div" at bounding box center [428, 47] width 301 height 29
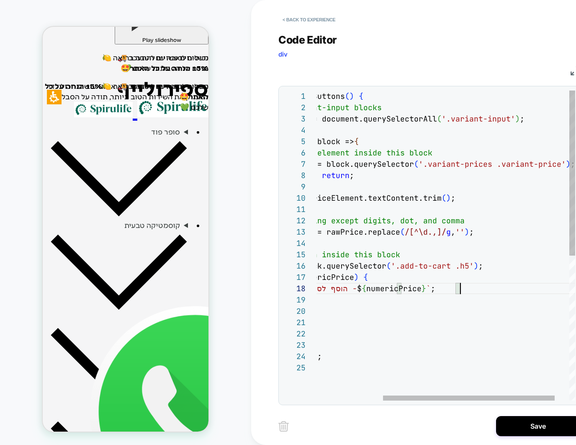
click at [460, 287] on div "button.textContent = `הוסף לסל - $ { numericPrice } ` ; } } ) ; } const button …" at bounding box center [406, 380] width 381 height 581
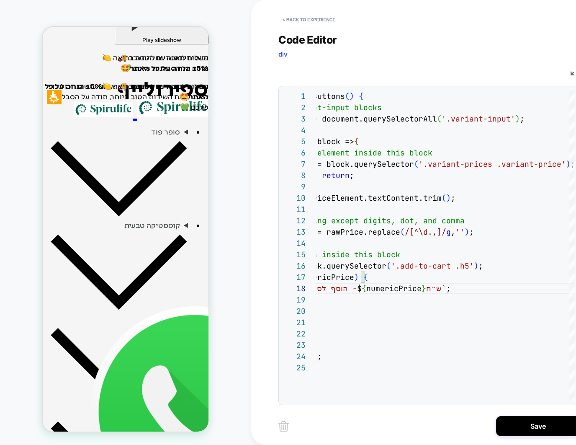
click at [462, 72] on div "JS" at bounding box center [428, 69] width 301 height 14
click at [489, 63] on div "JS" at bounding box center [428, 69] width 301 height 14
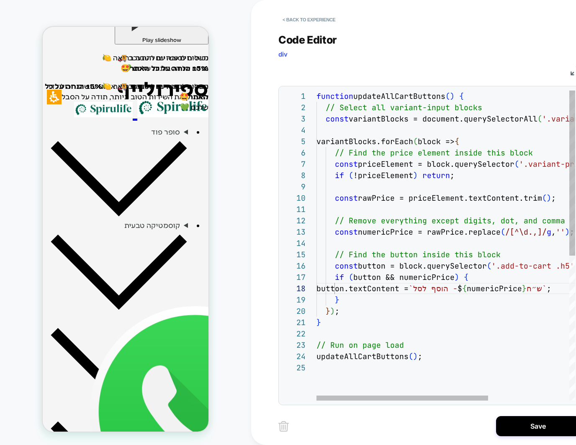
scroll to position [102, 23]
click at [385, 310] on div "button.textContent = `הוסף לסל - $ { numericPrice } ש״ח` ; } } ) ; } const butt…" at bounding box center [506, 380] width 381 height 581
click at [434, 353] on div "button.textContent = `הוסף לסל - $ { numericPrice } ש״ח` ; } } ) ; } const butt…" at bounding box center [506, 380] width 381 height 581
click at [349, 314] on div "button.textContent = `הוסף לסל - $ { numericPrice } ש״ח` ; } } ) ; } const butt…" at bounding box center [506, 380] width 381 height 581
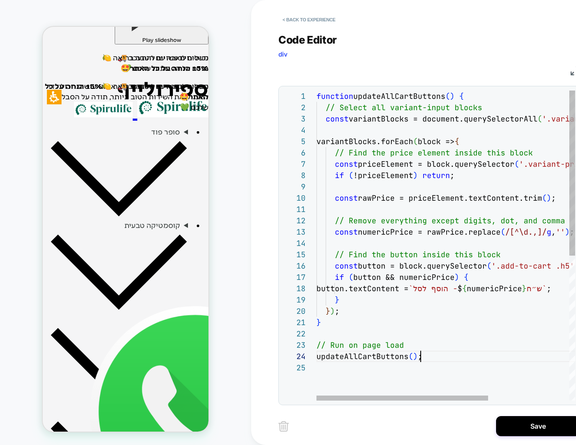
scroll to position [102, 23]
click at [485, 97] on div "button.textContent = `הוסף לסל - $ { numericPrice } ש״ח` ; } } ) ; } const butt…" at bounding box center [506, 380] width 381 height 581
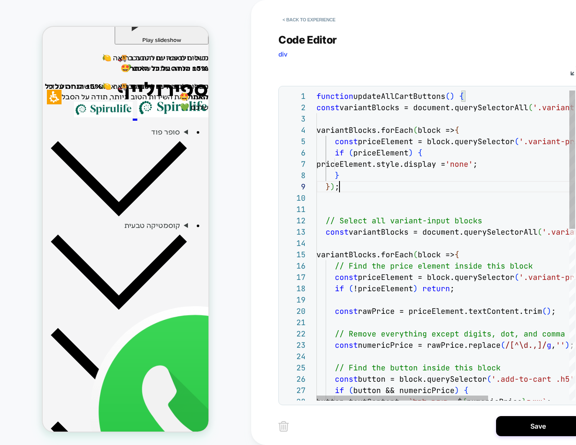
scroll to position [90, 23]
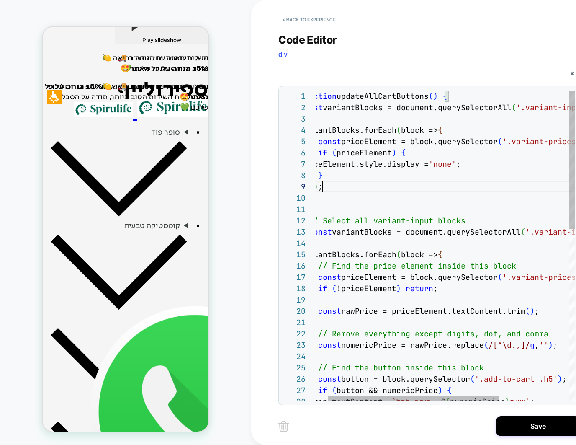
click at [463, 110] on div "button.textContent = `הוסף לסל - $ { numericPrice } ש״ח` ; const button = block…" at bounding box center [490, 437] width 381 height 694
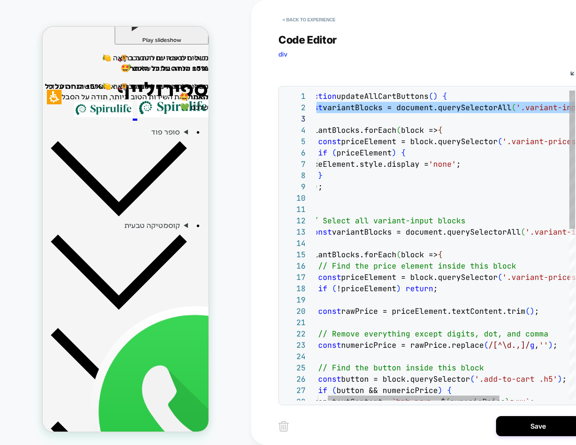
click at [463, 110] on div "button.textContent = `הוסף לסל - $ { numericPrice } ש״ח` ; const button = block…" at bounding box center [490, 437] width 381 height 694
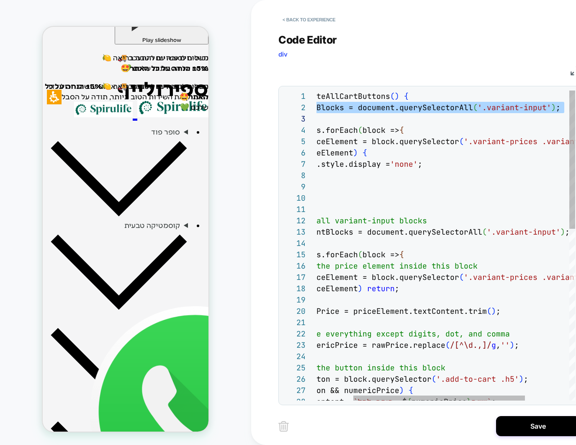
scroll to position [11, 0]
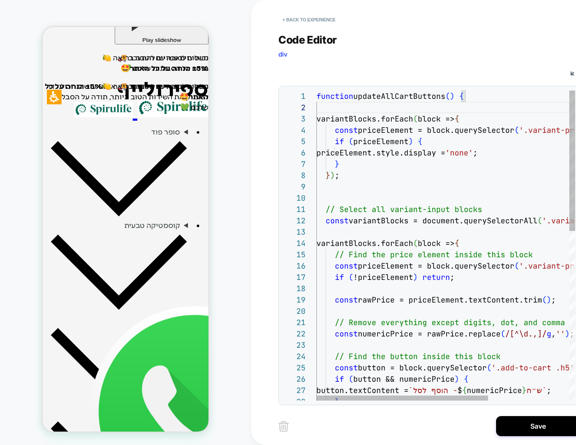
click at [399, 185] on div "button.textContent = `הוסף לסל - $ { numericPrice } ש״ח` ; const button = block…" at bounding box center [506, 431] width 381 height 683
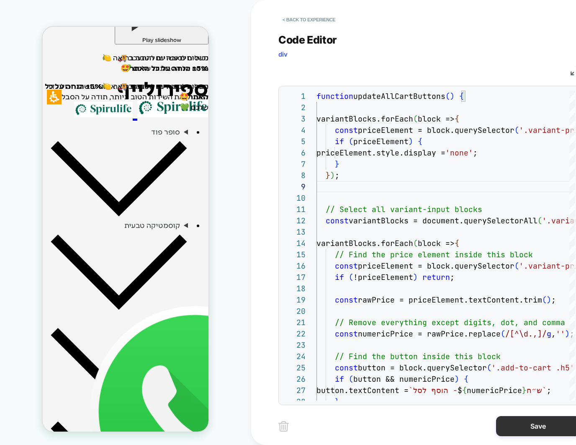
type textarea "**********"
click at [505, 423] on button "Save" at bounding box center [538, 426] width 84 height 20
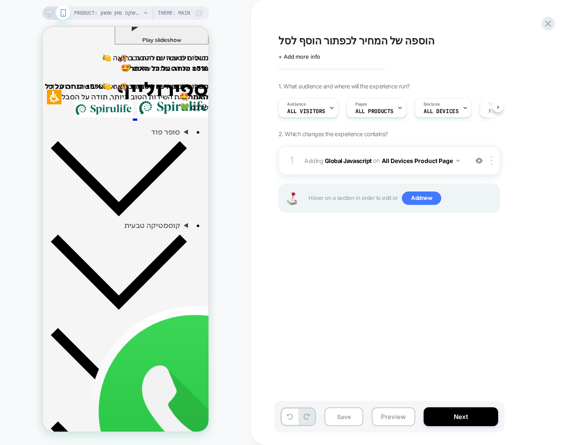
scroll to position [0, 0]
click at [340, 160] on b "Global Javascript" at bounding box center [348, 160] width 47 height 7
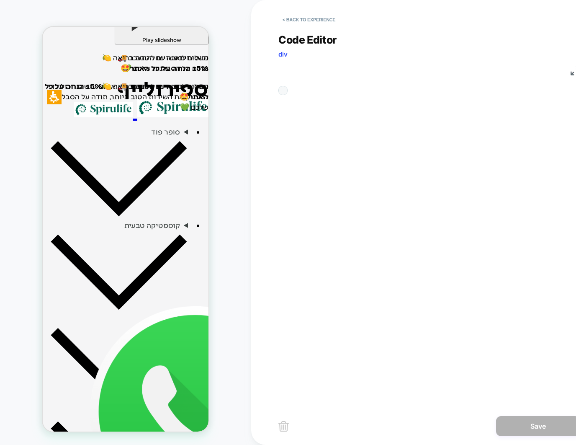
scroll to position [113, 0]
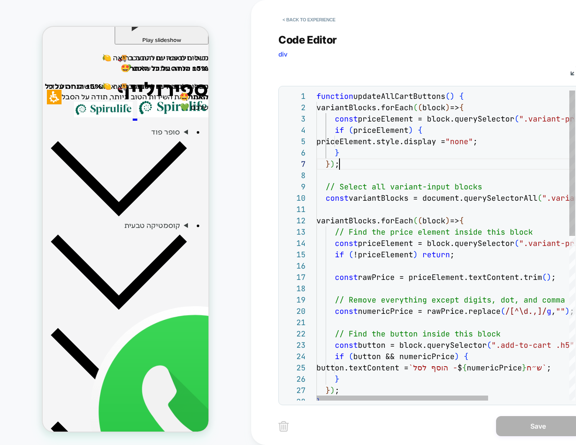
click at [496, 159] on div "function updateAllCartButtons ( ) { variantBlocks.forEach ( ( block ) => { cons…" at bounding box center [506, 420] width 381 height 660
drag, startPoint x: 386, startPoint y: 158, endPoint x: 364, endPoint y: 157, distance: 22.6
click at [386, 158] on div "function updateAllCartButtons ( ) { variantBlocks.forEach ( ( block ) => { cons…" at bounding box center [506, 420] width 381 height 660
click at [358, 159] on div "function updateAllCartButtons ( ) { variantBlocks.forEach ( ( block ) => { cons…" at bounding box center [506, 420] width 381 height 660
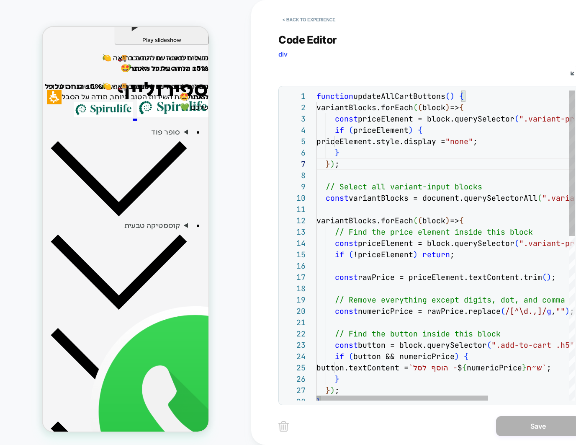
click at [322, 106] on div "function updateAllCartButtons ( ) { variantBlocks.forEach ( ( block ) => { cons…" at bounding box center [506, 420] width 381 height 660
click at [340, 107] on div "function updateAllCartButtons ( ) { variantBlocks.forEach ( ( block ) => { cons…" at bounding box center [506, 420] width 381 height 660
click at [379, 153] on div "function updateAllCartButtons ( ) { variantBlocks.forEach ( ( block ) => { cons…" at bounding box center [506, 420] width 381 height 660
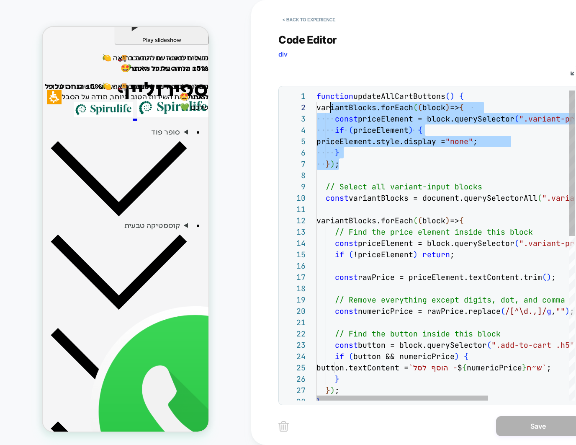
scroll to position [11, 9]
drag, startPoint x: 350, startPoint y: 160, endPoint x: 324, endPoint y: 110, distance: 56.9
click at [324, 110] on div "function updateAllCartButtons ( ) { variantBlocks.forEach ( ( block ) => { cons…" at bounding box center [506, 420] width 381 height 660
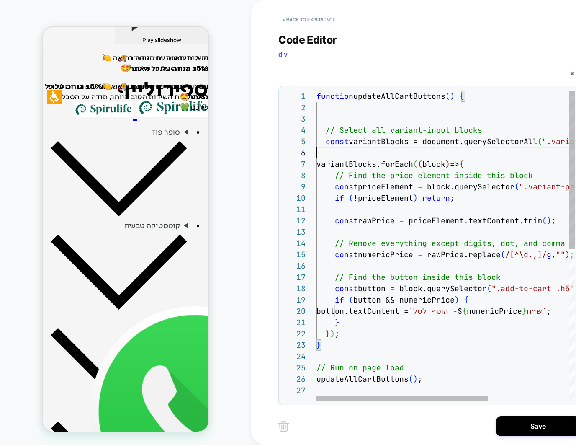
click at [347, 155] on div "function updateAllCartButtons ( ) { // Select all variant-input blocks const va…" at bounding box center [506, 392] width 381 height 604
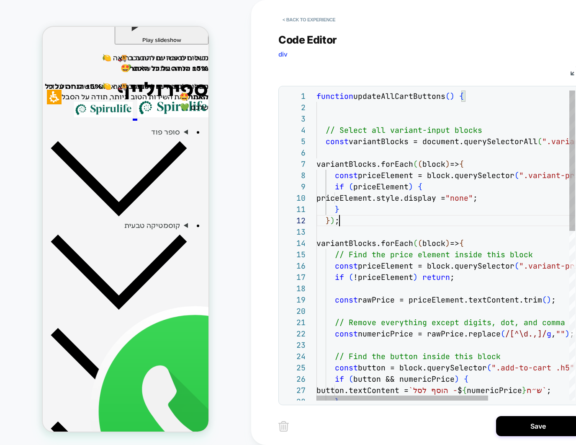
scroll to position [11, 23]
type textarea "**********"
click at [455, 69] on div "JS" at bounding box center [428, 69] width 301 height 14
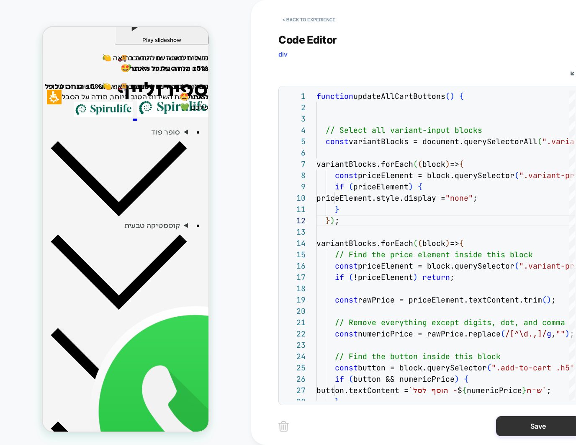
click at [506, 424] on button "Save" at bounding box center [538, 426] width 84 height 20
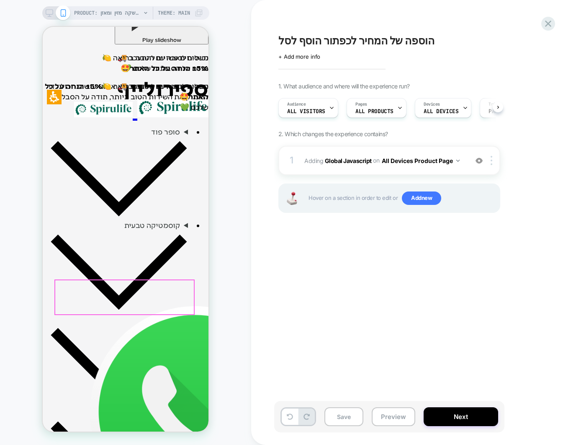
scroll to position [0, 0]
click at [352, 159] on b "Global Javascript" at bounding box center [348, 160] width 47 height 7
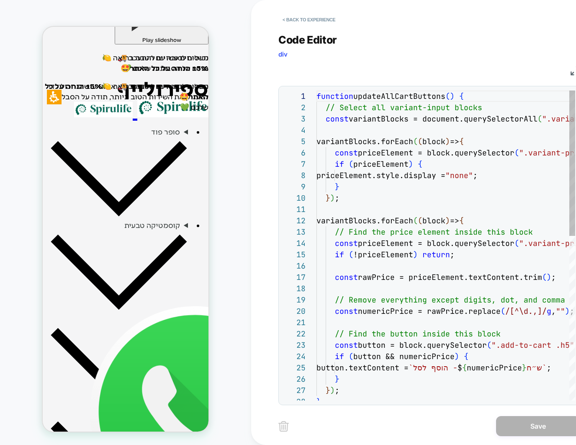
scroll to position [113, 0]
click at [401, 176] on div "function updateAllCartButtons ( ) { // Select all variant-input blocks const va…" at bounding box center [506, 420] width 381 height 660
click at [396, 158] on div "function updateAllCartButtons ( ) { // Select all variant-input blocks const va…" at bounding box center [506, 420] width 381 height 660
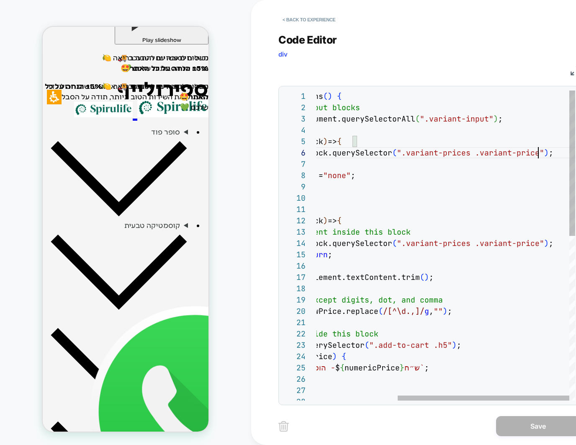
click at [538, 154] on div "function updateAllCartButtons ( ) { // Select all variant-input blocks const va…" at bounding box center [384, 420] width 381 height 660
click at [473, 156] on div "function updateAllCartButtons ( ) { // Select all variant-input blocks const va…" at bounding box center [384, 420] width 381 height 660
drag, startPoint x: 471, startPoint y: 153, endPoint x: 537, endPoint y: 155, distance: 65.3
click at [537, 155] on div "function updateAllCartButtons ( ) { // Select all variant-input blocks const va…" at bounding box center [384, 420] width 381 height 660
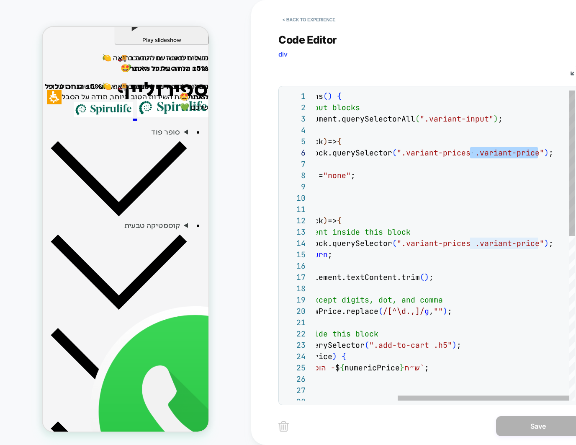
type textarea "**********"
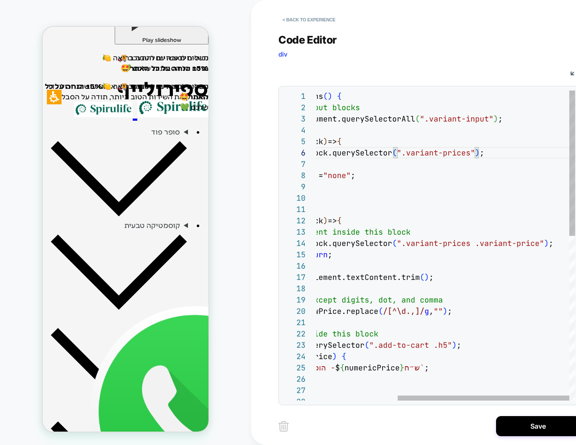
click at [493, 137] on div "function updateAllCartButtons ( ) { // Select all variant-input blocks const va…" at bounding box center [384, 420] width 381 height 660
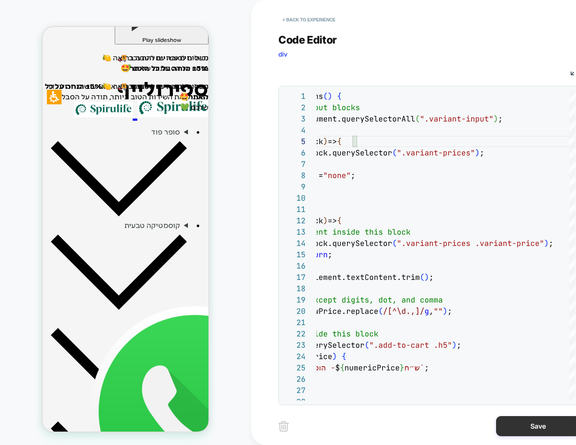
click at [509, 422] on button "Save" at bounding box center [538, 426] width 84 height 20
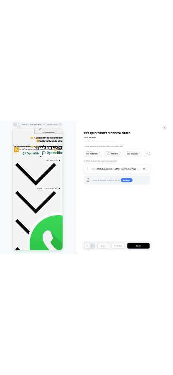
scroll to position [0, 0]
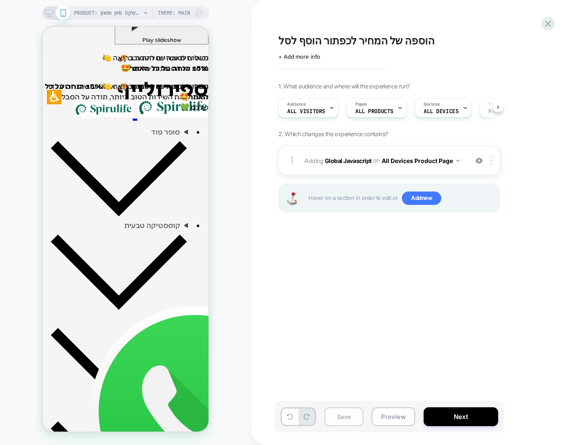
click at [336, 421] on button "Save" at bounding box center [343, 416] width 39 height 19
click at [391, 319] on div "הוספה של המחיר לכפתור הוסף לסל Click to edit experience details + Add more info…" at bounding box center [431, 222] width 314 height 428
click at [215, 229] on div "PRODUCT: שוקומאקה | משקה מזין ומאזן PRODUCT: שוקומאקה | משקה מזין ומאזן Theme: …" at bounding box center [125, 222] width 251 height 428
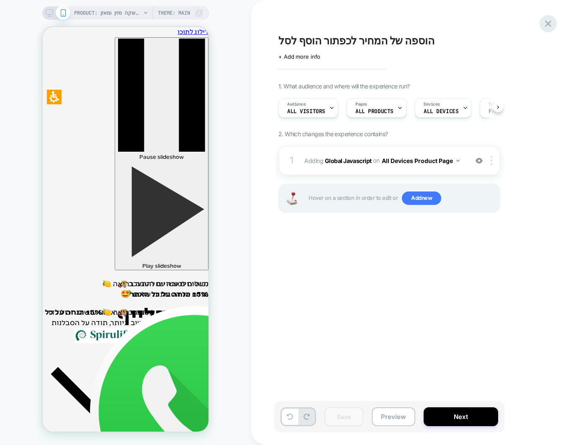
click at [550, 26] on icon at bounding box center [548, 24] width 6 height 6
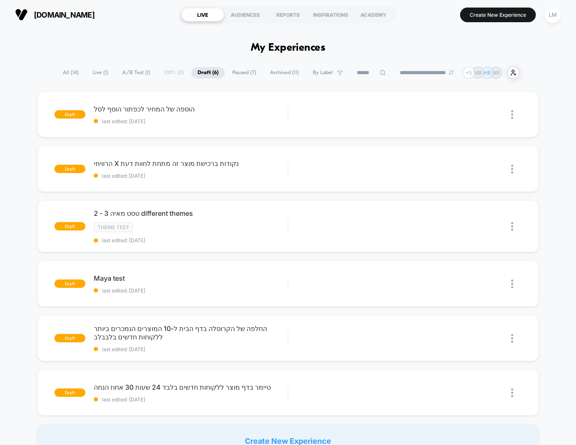
drag, startPoint x: 103, startPoint y: 19, endPoint x: 3, endPoint y: 13, distance: 99.4
click at [3, 13] on div "spiru-life.co.il LIVE AUDIENCES REPORTS INSPIRATIONS ACADEMY Create New Experie…" at bounding box center [288, 14] width 576 height 29
drag, startPoint x: 30, startPoint y: 52, endPoint x: 34, endPoint y: 49, distance: 5.4
drag, startPoint x: 126, startPoint y: 16, endPoint x: 31, endPoint y: 4, distance: 96.2
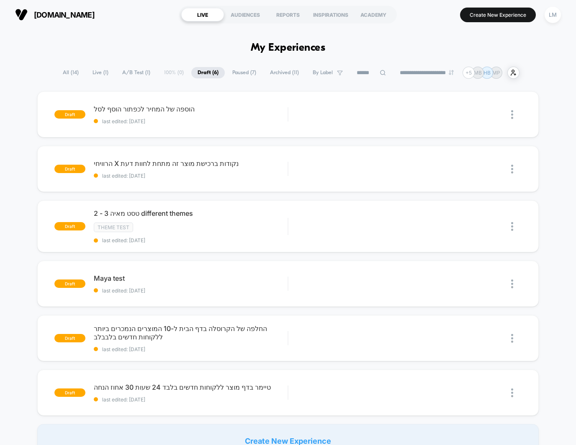
click at [31, 4] on div "spiru-life.co.il LIVE AUDIENCES REPORTS INSPIRATIONS ACADEMY Create New Experie…" at bounding box center [288, 14] width 576 height 29
click at [509, 285] on div at bounding box center [508, 283] width 25 height 19
click at [512, 283] on img at bounding box center [512, 283] width 2 height 9
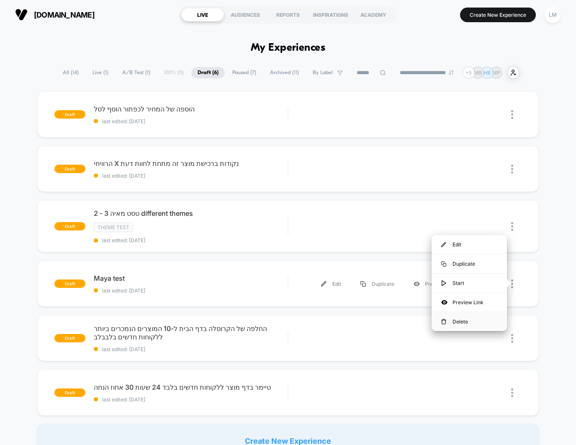
click at [491, 319] on div "Delete" at bounding box center [469, 321] width 75 height 19
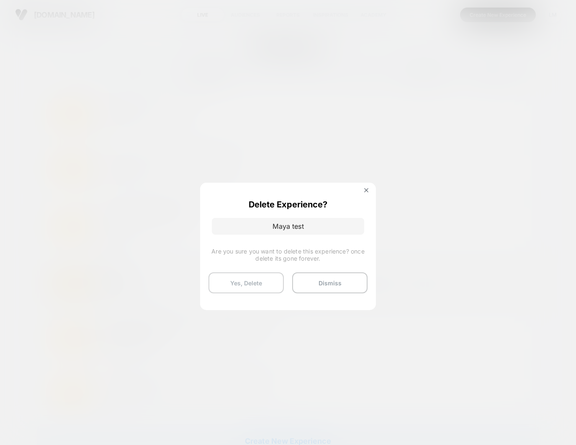
click at [265, 277] on button "Yes, Delete" at bounding box center [245, 282] width 75 height 21
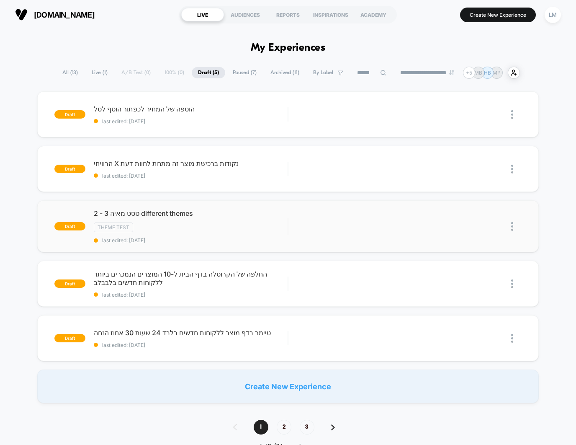
click at [512, 225] on img at bounding box center [512, 226] width 2 height 9
click at [476, 270] on div "Delete" at bounding box center [469, 264] width 75 height 19
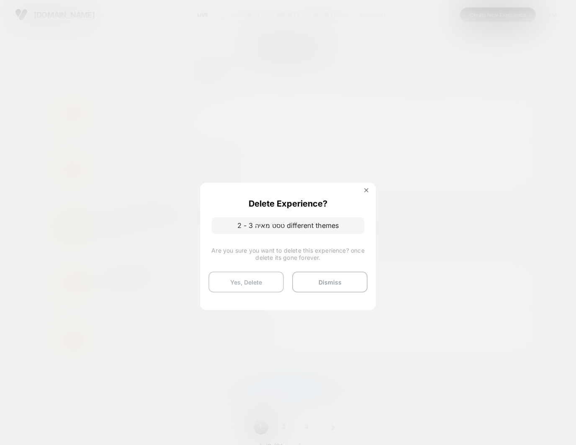
click at [256, 288] on button "Yes, Delete" at bounding box center [245, 281] width 75 height 21
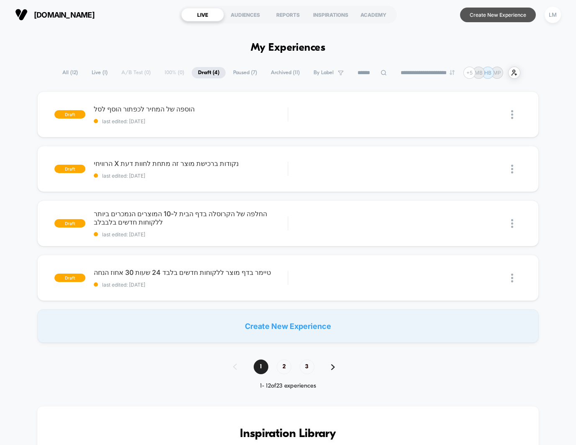
click at [483, 16] on button "Create New Experience" at bounding box center [498, 15] width 76 height 15
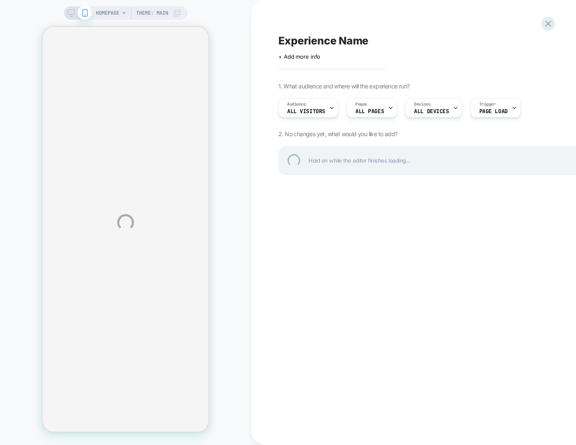
click at [334, 37] on div "Experience Name" at bounding box center [431, 40] width 306 height 13
type textarea "**********"
click at [550, 23] on div at bounding box center [548, 23] width 17 height 17
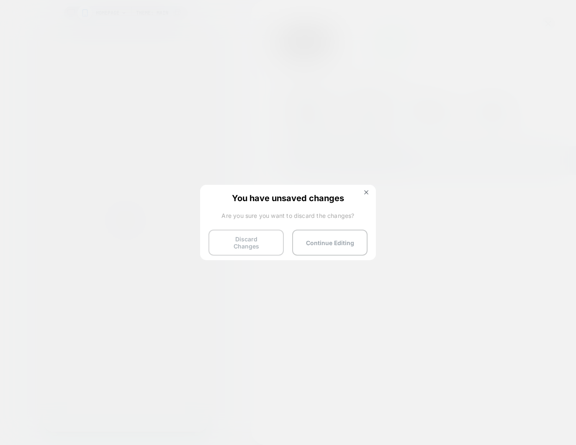
click at [263, 242] on button "Discard Changes" at bounding box center [245, 242] width 75 height 26
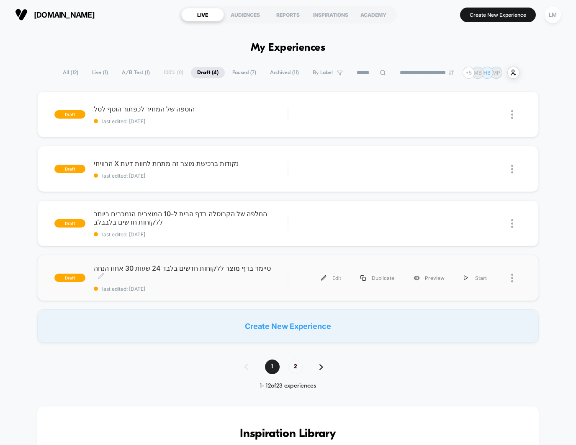
click at [181, 270] on span "טיימר בדף מוצר ללקוחות חדשים בלבד 24 שעות 30 אחוז הנחה Click to edit experience…" at bounding box center [191, 272] width 194 height 17
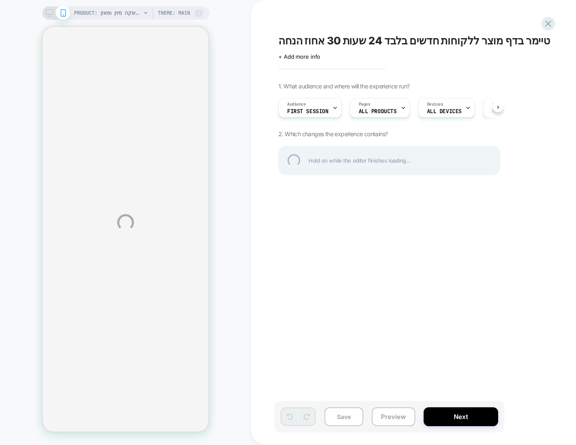
click at [500, 107] on div "PRODUCT: שוקומאקה | משקה מזין ומאזן PRODUCT: שוקומאקה | משקה מזין ומאזן Theme: …" at bounding box center [288, 222] width 576 height 445
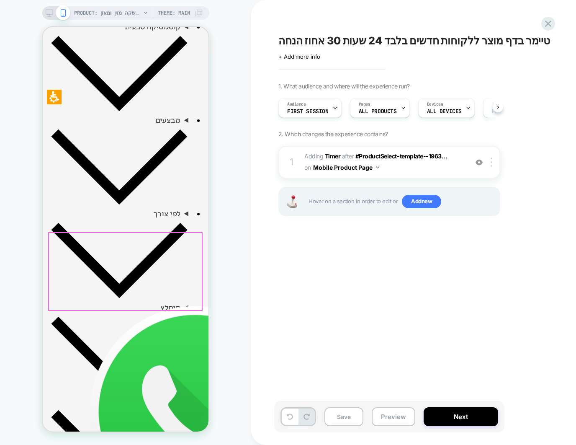
scroll to position [507, 0]
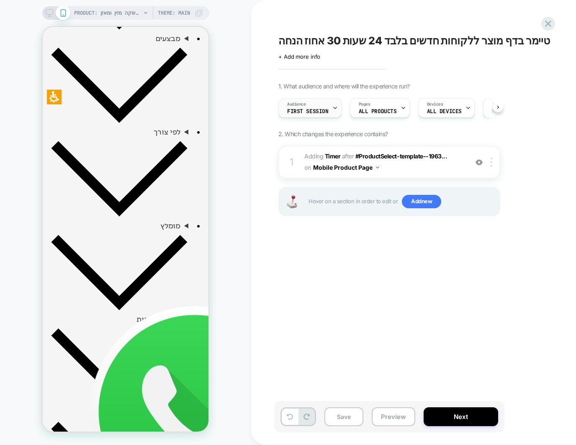
click at [307, 109] on span "First Session" at bounding box center [307, 111] width 41 height 6
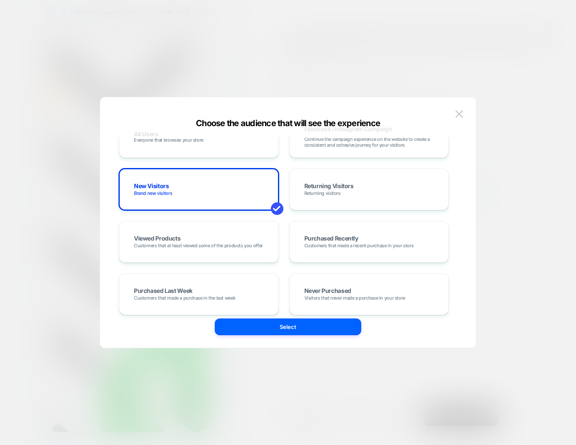
scroll to position [57, 0]
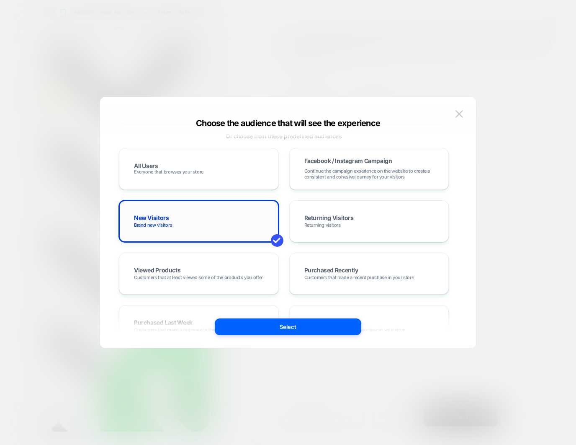
click at [145, 225] on span "Brand new visitors" at bounding box center [153, 225] width 38 height 6
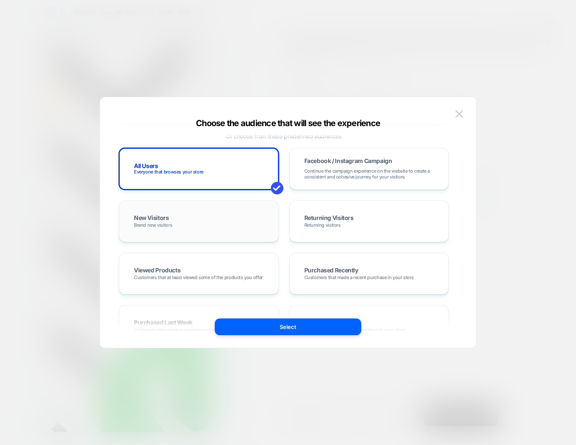
click at [161, 231] on div "New Visitors Brand new visitors" at bounding box center [199, 221] width 142 height 24
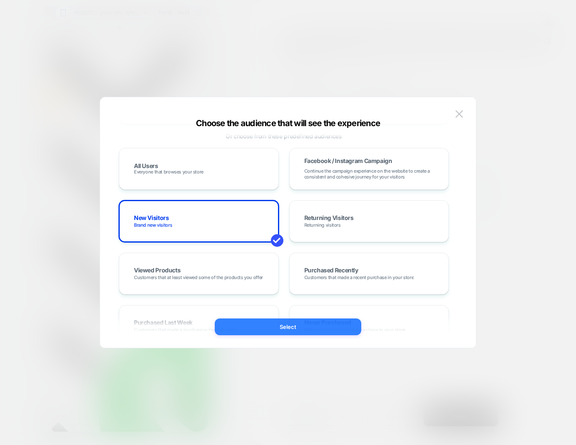
click at [286, 326] on button "Select" at bounding box center [288, 326] width 147 height 17
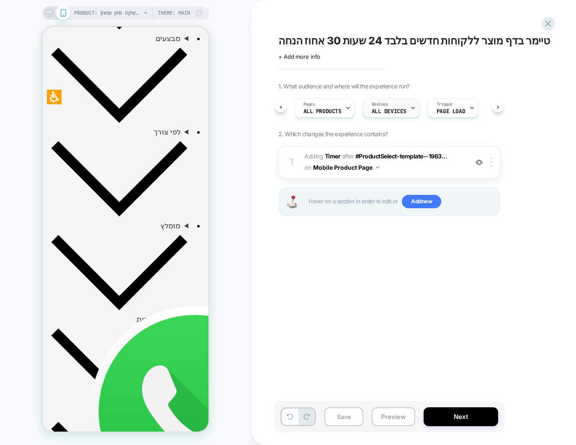
scroll to position [0, 62]
click at [435, 112] on span "Page Load" at bounding box center [444, 111] width 28 height 6
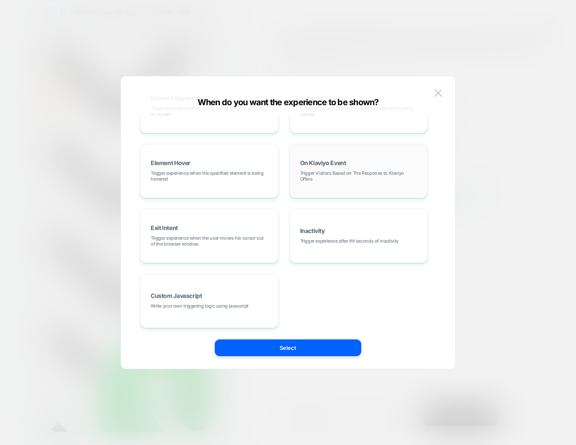
scroll to position [105, 0]
click at [439, 95] on img at bounding box center [439, 92] width 8 height 7
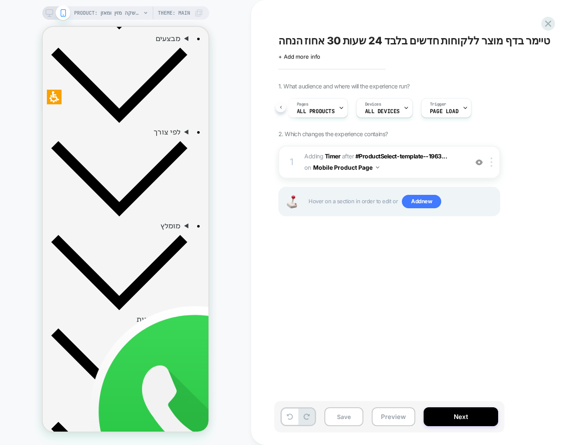
click at [280, 109] on button at bounding box center [280, 107] width 10 height 10
click at [334, 107] on icon at bounding box center [334, 107] width 5 height 5
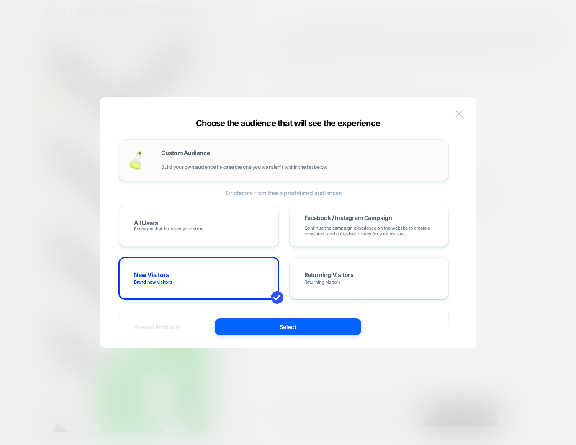
click at [326, 151] on div "Custom Audience Build your own audience in-case the one you want isn't within t…" at bounding box center [300, 160] width 279 height 20
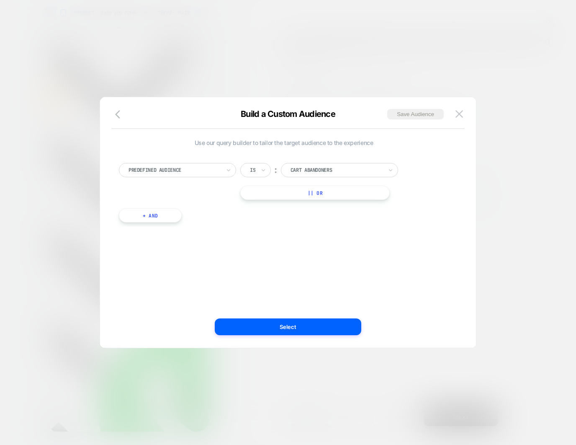
click at [172, 219] on button "+ And" at bounding box center [150, 215] width 63 height 14
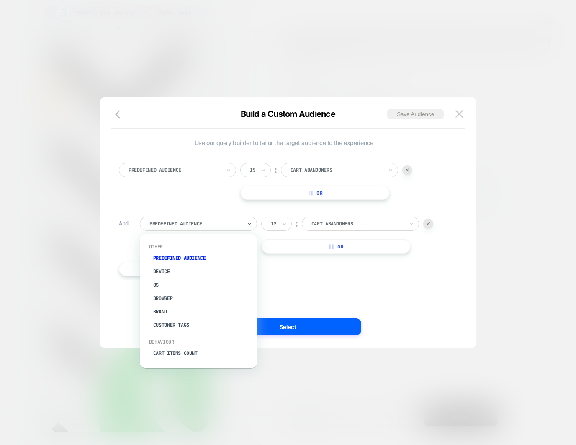
click at [214, 228] on div "Predefined Audience" at bounding box center [196, 223] width 94 height 9
click at [360, 290] on div "Use our query builder to tailor the target audience to the experience Predefine…" at bounding box center [283, 222] width 351 height 217
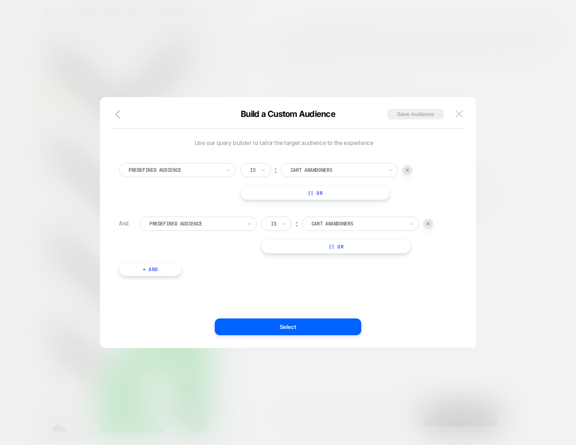
click at [460, 109] on button at bounding box center [459, 114] width 13 height 13
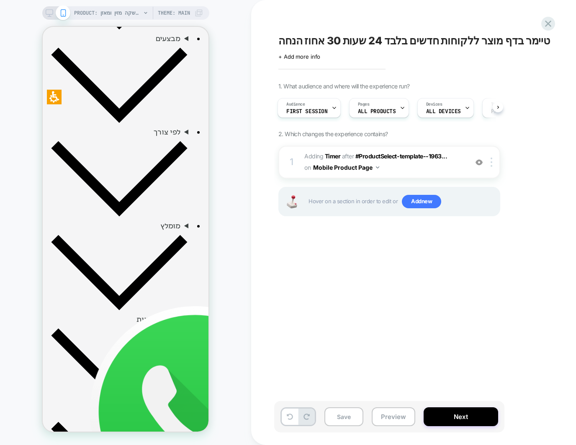
click at [411, 281] on div "טיימר בדף מוצר ללקוחות חדשים בלבד 24 שעות 30 אחוז הנחה Click to edit experience…" at bounding box center [431, 222] width 314 height 428
click at [426, 87] on div "1. What audience and where will the experience run? Audience First Session Page…" at bounding box center [431, 159] width 306 height 154
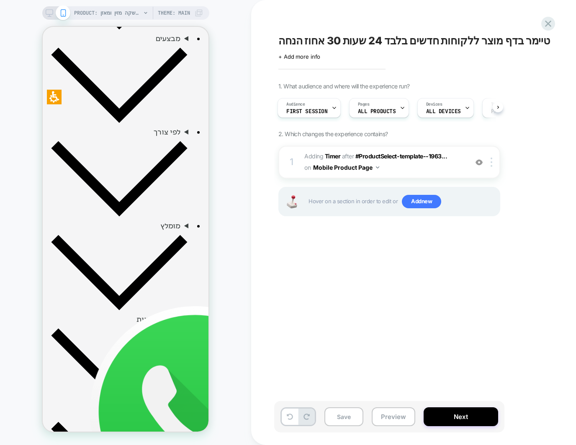
click at [391, 84] on span "1. What audience and where will the experience run?" at bounding box center [343, 85] width 131 height 7
click at [332, 105] on icon at bounding box center [334, 107] width 5 height 5
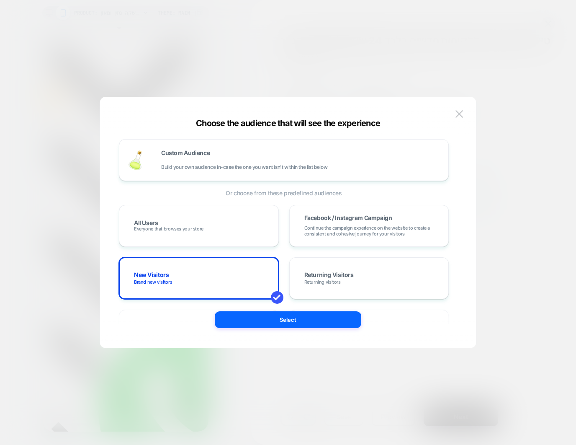
click at [482, 64] on div at bounding box center [288, 222] width 576 height 445
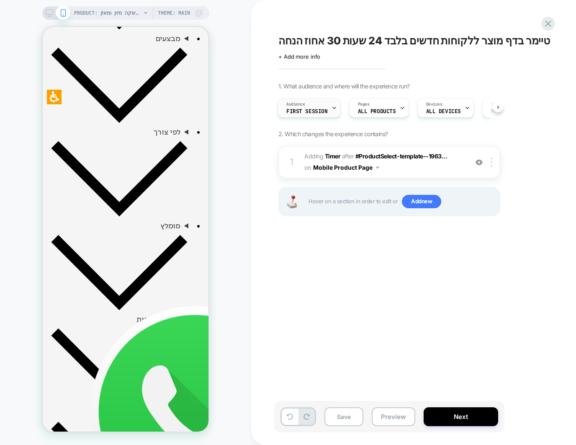
click at [332, 105] on icon at bounding box center [334, 107] width 5 height 5
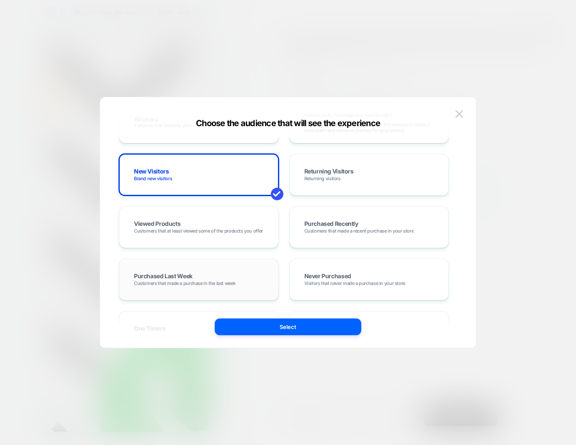
scroll to position [0, 0]
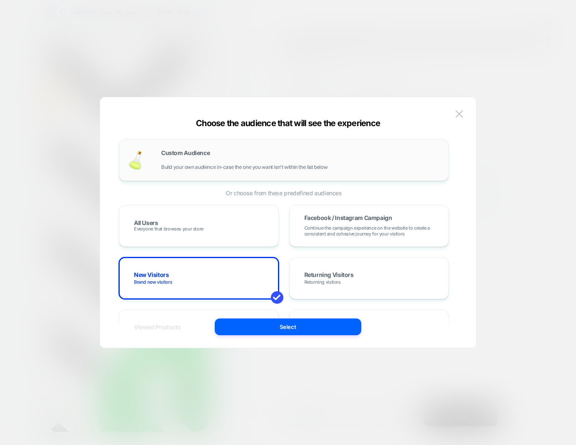
click at [179, 160] on div "Custom Audience Build your own audience in-case the one you want isn't within t…" at bounding box center [300, 160] width 279 height 20
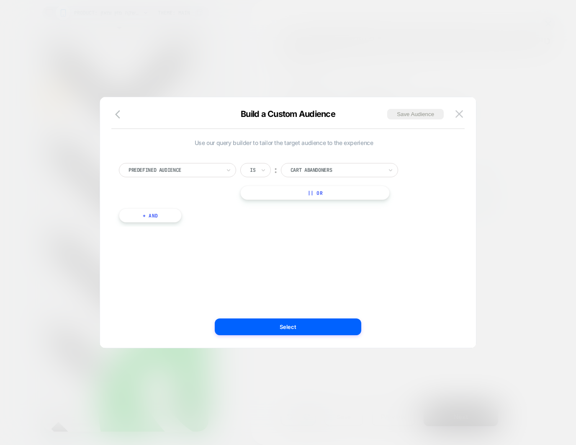
click at [197, 168] on div at bounding box center [175, 170] width 92 height 8
click at [291, 228] on div "Use our query builder to tailor the target audience to the experience Predefine…" at bounding box center [284, 185] width 330 height 92
click at [339, 168] on div at bounding box center [337, 170] width 92 height 8
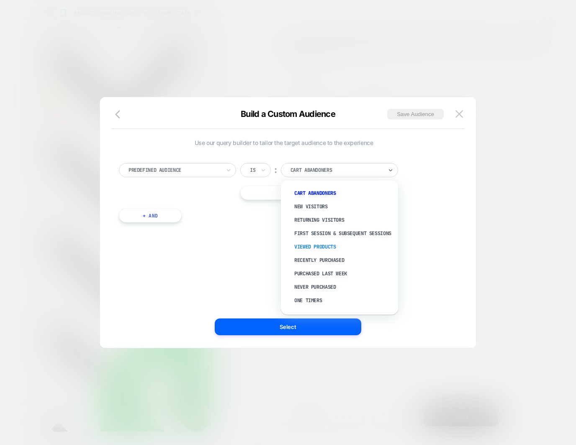
scroll to position [1, 0]
click at [326, 200] on div "New Visitors" at bounding box center [343, 204] width 109 height 13
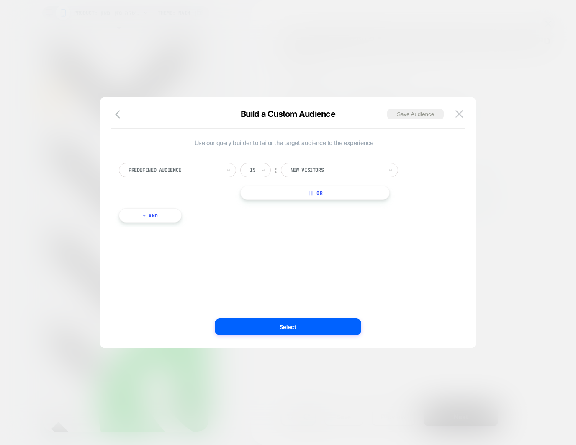
click at [322, 172] on div at bounding box center [337, 170] width 92 height 8
click at [157, 219] on button "+ And" at bounding box center [150, 215] width 63 height 14
click at [335, 164] on div "New Visitors" at bounding box center [339, 170] width 117 height 14
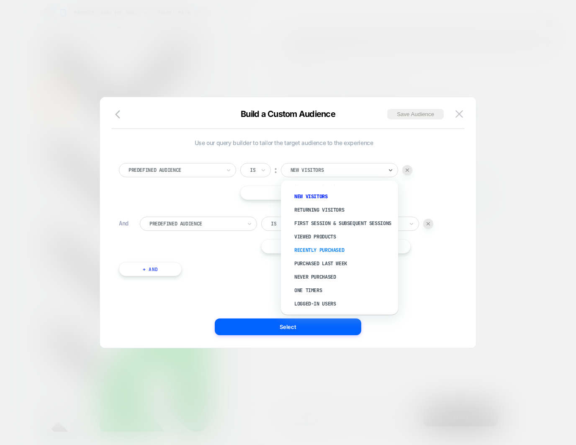
scroll to position [32, 0]
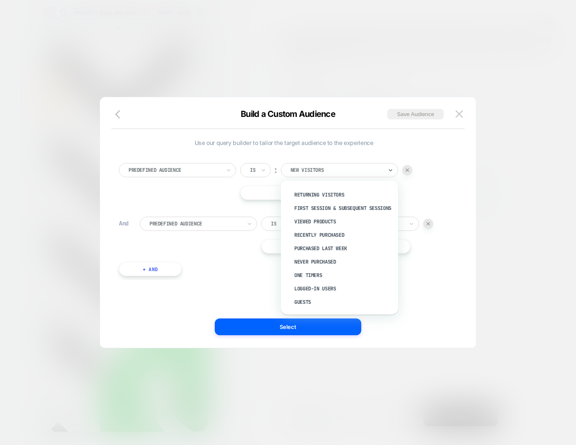
click at [441, 321] on div "Select" at bounding box center [288, 326] width 376 height 17
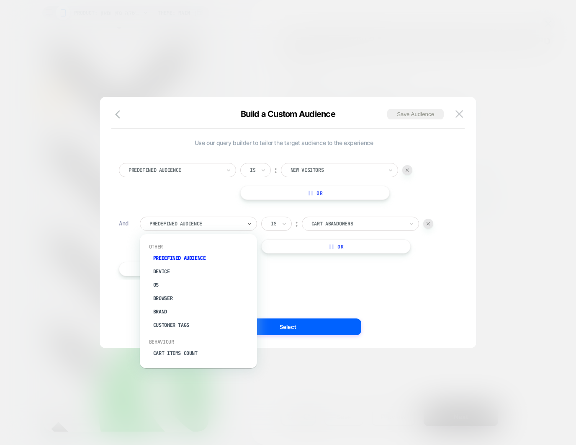
click at [223, 224] on div at bounding box center [195, 224] width 92 height 8
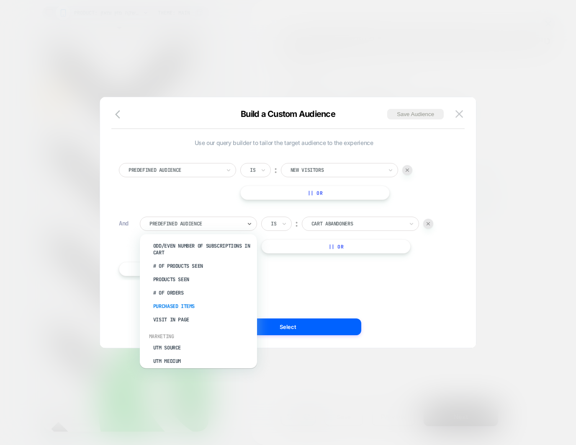
scroll to position [251, 0]
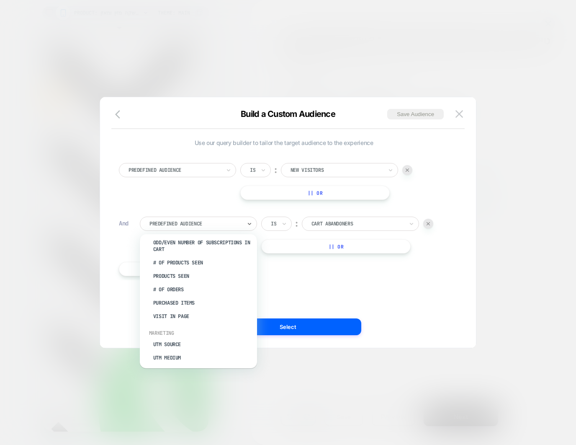
click at [180, 314] on div "Visit In Page" at bounding box center [202, 315] width 109 height 13
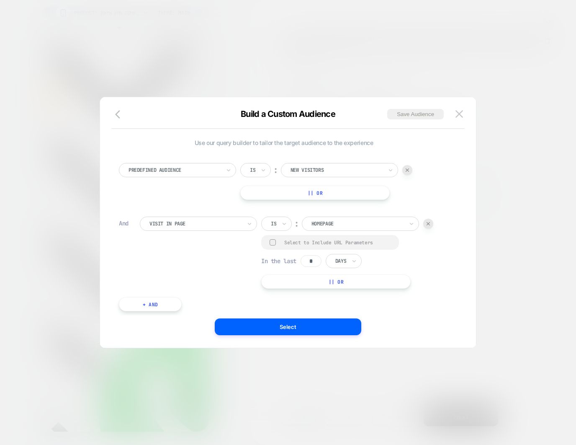
click at [347, 217] on div "Homepage" at bounding box center [360, 223] width 117 height 14
drag, startPoint x: 308, startPoint y: 261, endPoint x: 316, endPoint y: 260, distance: 7.6
click at [316, 260] on input "*" at bounding box center [311, 261] width 21 height 12
click at [355, 260] on icon at bounding box center [354, 261] width 6 height 8
click at [360, 280] on div "Hours" at bounding box center [363, 283] width 54 height 13
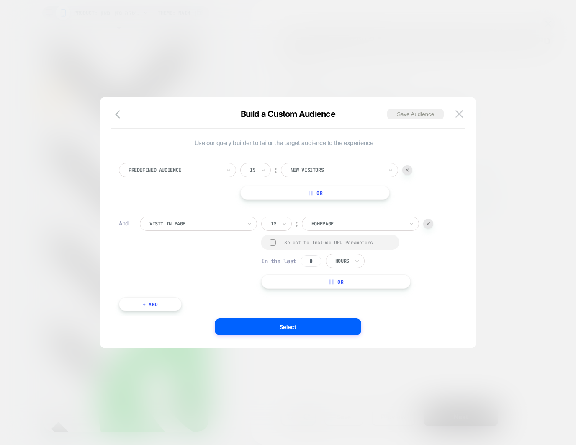
drag, startPoint x: 319, startPoint y: 262, endPoint x: 293, endPoint y: 258, distance: 26.4
click at [293, 258] on div "In the last * Hours" at bounding box center [312, 261] width 103 height 14
type input "**"
click at [350, 222] on div at bounding box center [357, 224] width 92 height 8
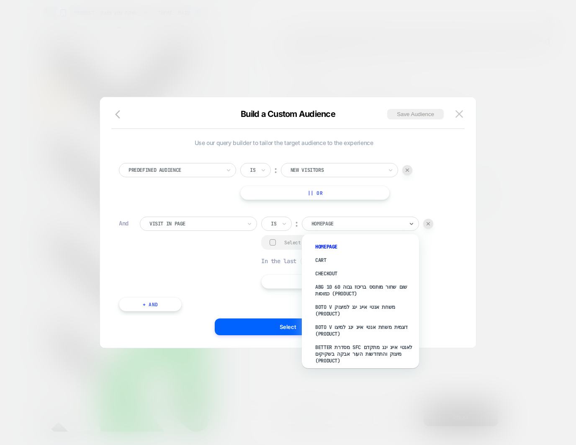
click at [327, 247] on div "Homepage" at bounding box center [364, 246] width 109 height 13
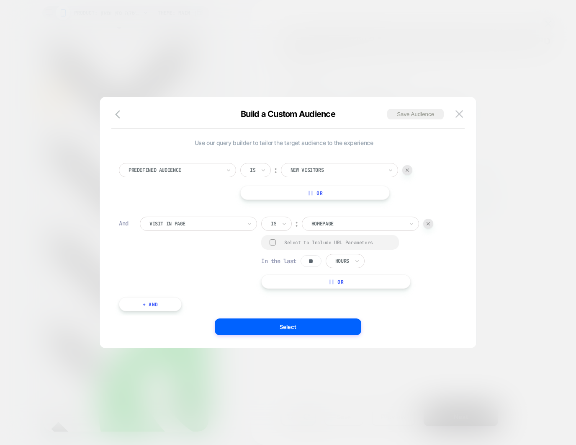
click at [332, 171] on div at bounding box center [337, 170] width 92 height 8
click at [211, 222] on div at bounding box center [195, 224] width 92 height 8
click at [223, 198] on div "Predefined Audience Is ︰ New Visitors || Or" at bounding box center [284, 181] width 330 height 37
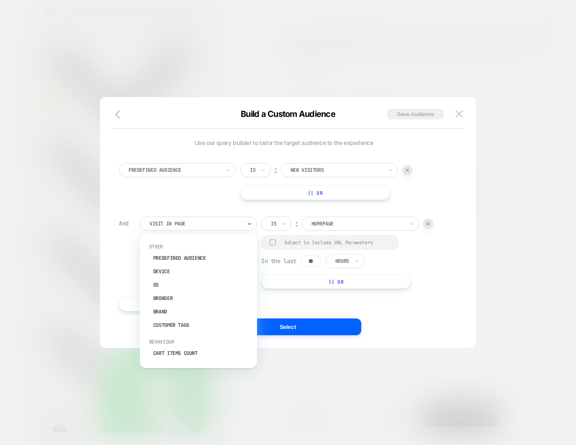
click at [209, 219] on div "Visit In Page" at bounding box center [196, 223] width 94 height 9
click at [173, 313] on div "Country" at bounding box center [202, 311] width 109 height 13
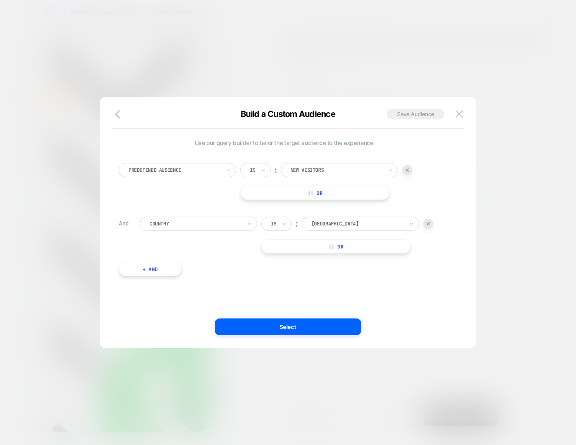
click at [190, 220] on div at bounding box center [195, 224] width 92 height 8
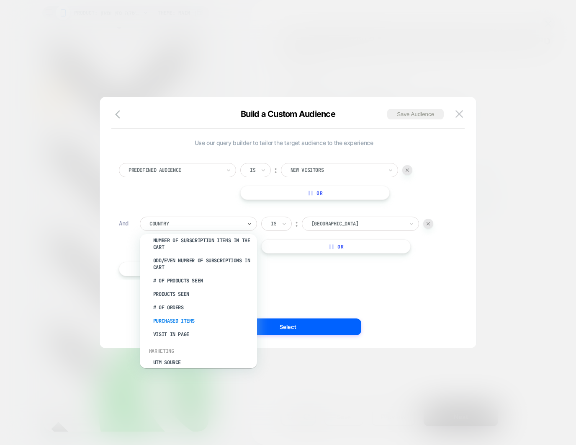
scroll to position [238, 0]
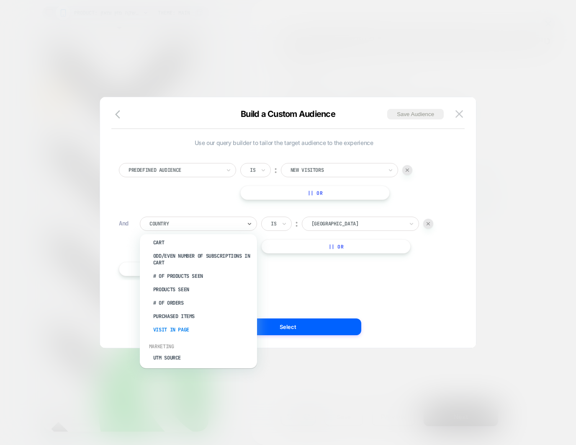
click at [183, 329] on div "Visit In Page" at bounding box center [202, 329] width 109 height 13
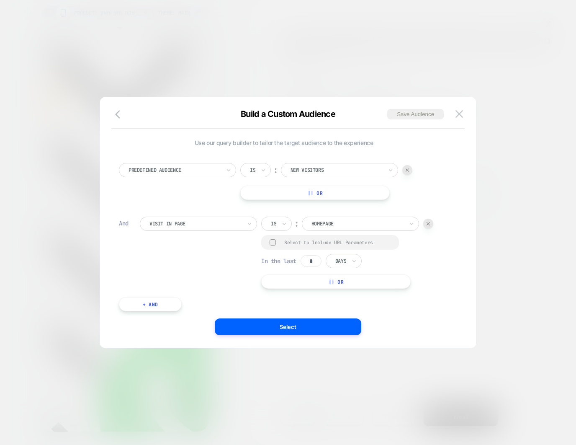
click at [332, 225] on div at bounding box center [357, 224] width 92 height 8
click at [336, 220] on div at bounding box center [357, 224] width 92 height 8
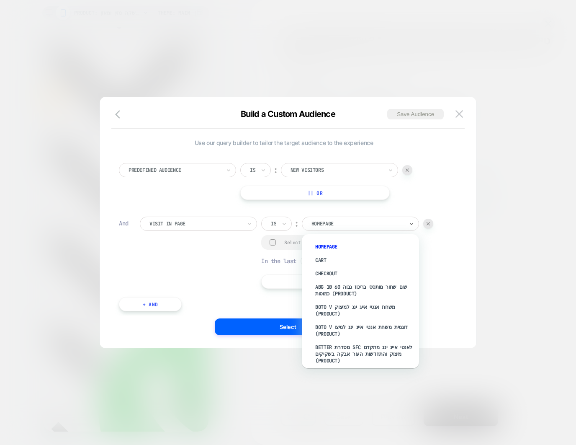
click at [328, 247] on div "Homepage" at bounding box center [364, 246] width 109 height 13
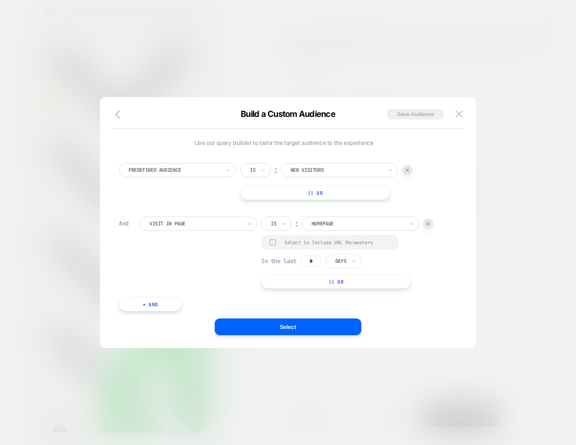
click at [331, 219] on div "Homepage" at bounding box center [358, 223] width 94 height 9
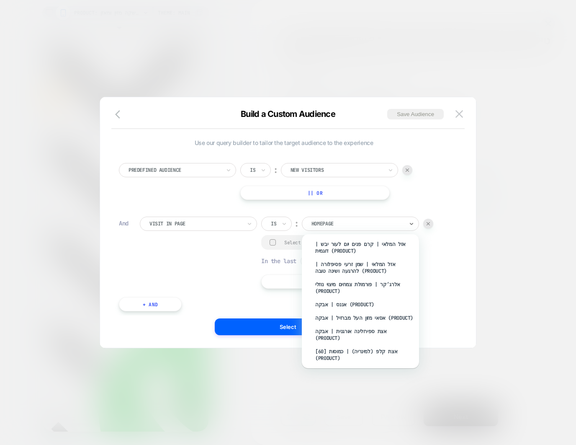
scroll to position [0, 0]
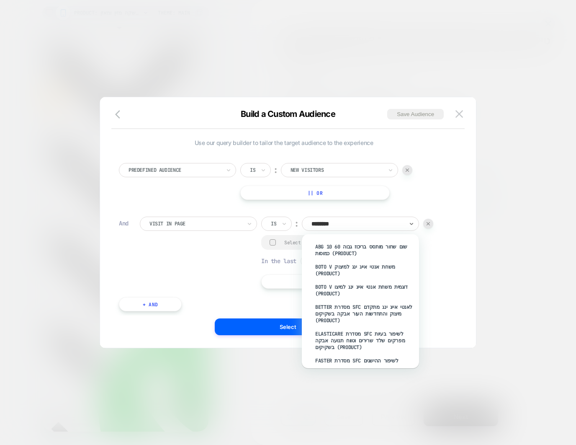
type input "*******"
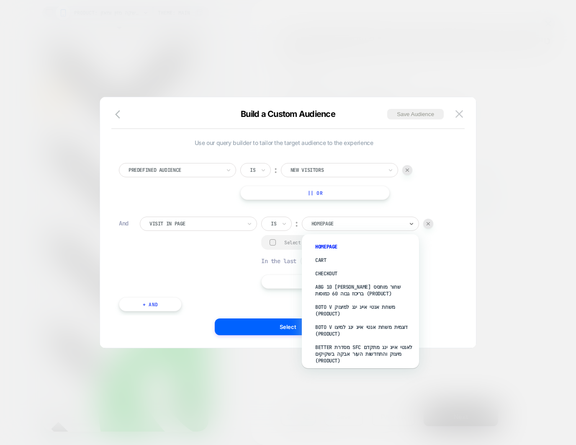
click at [338, 242] on div "Homepage" at bounding box center [364, 246] width 109 height 13
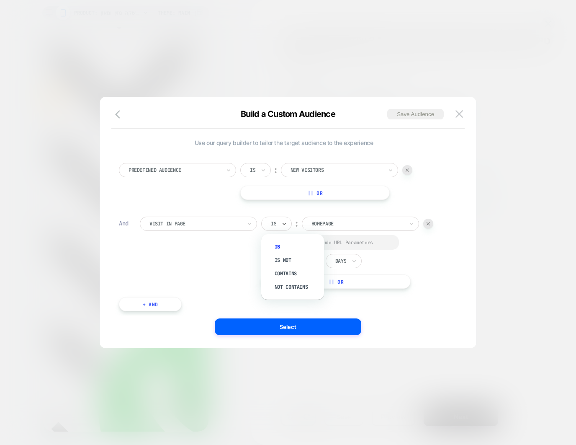
click at [267, 224] on div "Is" at bounding box center [276, 223] width 31 height 14
click at [281, 222] on icon at bounding box center [284, 223] width 6 height 8
click at [327, 223] on div at bounding box center [357, 224] width 92 height 8
click at [337, 241] on div "Select to Include URL Parameters" at bounding box center [337, 242] width 106 height 6
drag, startPoint x: 317, startPoint y: 262, endPoint x: 296, endPoint y: 260, distance: 20.7
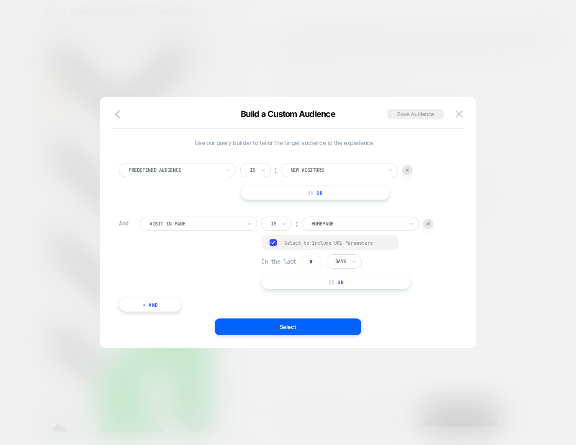
click at [296, 260] on div "In the last * Days" at bounding box center [311, 261] width 100 height 14
click at [346, 260] on div at bounding box center [340, 261] width 11 height 8
click at [351, 285] on div "Hours" at bounding box center [363, 284] width 54 height 13
click at [436, 250] on div "Visit In Page Is ︰ Homepage Group Select to Include URL Parameters In the last …" at bounding box center [294, 252] width 309 height 72
drag, startPoint x: 316, startPoint y: 256, endPoint x: 304, endPoint y: 256, distance: 12.1
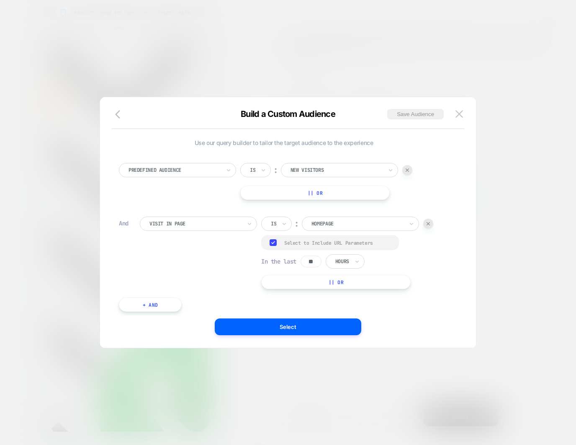
click at [304, 256] on input "**" at bounding box center [311, 261] width 21 height 12
type input "**"
click at [437, 259] on div "Visit In Page Is ︰ Homepage Group Select to Include URL Parameters In the last …" at bounding box center [294, 252] width 309 height 72
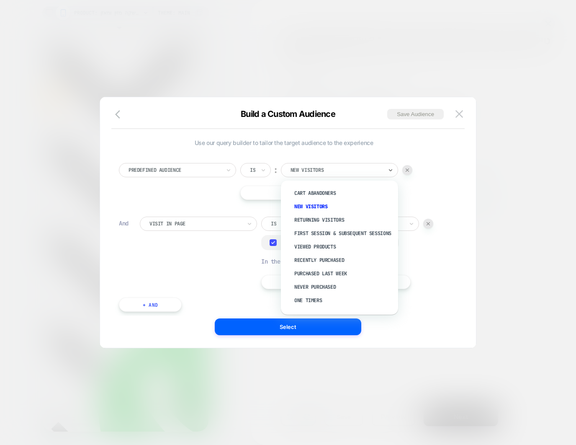
click at [339, 169] on div at bounding box center [337, 170] width 92 height 8
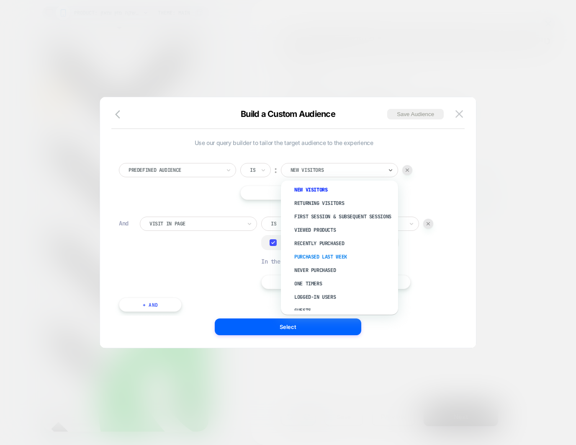
scroll to position [32, 0]
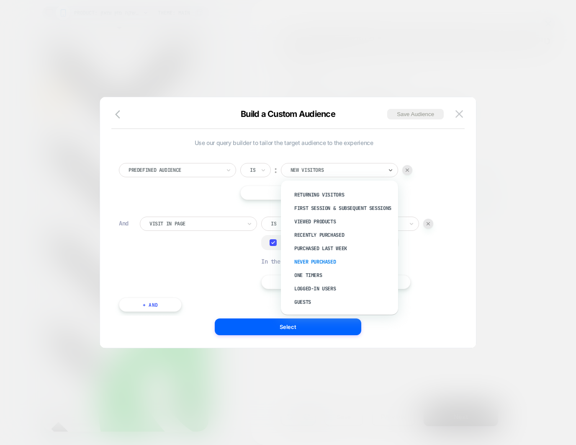
click at [325, 262] on div "Never Purchased" at bounding box center [343, 261] width 109 height 13
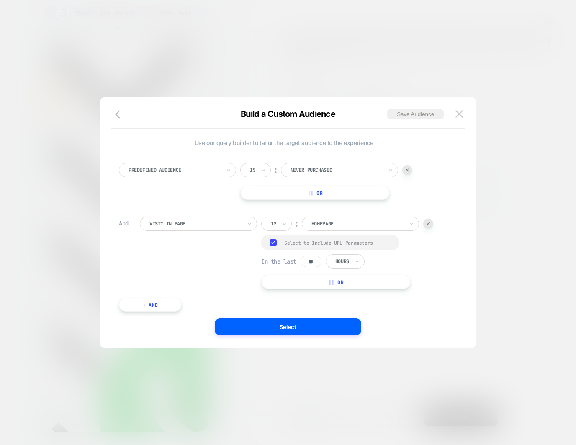
click at [328, 171] on div at bounding box center [337, 170] width 92 height 8
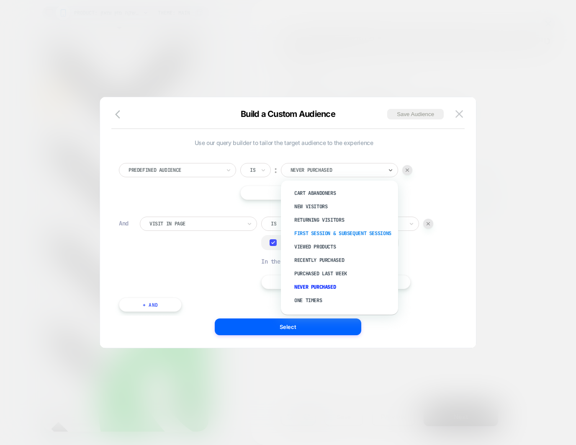
click at [336, 240] on div "First session & subsequent sessions" at bounding box center [343, 232] width 109 height 13
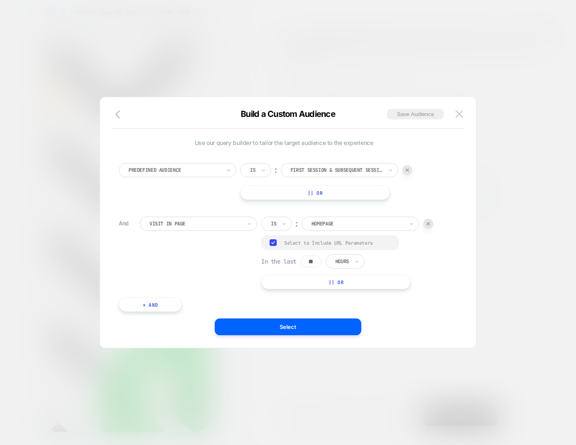
click at [297, 114] on span "Build a Custom Audience" at bounding box center [288, 114] width 95 height 10
click at [298, 113] on span "Build a Custom Audience" at bounding box center [288, 114] width 95 height 10
click at [318, 324] on button "Select" at bounding box center [288, 326] width 147 height 17
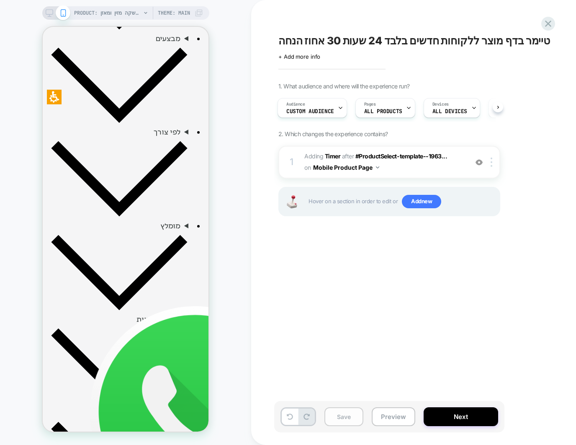
click at [339, 413] on button "Save" at bounding box center [343, 416] width 39 height 19
click at [229, 7] on div "PRODUCT: שוקומאקה | משקה מזין ומאזן PRODUCT: שוקומאקה | משקה מזין ומאזן Theme: …" at bounding box center [125, 222] width 251 height 445
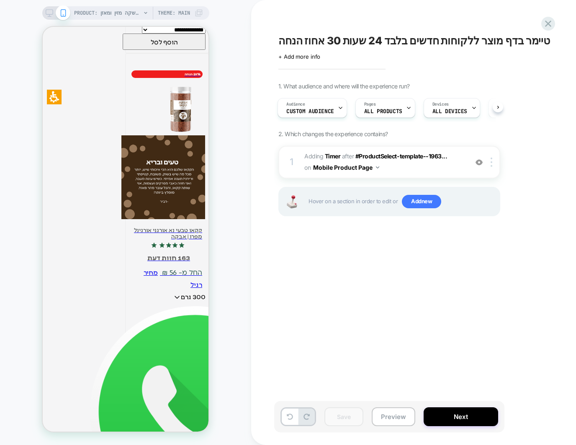
scroll to position [1815, 0]
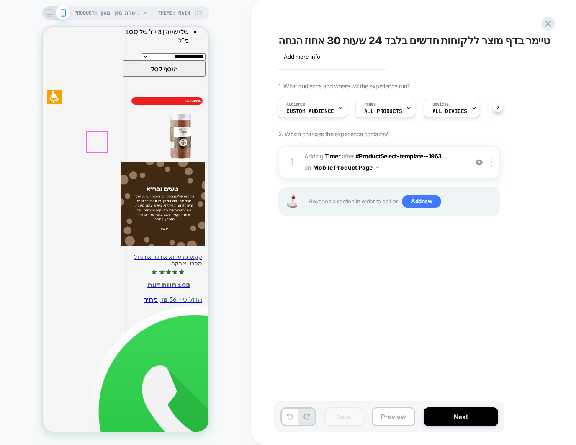
drag, startPoint x: 131, startPoint y: 139, endPoint x: 147, endPoint y: 144, distance: 17.1
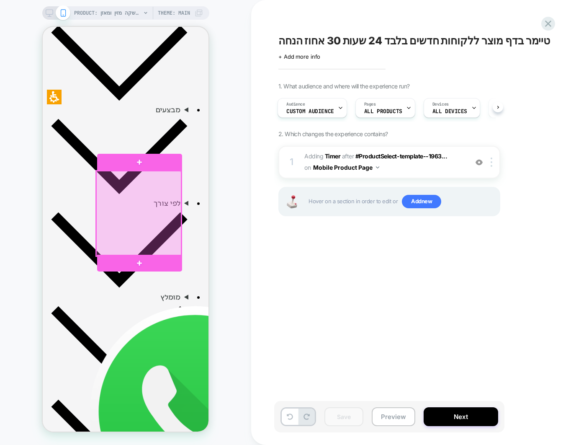
scroll to position [428, 0]
